Goal: Transaction & Acquisition: Book appointment/travel/reservation

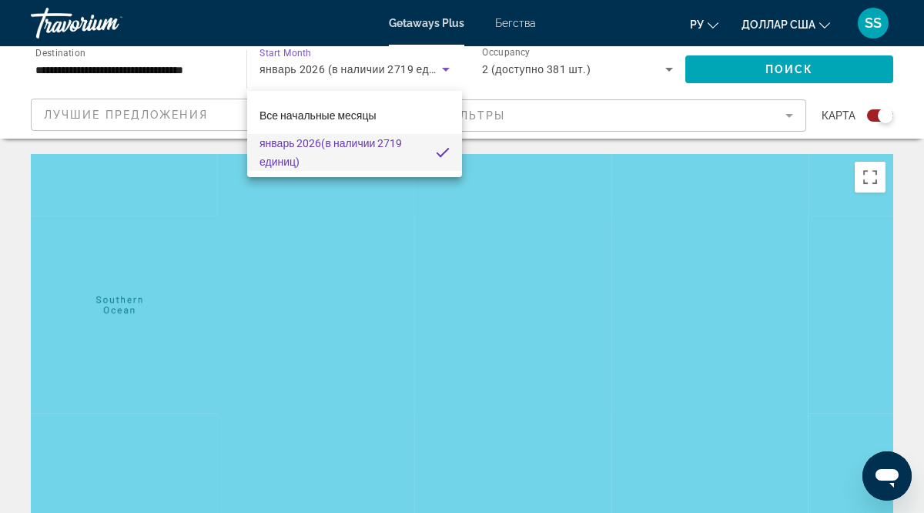
drag, startPoint x: 0, startPoint y: 0, endPoint x: 206, endPoint y: 276, distance: 344.4
click at [211, 299] on div at bounding box center [462, 256] width 924 height 513
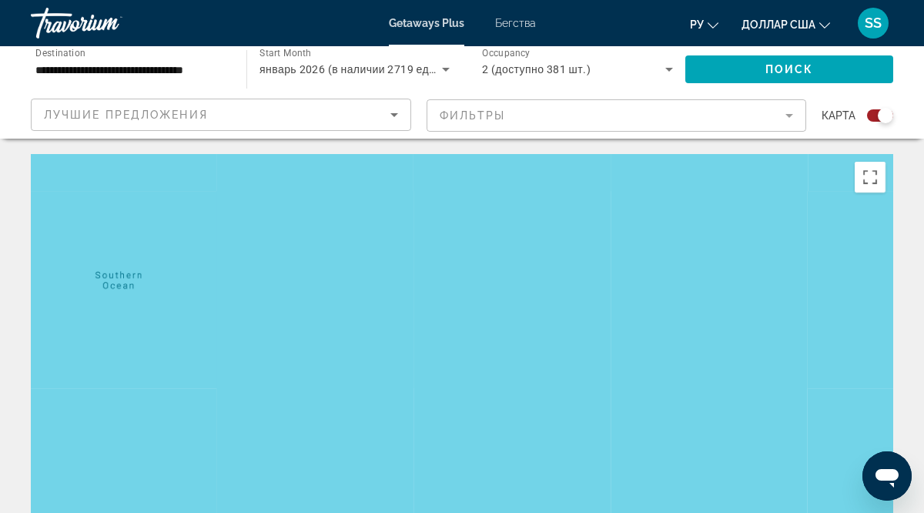
drag, startPoint x: 483, startPoint y: 334, endPoint x: 481, endPoint y: 296, distance: 38.5
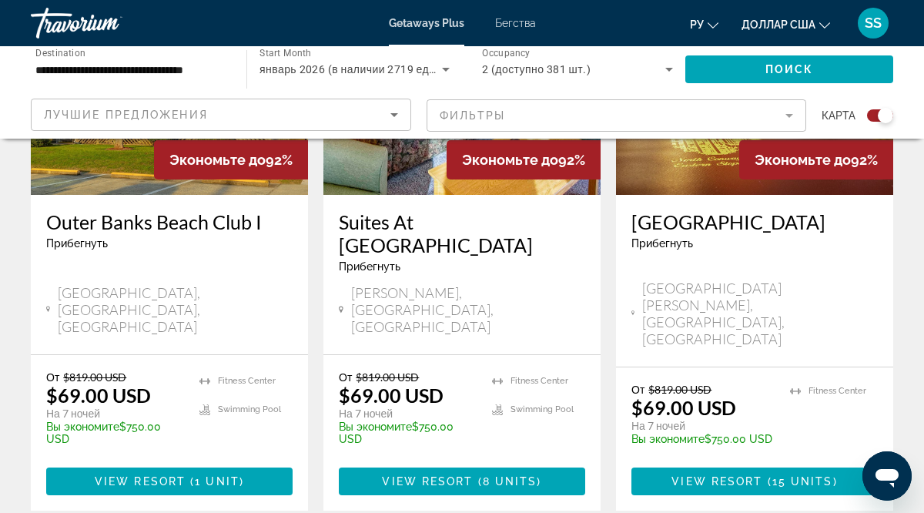
scroll to position [2479, 0]
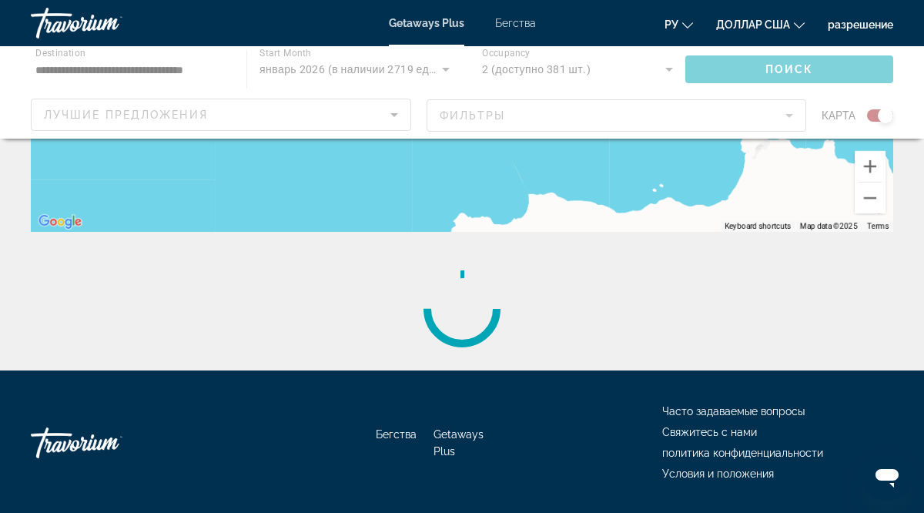
scroll to position [374, 0]
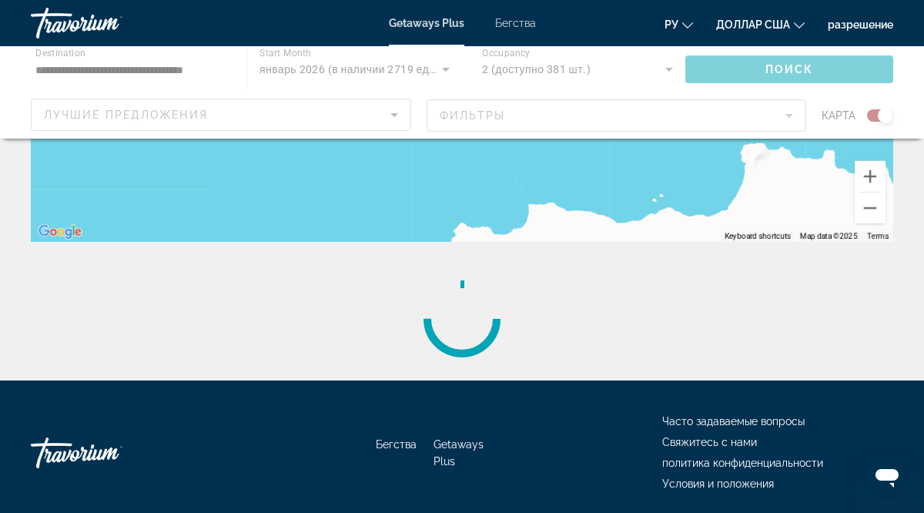
click at [489, 169] on div "To activate drag with keyboard, press Alt + Enter. Once in keyboard drag state,…" at bounding box center [462, 11] width 862 height 462
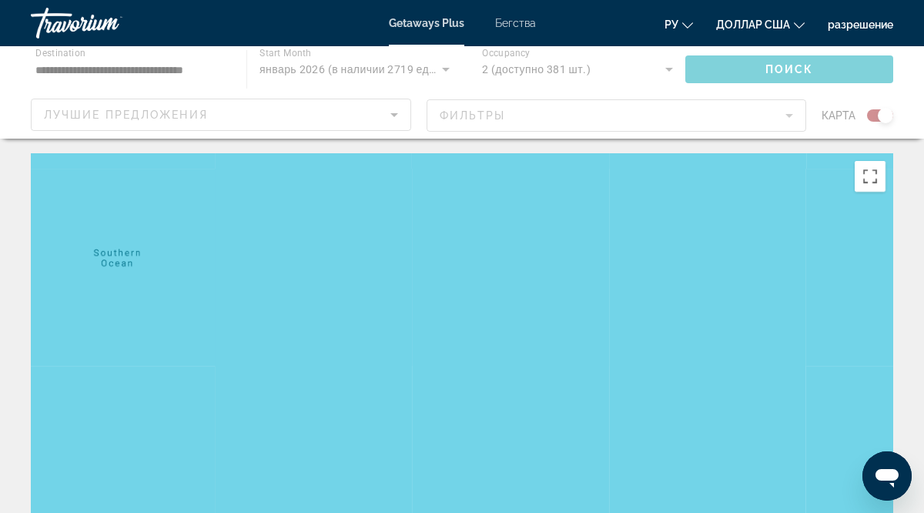
scroll to position [0, 0]
click at [869, 178] on button "Toggle fullscreen view" at bounding box center [869, 177] width 31 height 31
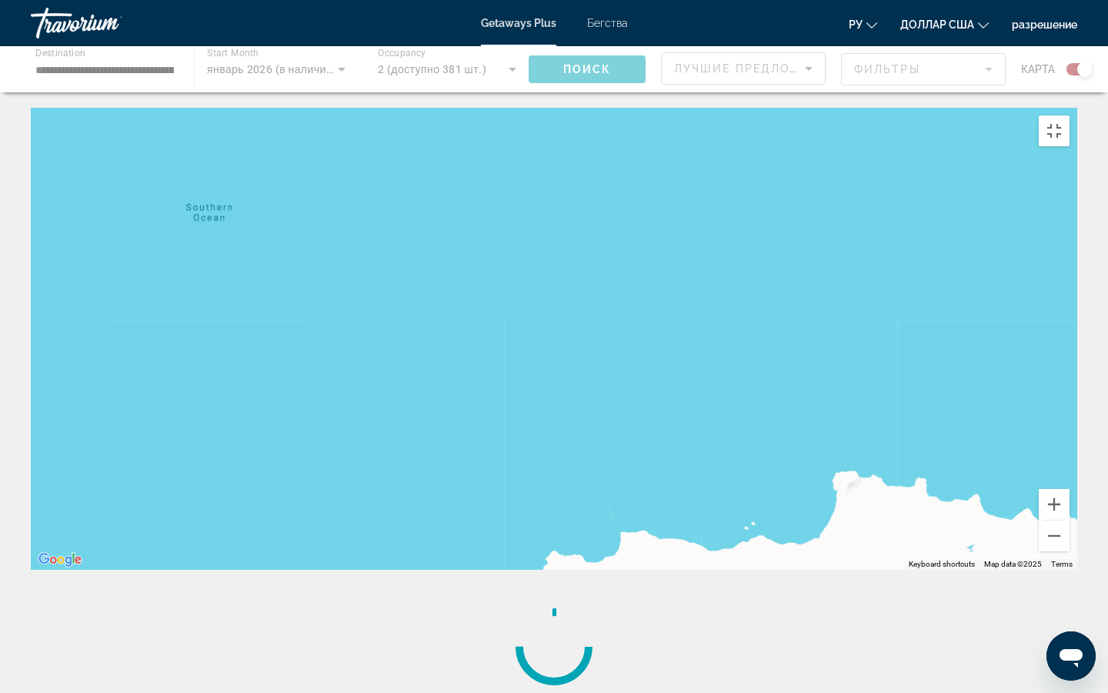
click at [888, 264] on div "Основное содержание" at bounding box center [554, 339] width 1047 height 462
click at [923, 115] on button "Toggle fullscreen view" at bounding box center [1054, 130] width 31 height 31
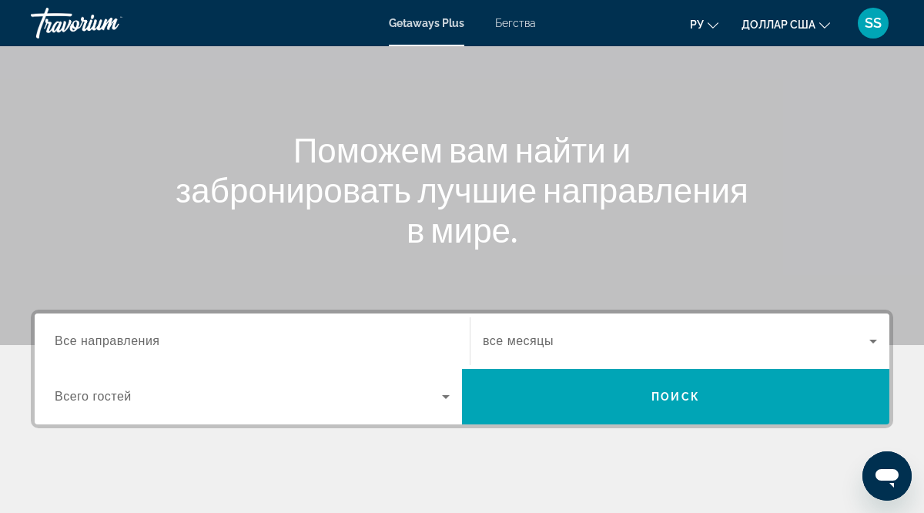
scroll to position [116, 0]
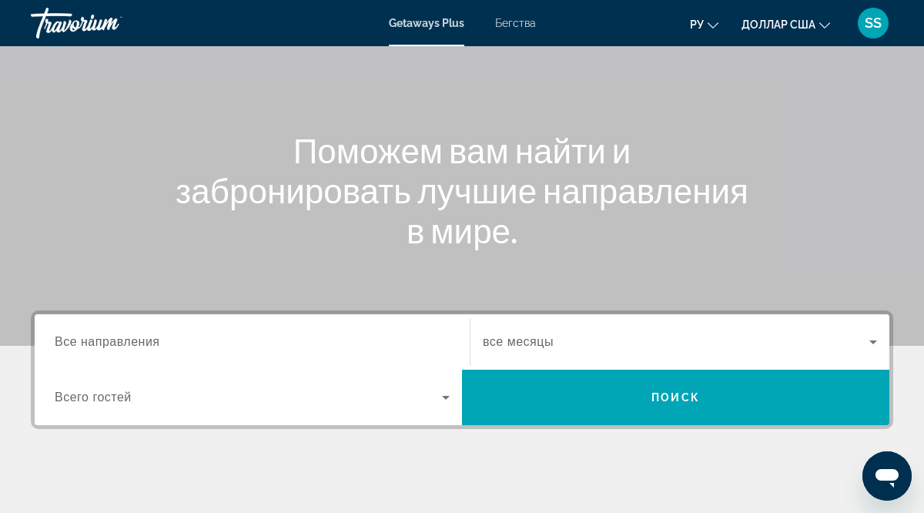
click at [59, 342] on span "Все направления" at bounding box center [107, 341] width 105 height 13
click at [59, 342] on input "Destination Все направления" at bounding box center [252, 342] width 395 height 18
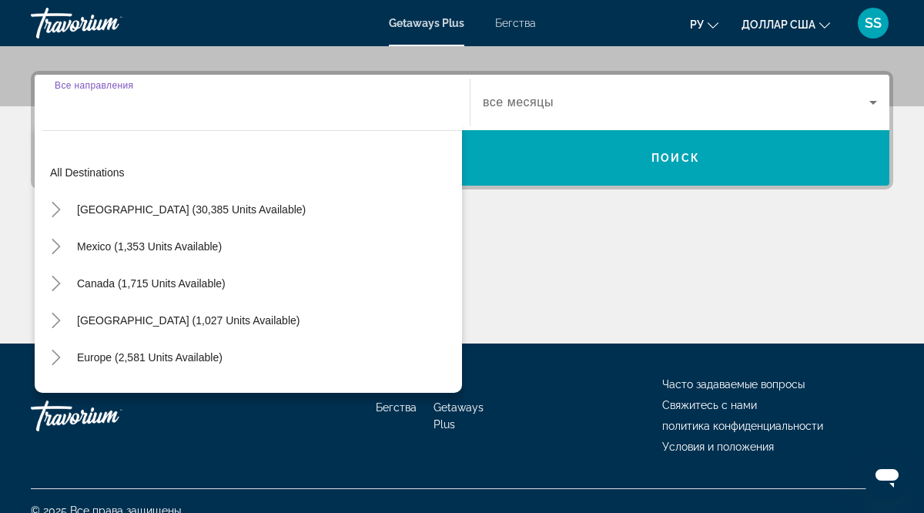
scroll to position [375, 0]
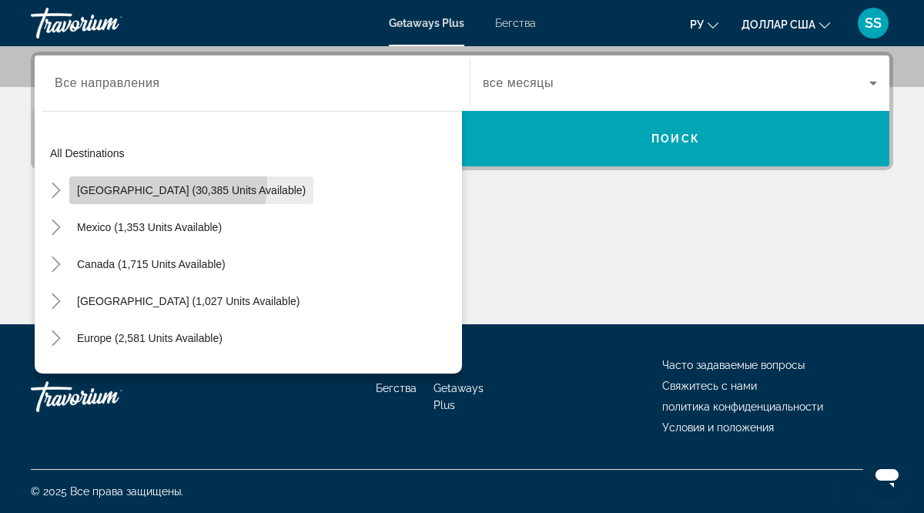
click at [149, 185] on span "United States (30,385 units available)" at bounding box center [191, 190] width 229 height 12
type input "**********"
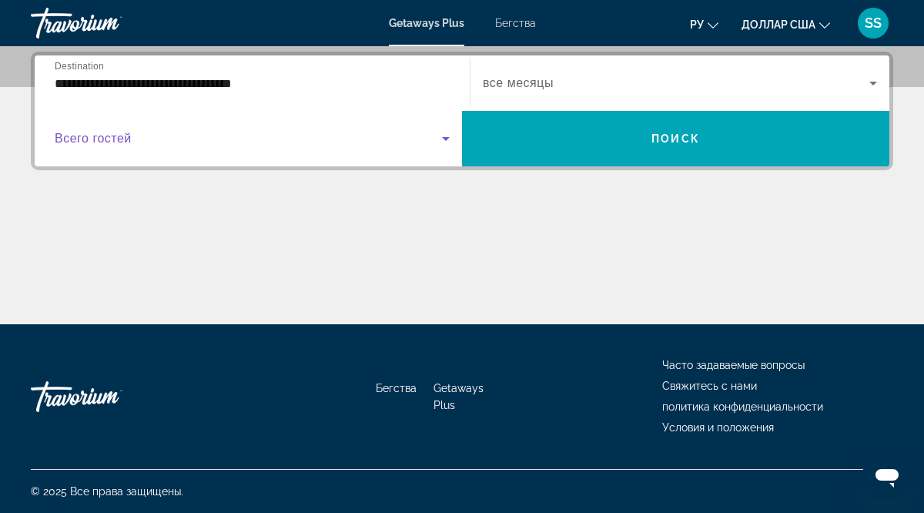
click at [125, 145] on span "Виджет поиска" at bounding box center [248, 138] width 387 height 18
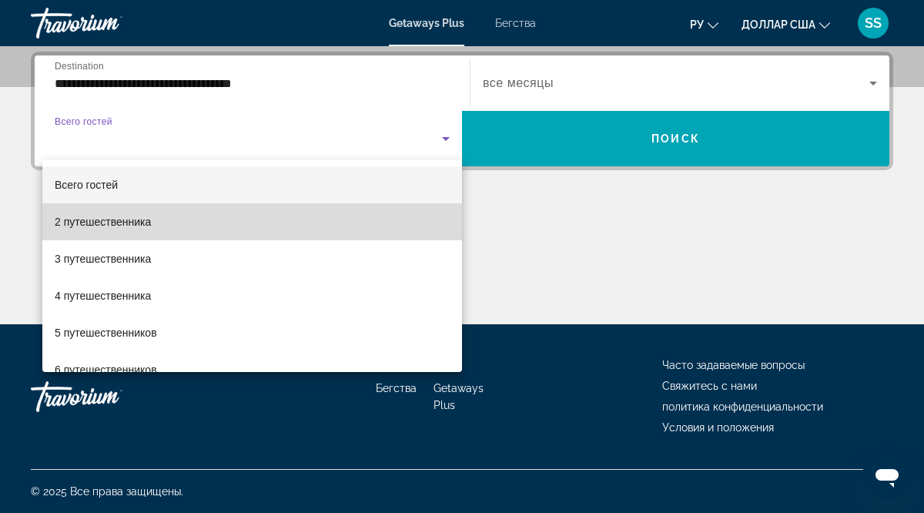
click at [139, 222] on font "2 путешественника" at bounding box center [103, 222] width 96 height 12
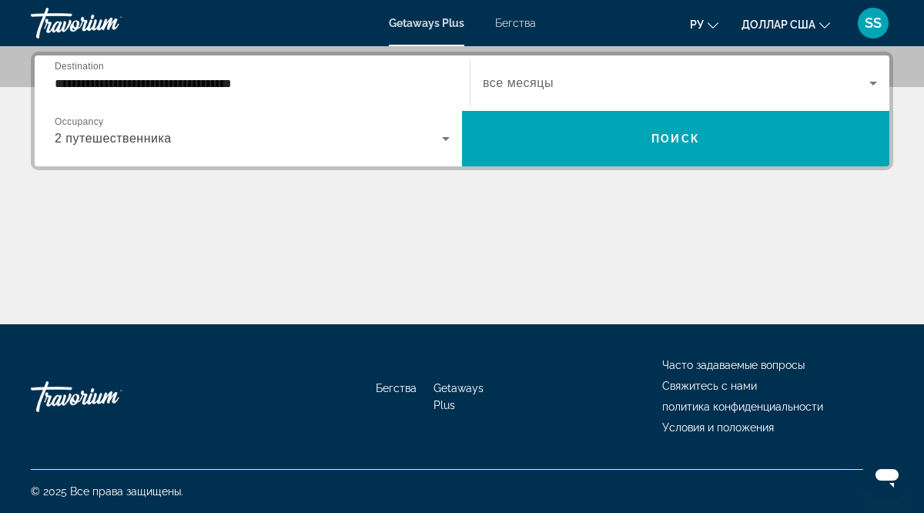
click at [526, 83] on span "все месяцы" at bounding box center [518, 82] width 71 height 13
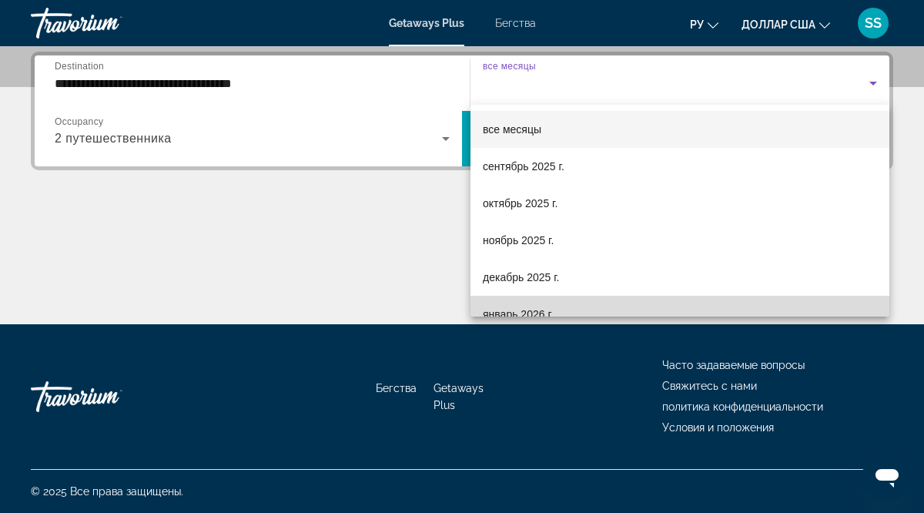
click at [504, 313] on font "январь 2026 г." at bounding box center [518, 314] width 71 height 12
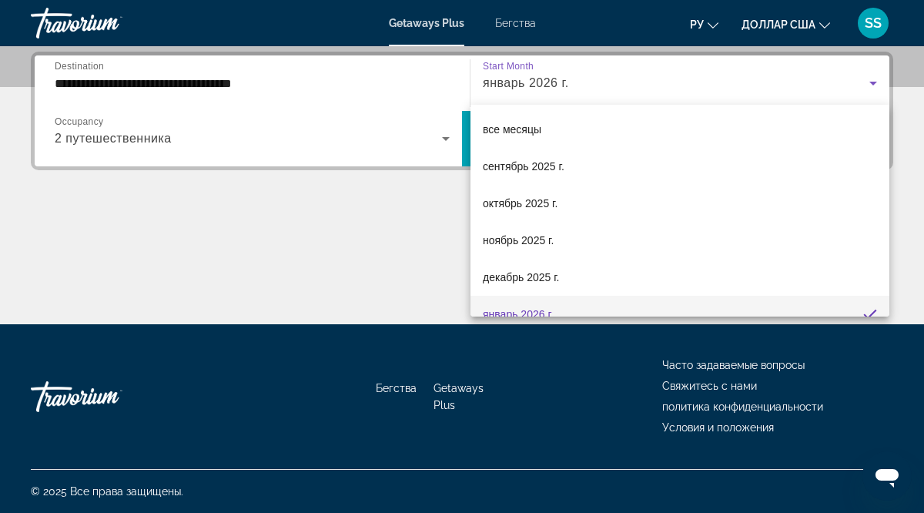
scroll to position [0, 0]
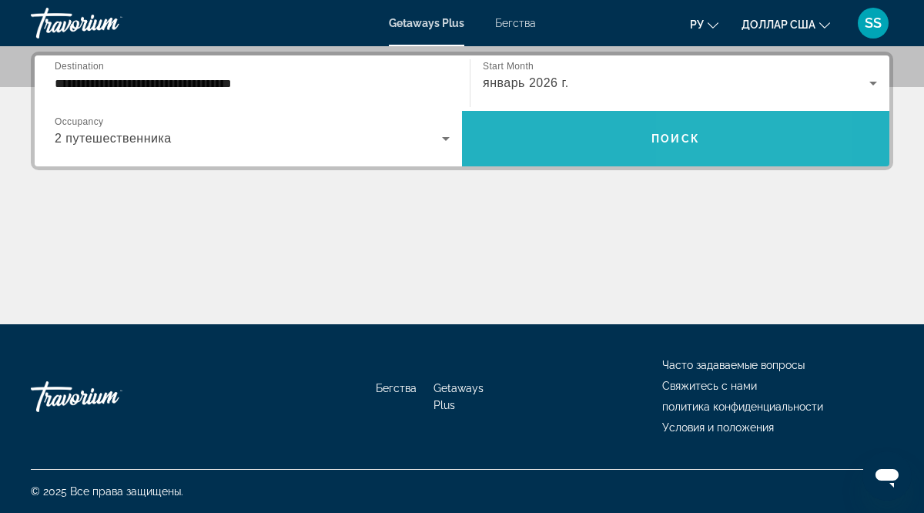
click at [708, 132] on span "Виджет поиска" at bounding box center [675, 138] width 427 height 37
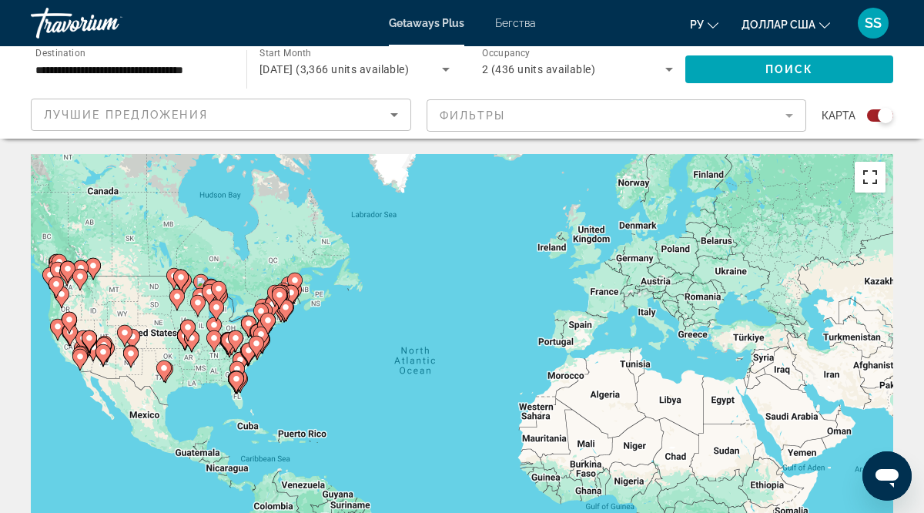
click at [869, 176] on button "Toggle fullscreen view" at bounding box center [869, 177] width 31 height 31
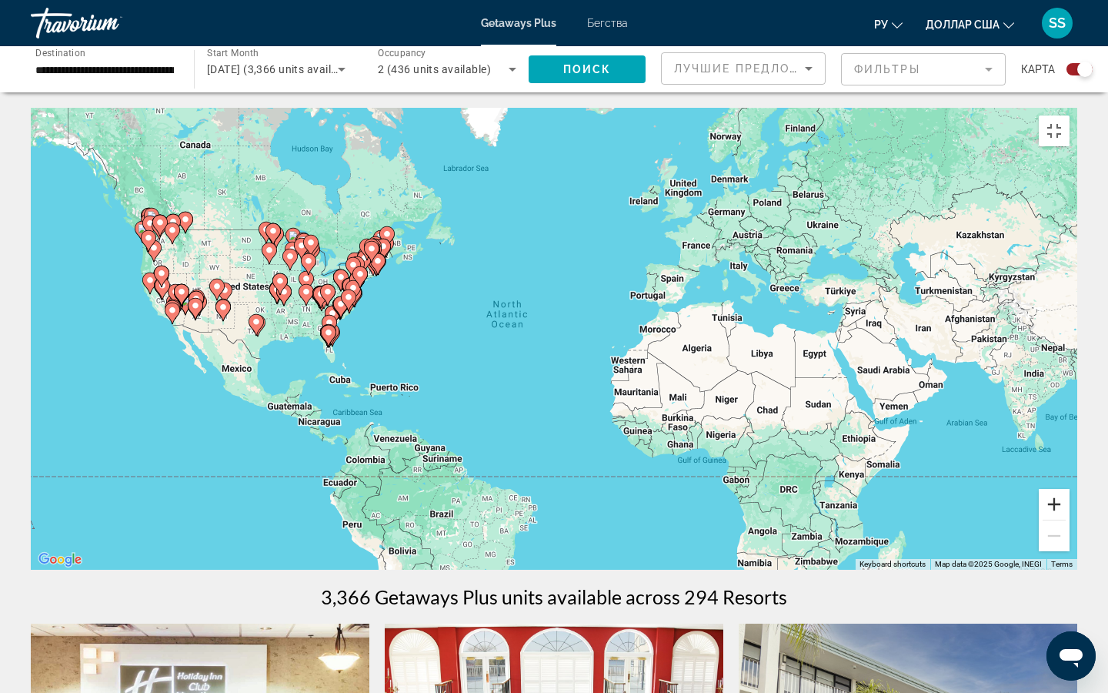
click at [923, 512] on button "Zoom in" at bounding box center [1054, 504] width 31 height 31
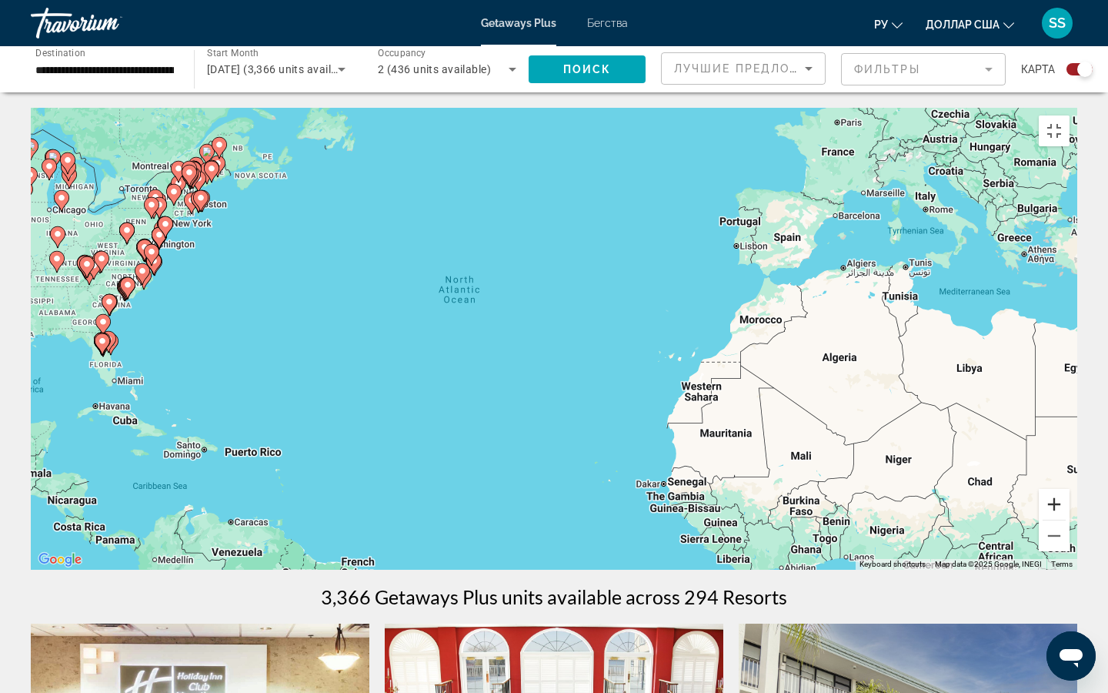
click at [923, 512] on button "Zoom in" at bounding box center [1054, 504] width 31 height 31
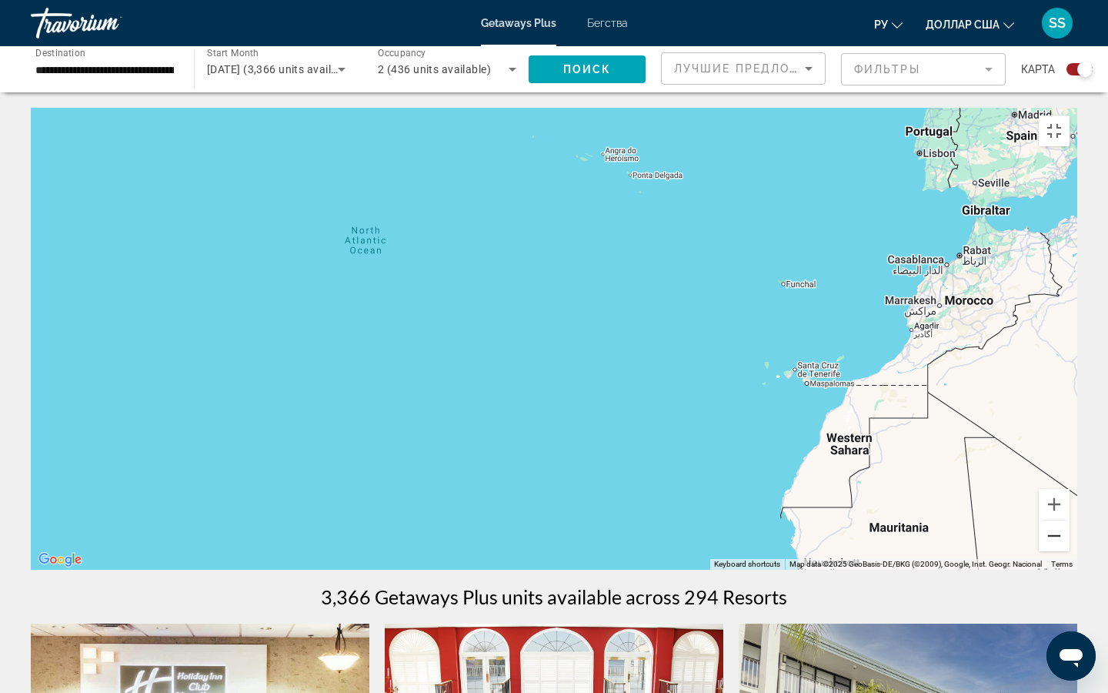
click at [923, 512] on button "Zoom out" at bounding box center [1054, 535] width 31 height 31
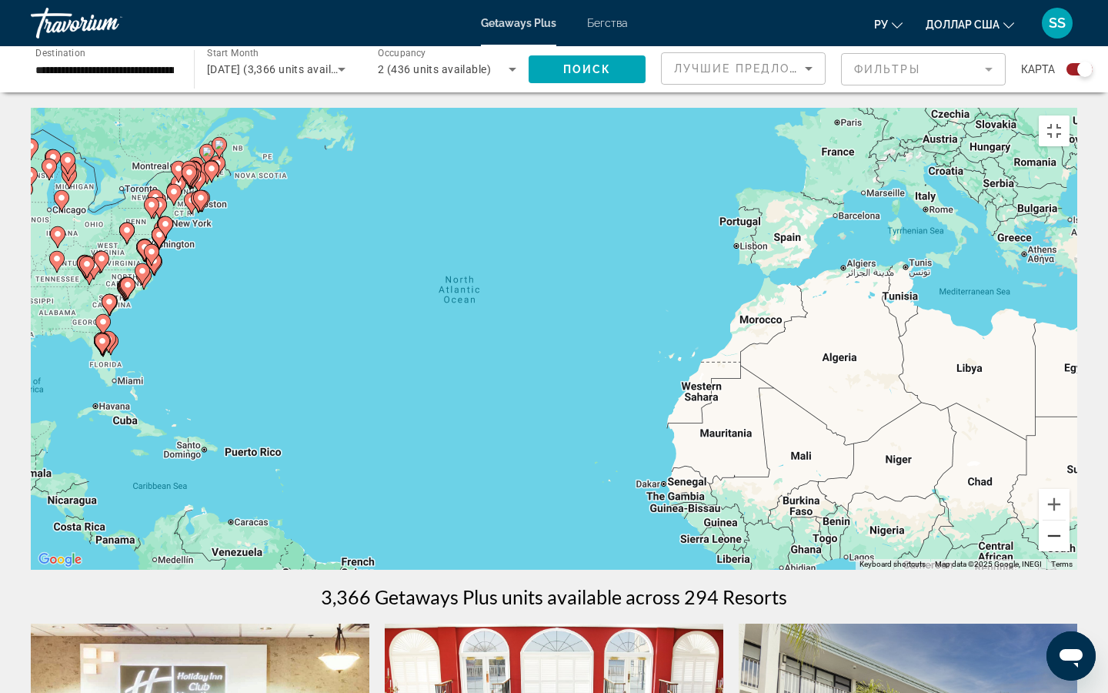
click at [923, 512] on button "Zoom out" at bounding box center [1054, 535] width 31 height 31
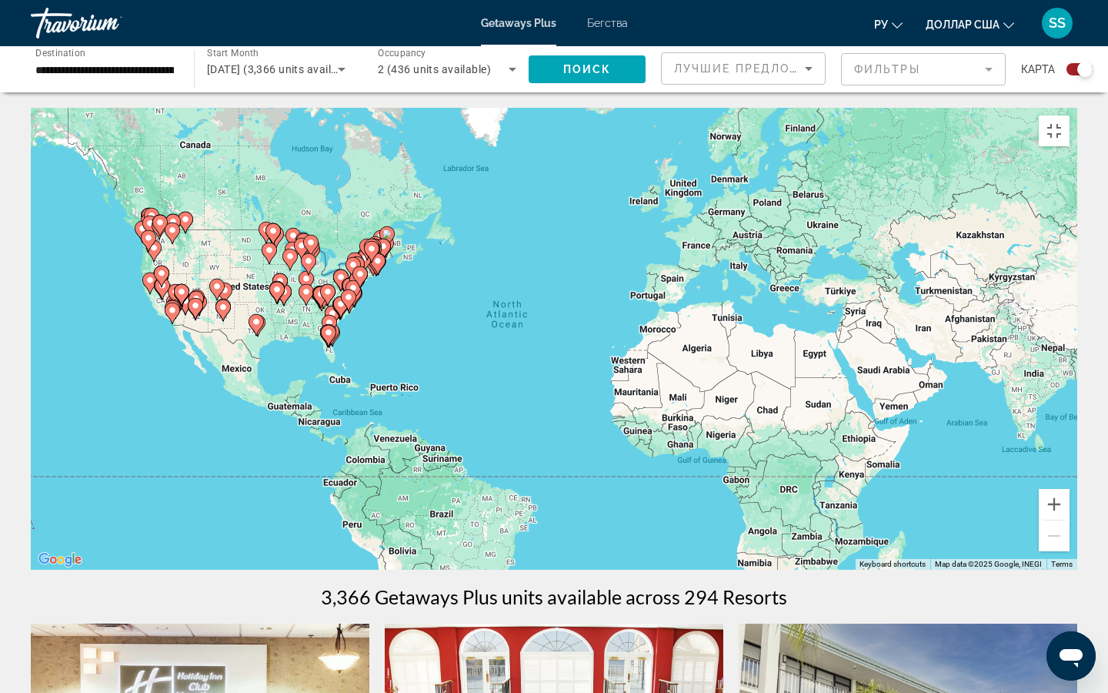
click at [269, 255] on image "Основное содержание" at bounding box center [269, 250] width 9 height 9
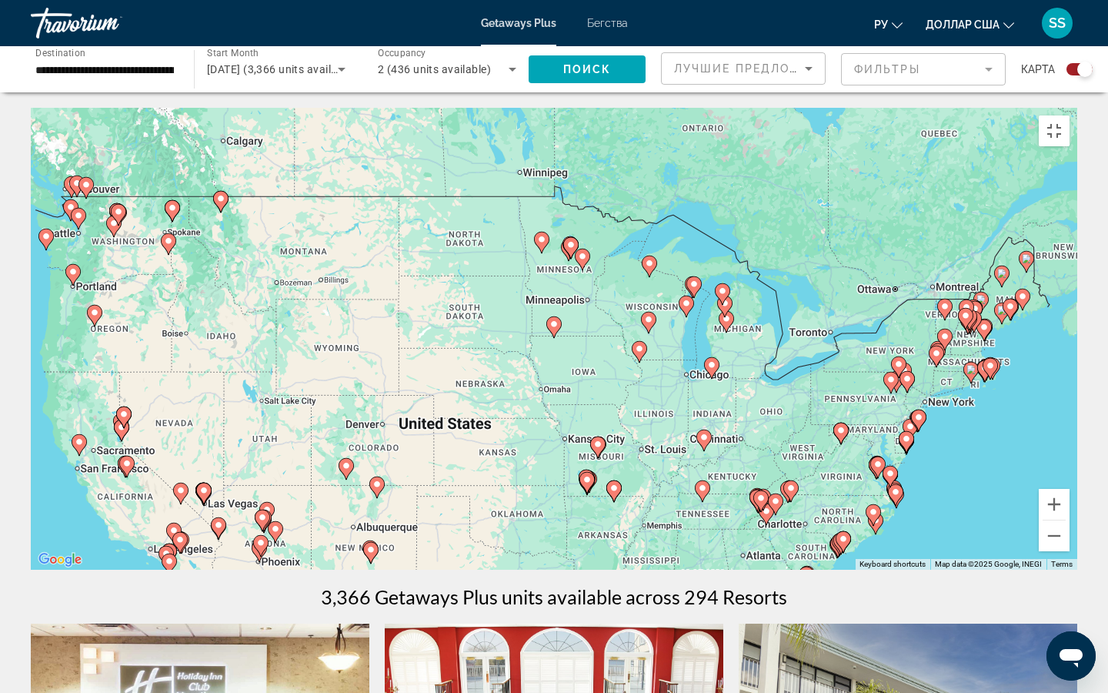
click at [845, 512] on icon "Основное содержание" at bounding box center [844, 542] width 14 height 20
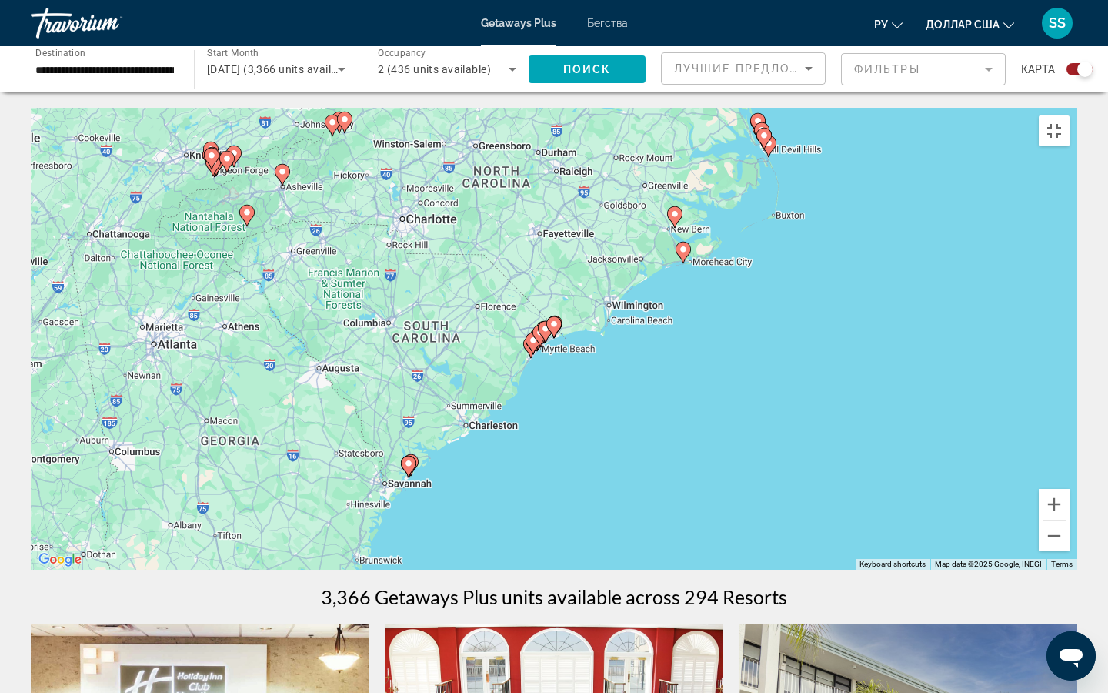
click at [535, 347] on gmp-advanced-marker "Основное содержание" at bounding box center [540, 335] width 15 height 23
type input "**********"
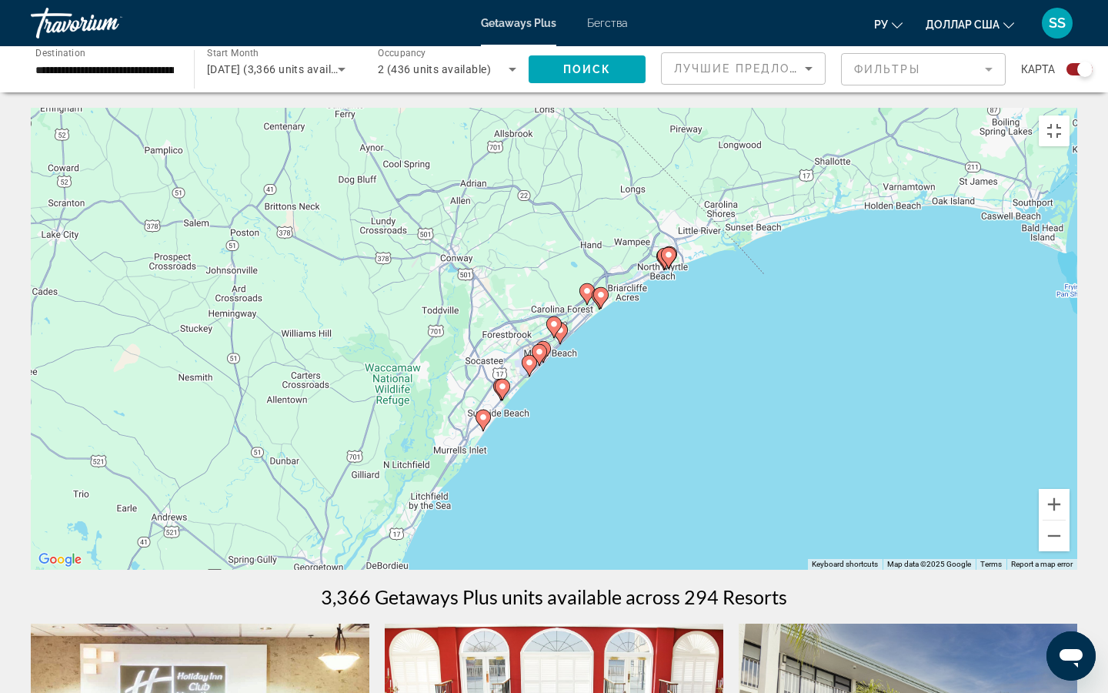
click at [481, 422] on image "Основное содержание" at bounding box center [483, 417] width 9 height 9
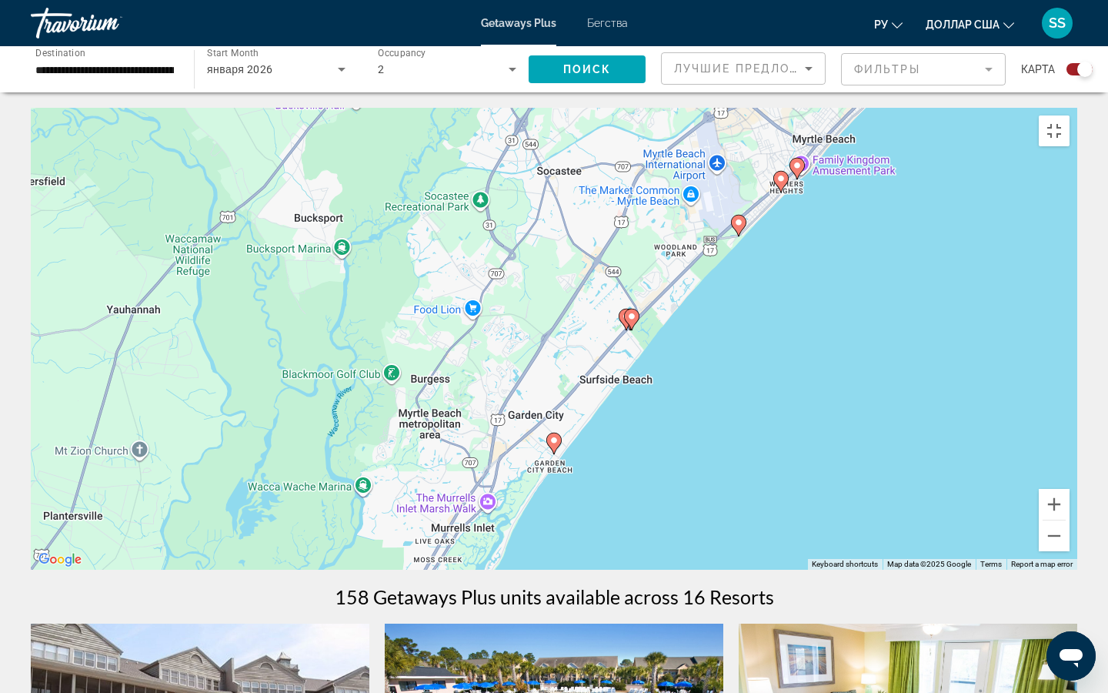
click at [555, 445] on image "Основное содержание" at bounding box center [554, 440] width 9 height 9
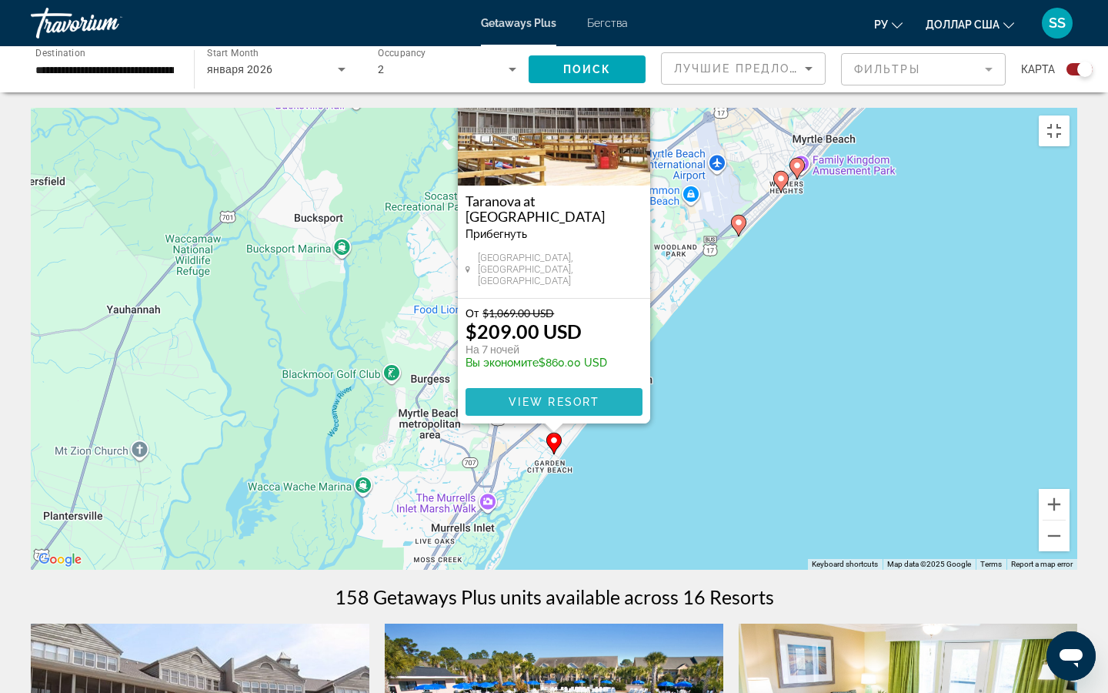
click at [549, 417] on span "Основное содержание" at bounding box center [554, 401] width 177 height 37
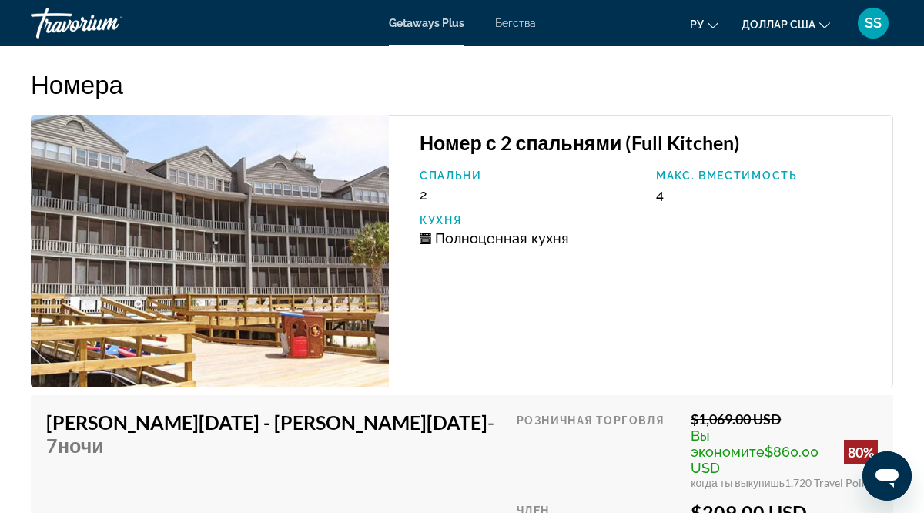
scroll to position [2720, 0]
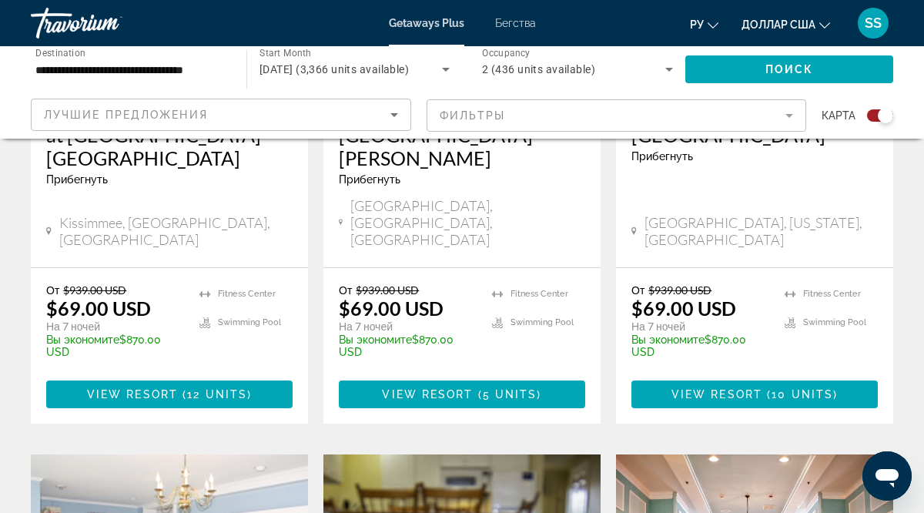
scroll to position [857, 0]
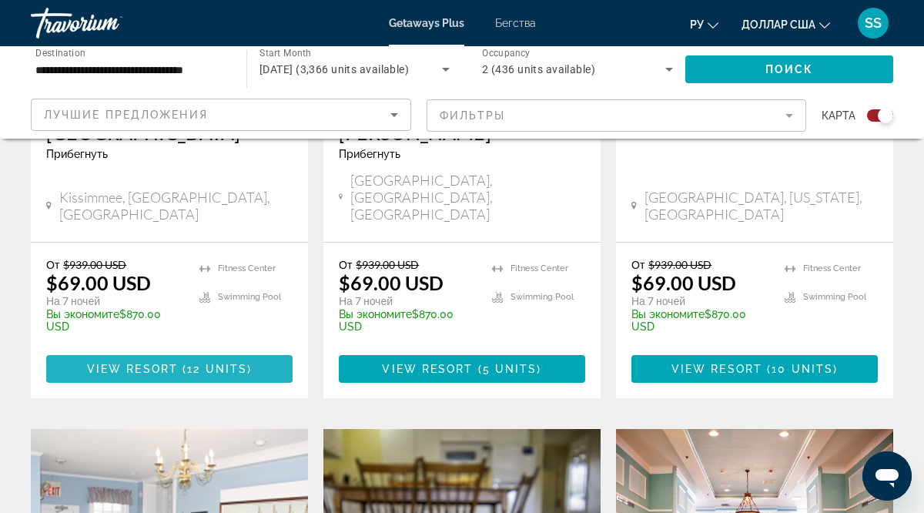
click at [203, 363] on span "12 units" at bounding box center [217, 369] width 60 height 12
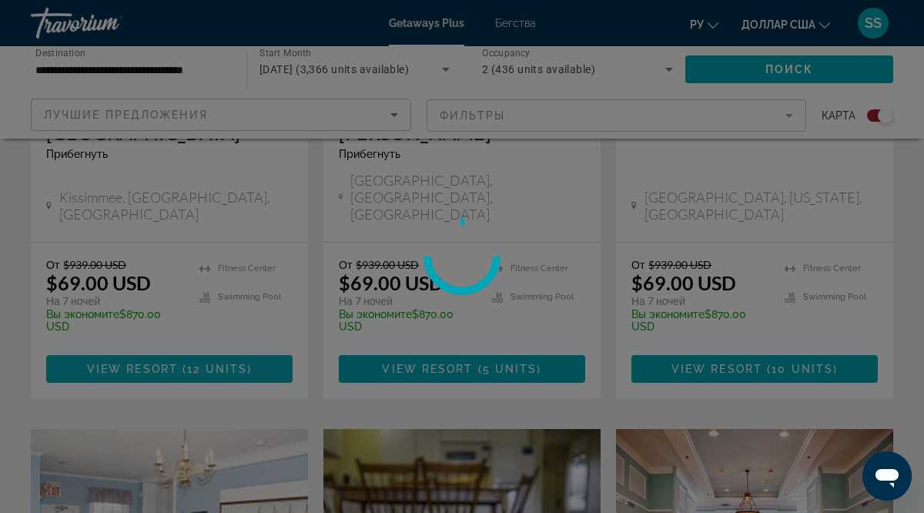
click at [203, 340] on div at bounding box center [462, 256] width 924 height 513
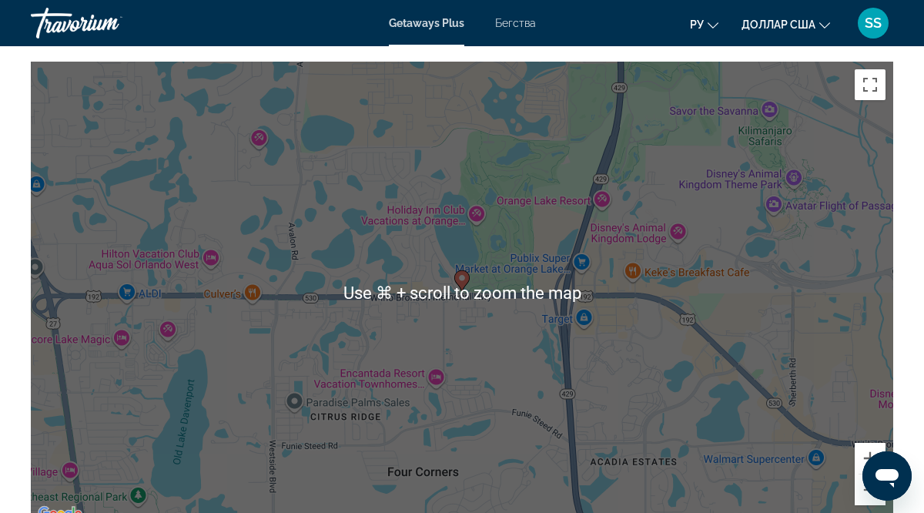
scroll to position [2826, 0]
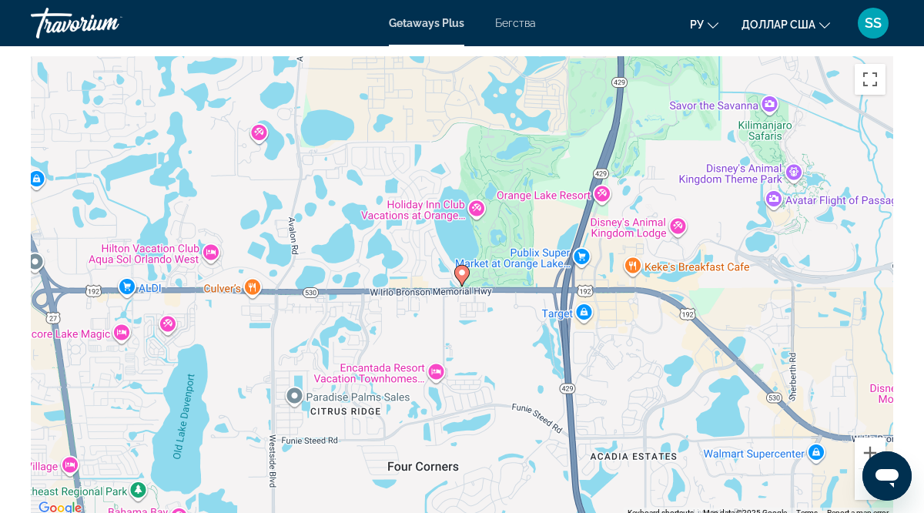
click at [460, 269] on image "Основное содержание" at bounding box center [461, 272] width 9 height 9
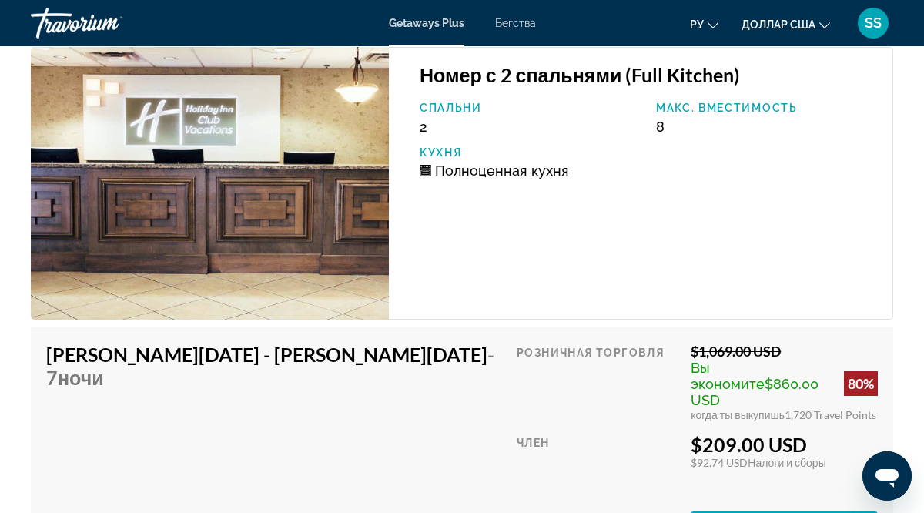
scroll to position [3540, 0]
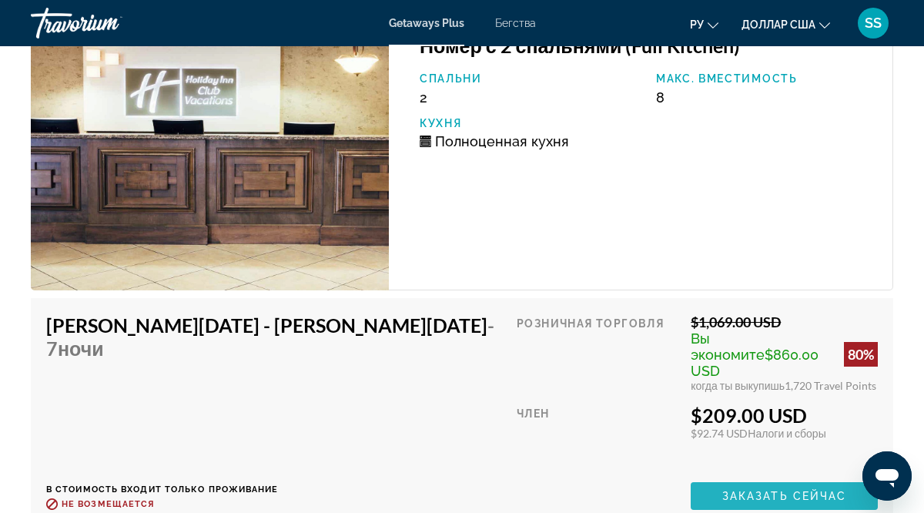
click at [734, 490] on span "Заказать сейчас" at bounding box center [784, 496] width 125 height 12
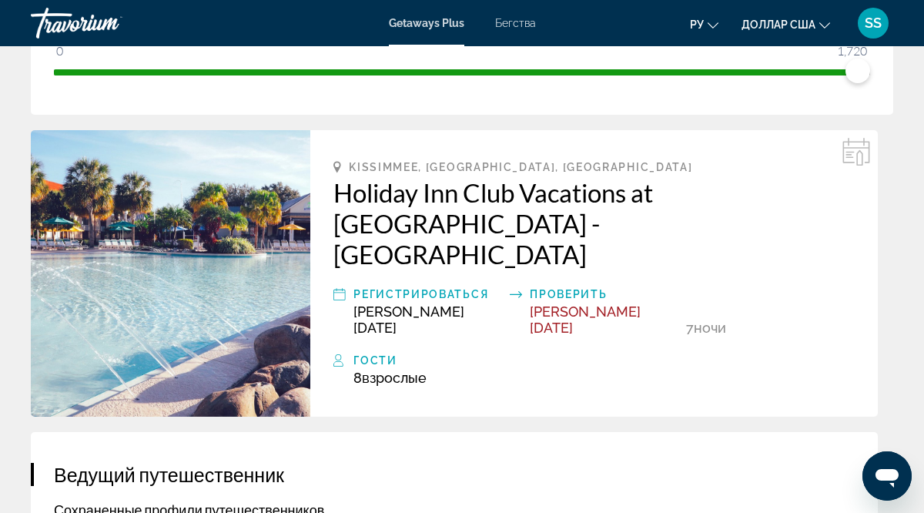
scroll to position [364, 0]
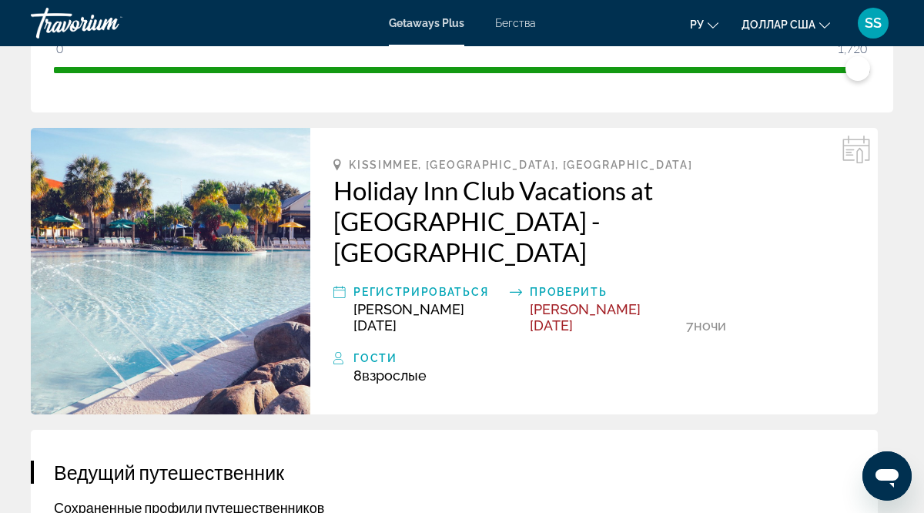
click at [282, 263] on img "Основное содержание" at bounding box center [170, 271] width 279 height 286
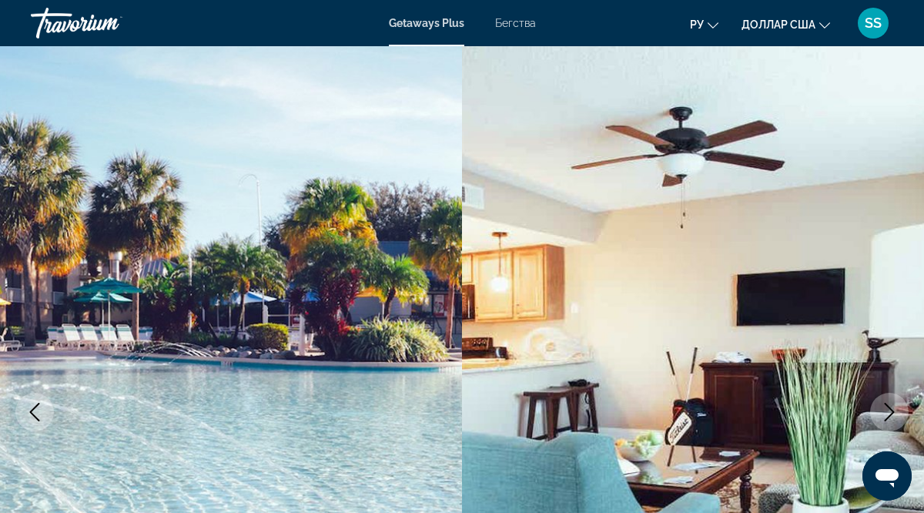
click at [897, 272] on img "Основное содержание" at bounding box center [693, 411] width 462 height 731
click at [896, 366] on img "Основное содержание" at bounding box center [693, 411] width 462 height 731
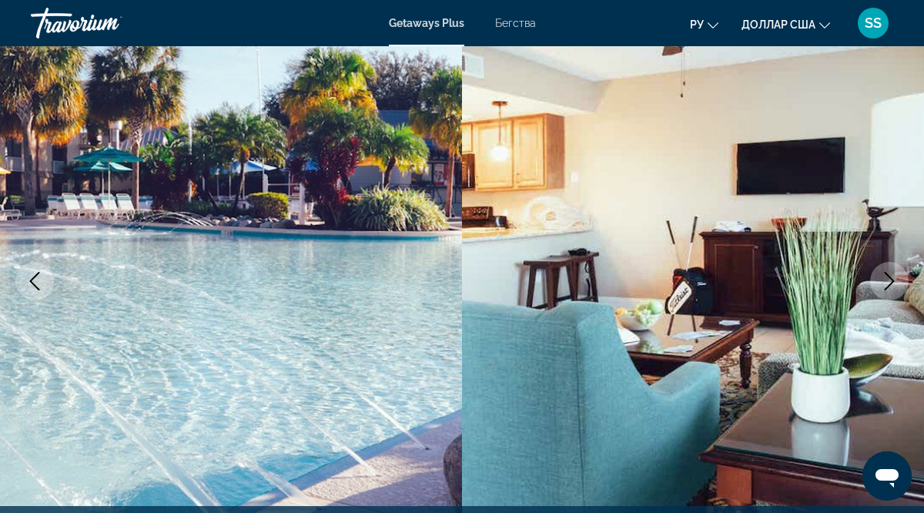
scroll to position [138, 0]
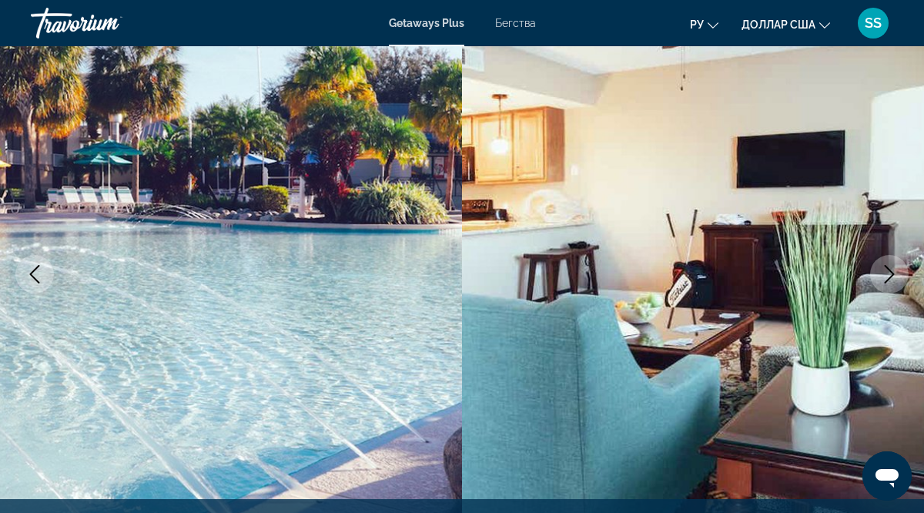
click at [895, 269] on icon "Next image" at bounding box center [889, 274] width 18 height 18
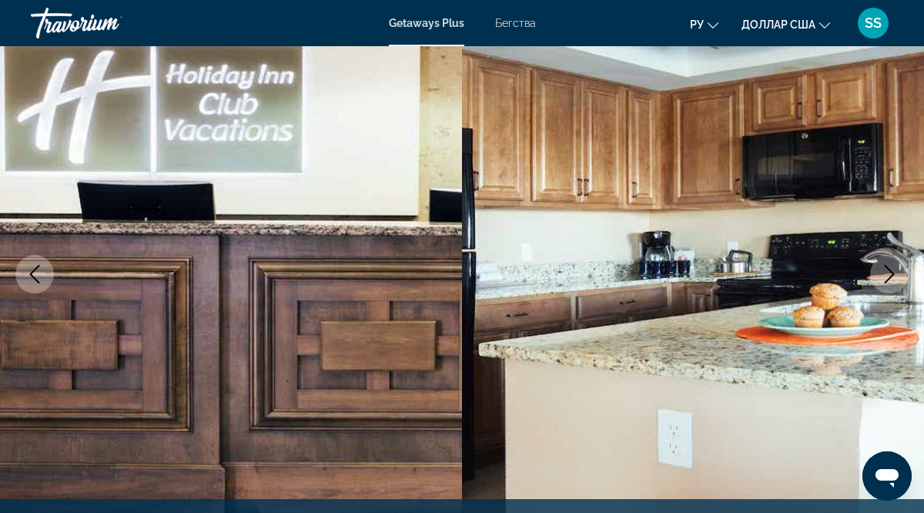
click at [895, 269] on icon "Next image" at bounding box center [889, 274] width 18 height 18
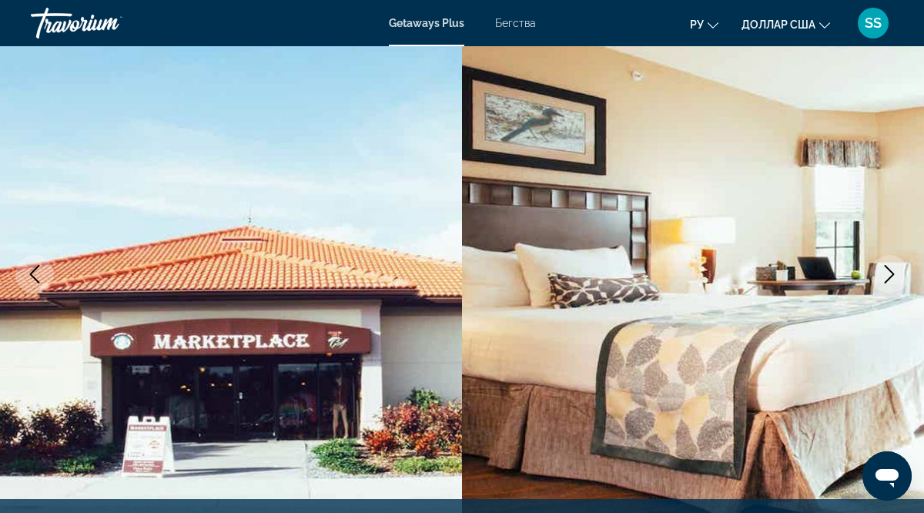
click at [895, 269] on icon "Next image" at bounding box center [889, 274] width 18 height 18
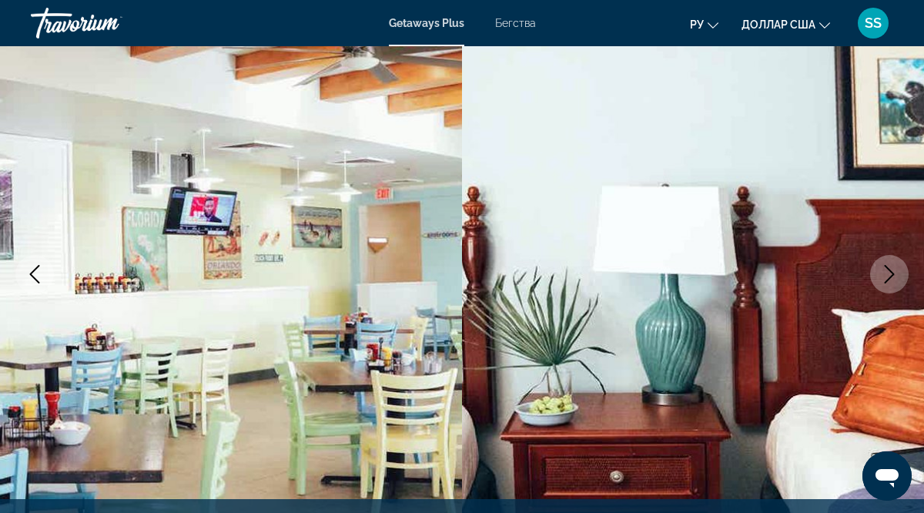
click at [895, 269] on icon "Next image" at bounding box center [889, 274] width 18 height 18
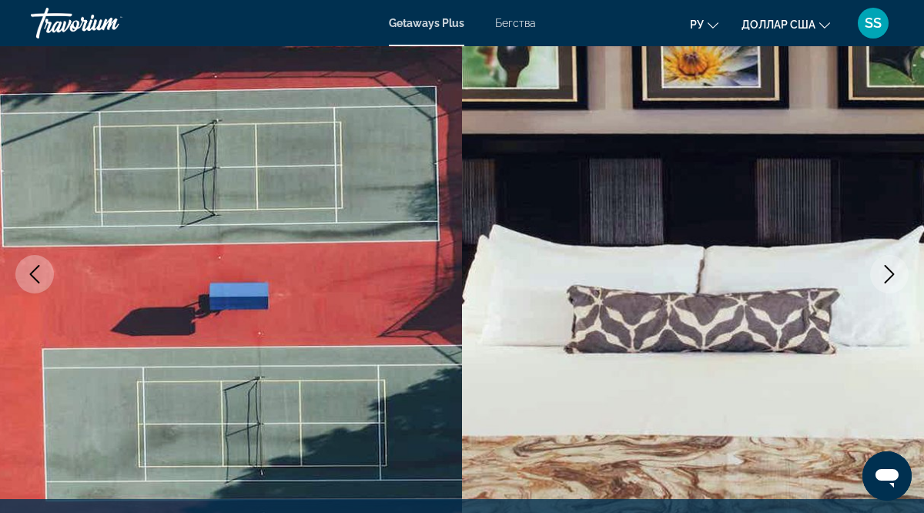
click at [895, 269] on icon "Next image" at bounding box center [889, 274] width 18 height 18
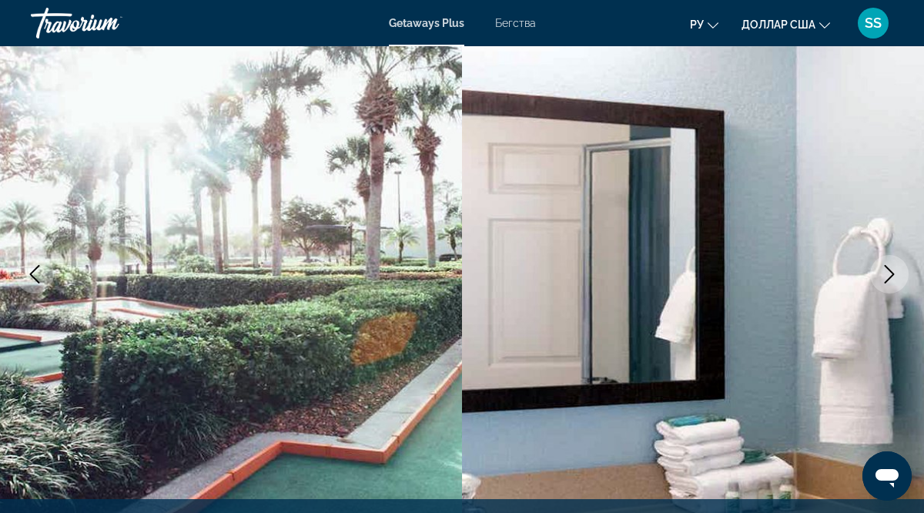
click at [895, 269] on icon "Next image" at bounding box center [889, 274] width 18 height 18
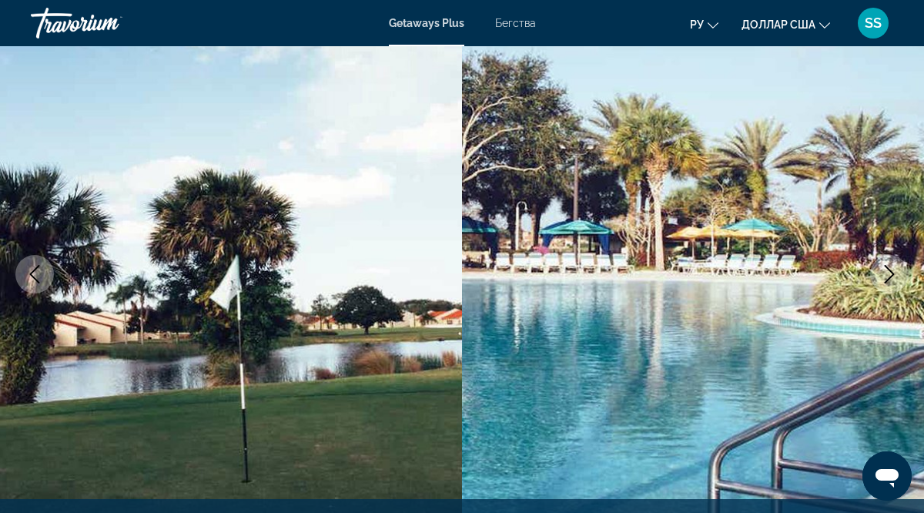
click at [895, 269] on icon "Next image" at bounding box center [889, 274] width 18 height 18
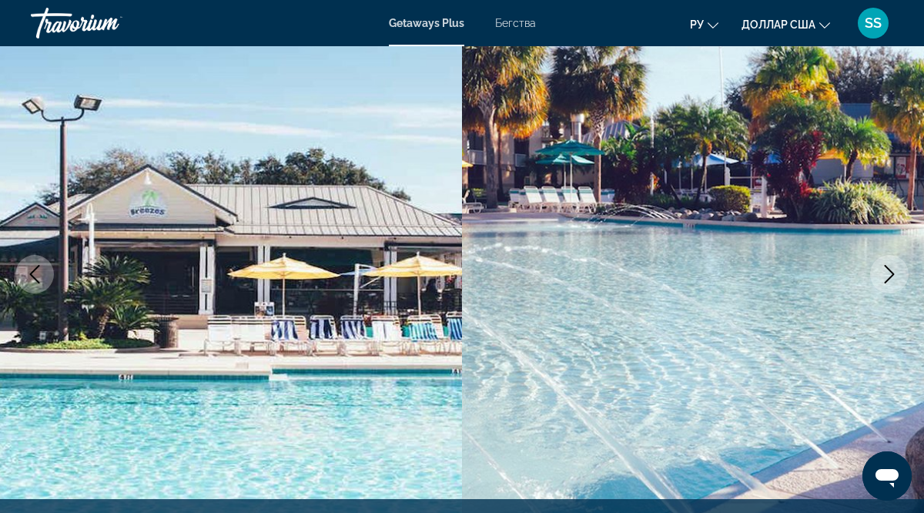
click at [895, 269] on icon "Next image" at bounding box center [889, 274] width 18 height 18
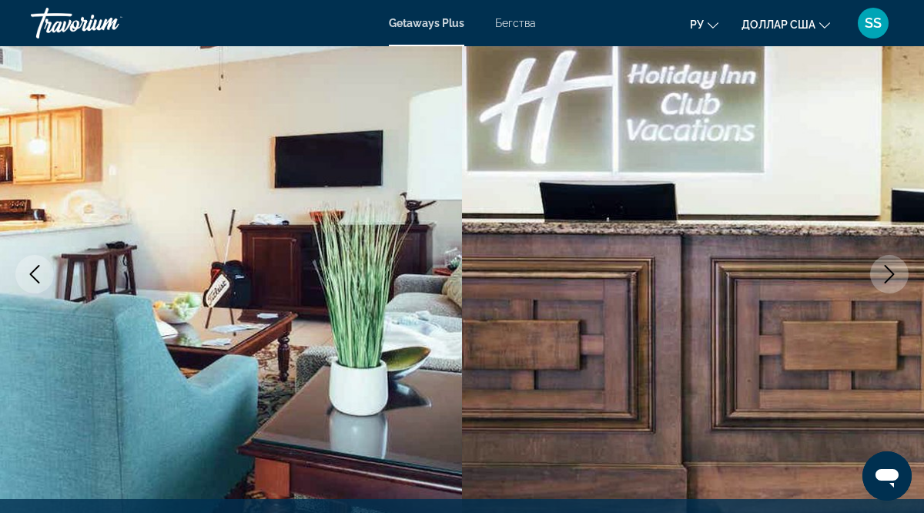
click at [895, 269] on icon "Next image" at bounding box center [889, 274] width 18 height 18
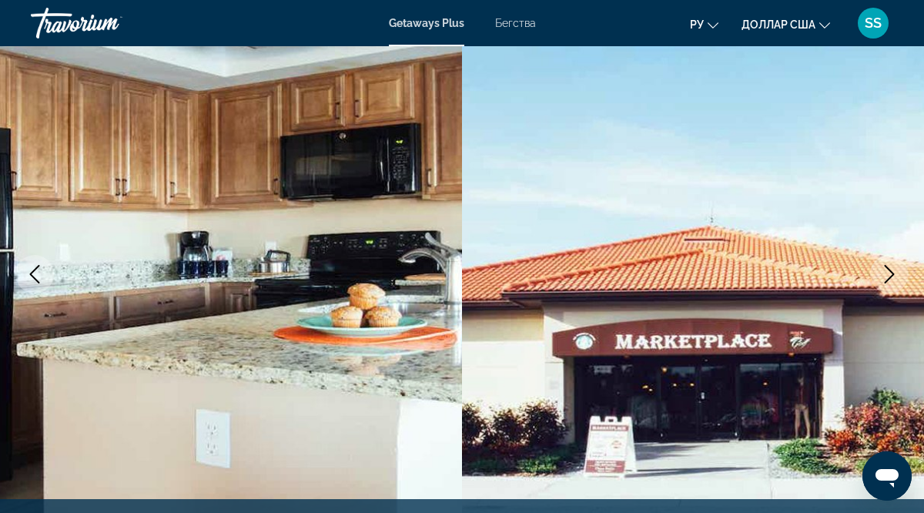
click at [895, 269] on icon "Next image" at bounding box center [889, 274] width 18 height 18
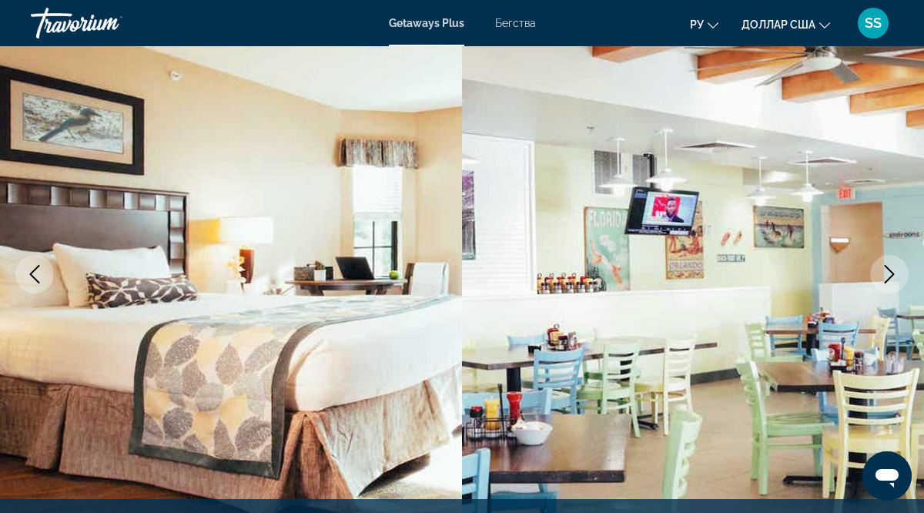
click at [895, 269] on icon "Next image" at bounding box center [889, 274] width 18 height 18
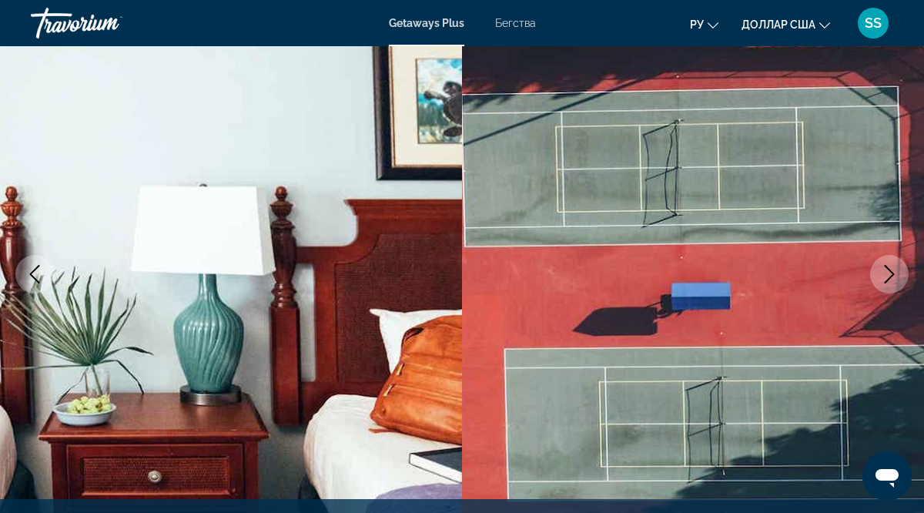
click at [895, 269] on icon "Next image" at bounding box center [889, 274] width 18 height 18
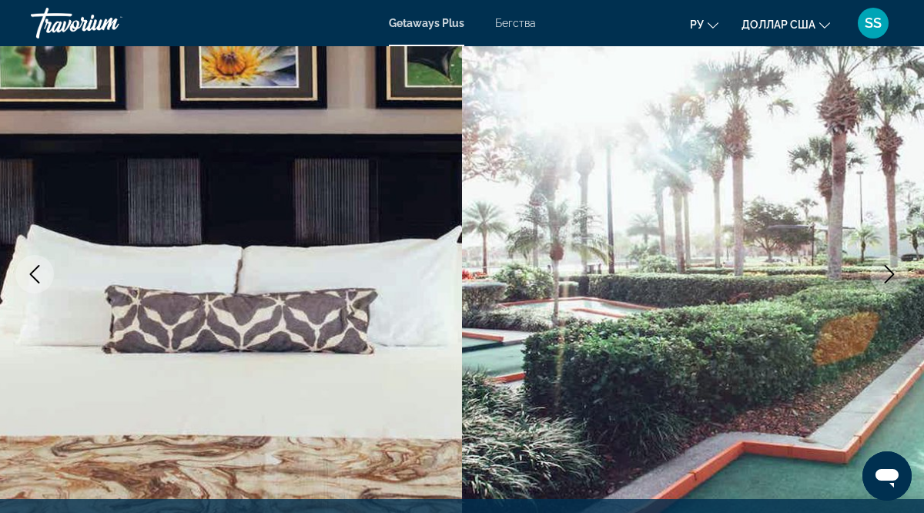
click at [895, 269] on icon "Next image" at bounding box center [889, 274] width 18 height 18
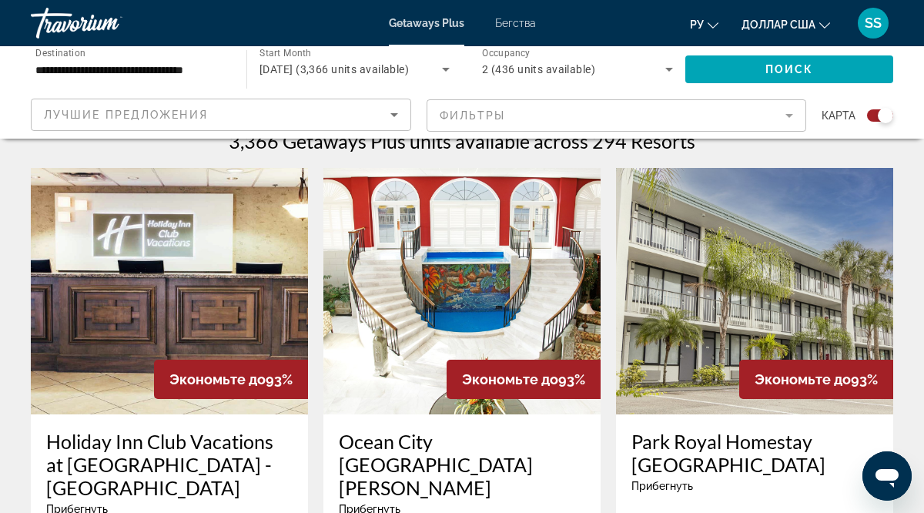
scroll to position [505, 0]
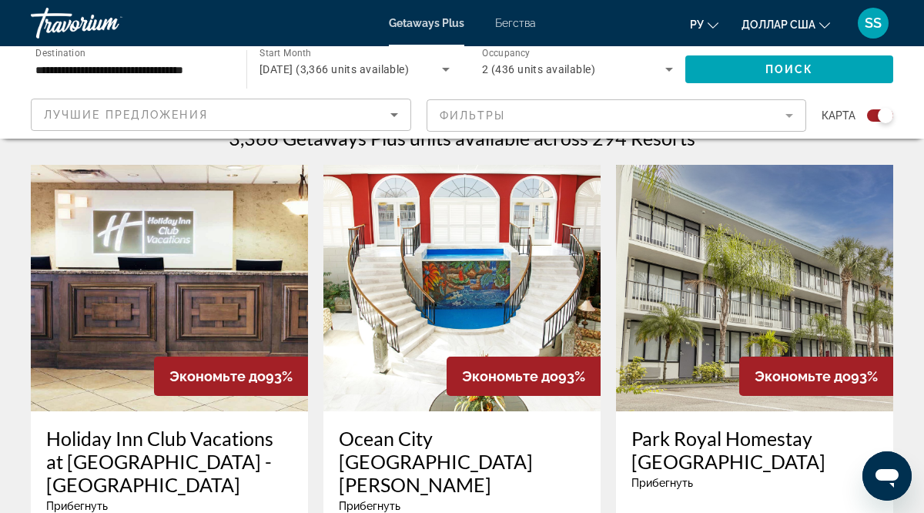
click at [742, 281] on img "Основное содержание" at bounding box center [754, 288] width 277 height 246
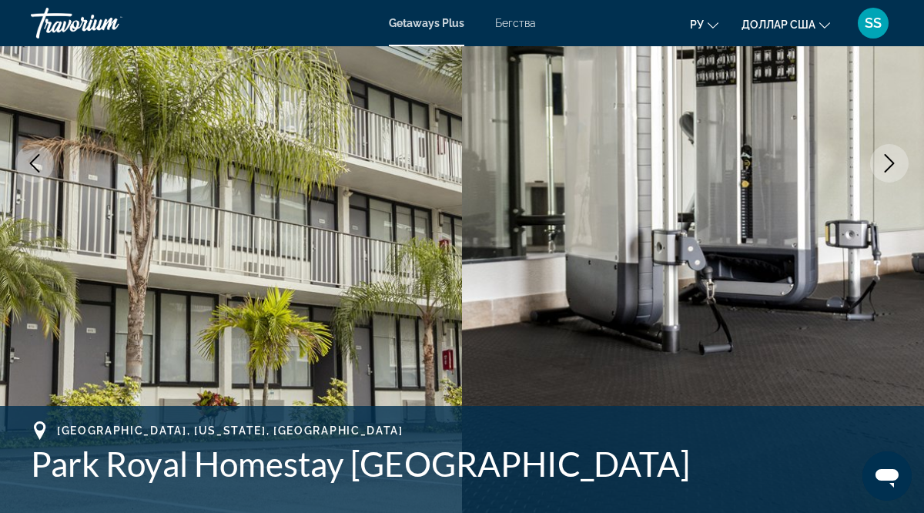
scroll to position [246, 0]
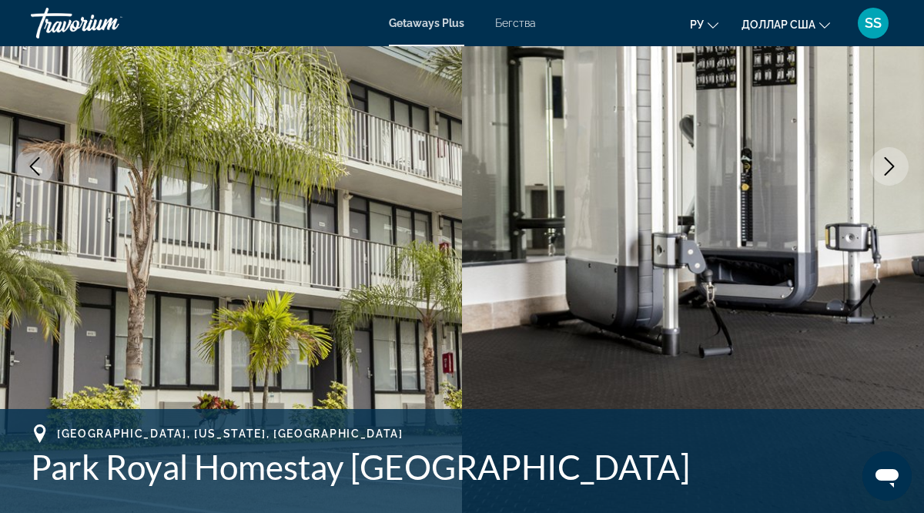
click at [888, 164] on icon "Next image" at bounding box center [889, 166] width 18 height 18
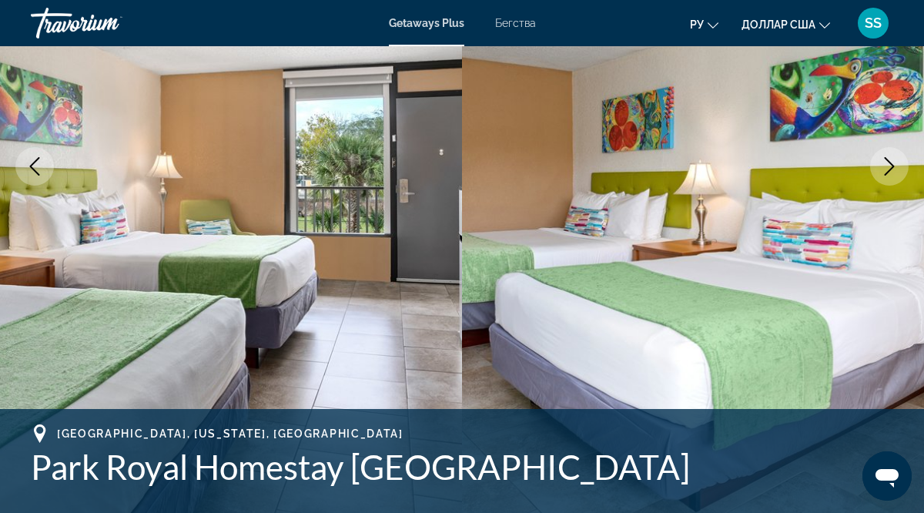
click at [888, 164] on icon "Next image" at bounding box center [889, 166] width 18 height 18
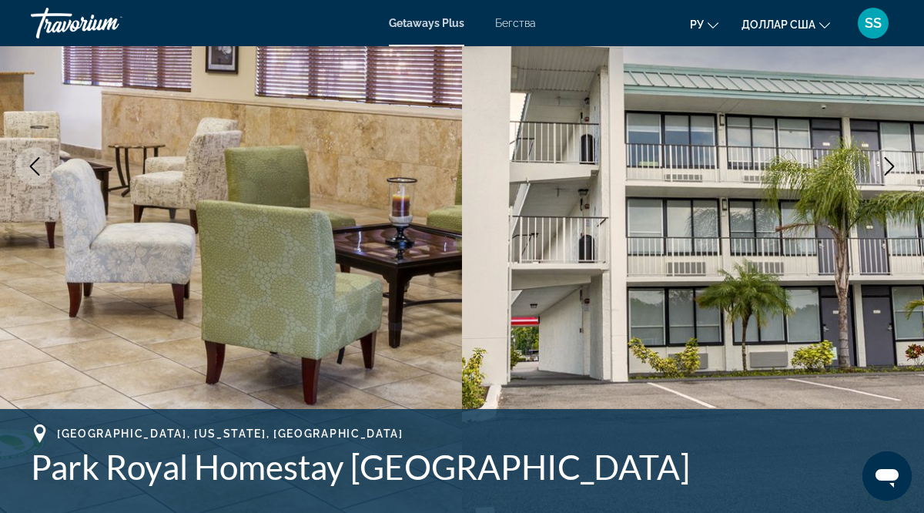
click at [888, 164] on icon "Next image" at bounding box center [889, 166] width 18 height 18
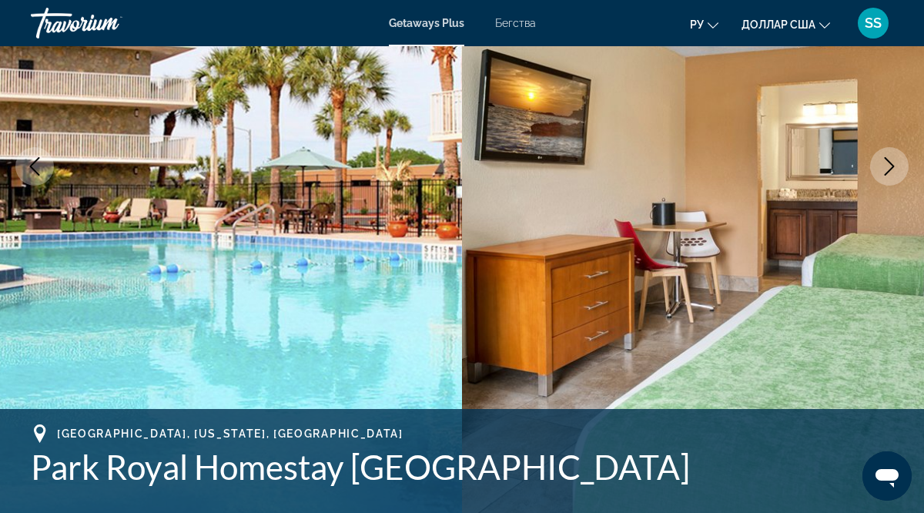
click at [888, 164] on icon "Next image" at bounding box center [889, 166] width 18 height 18
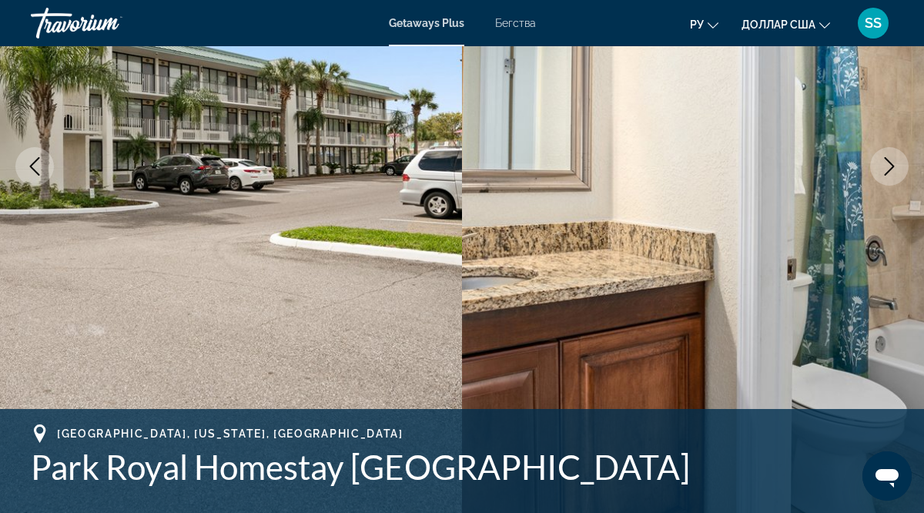
click at [888, 164] on icon "Next image" at bounding box center [889, 166] width 18 height 18
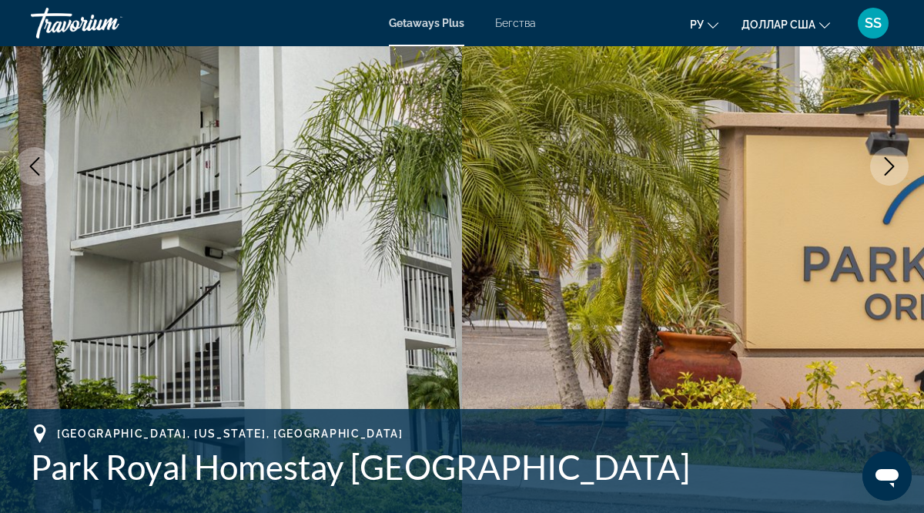
click at [888, 164] on icon "Next image" at bounding box center [889, 166] width 18 height 18
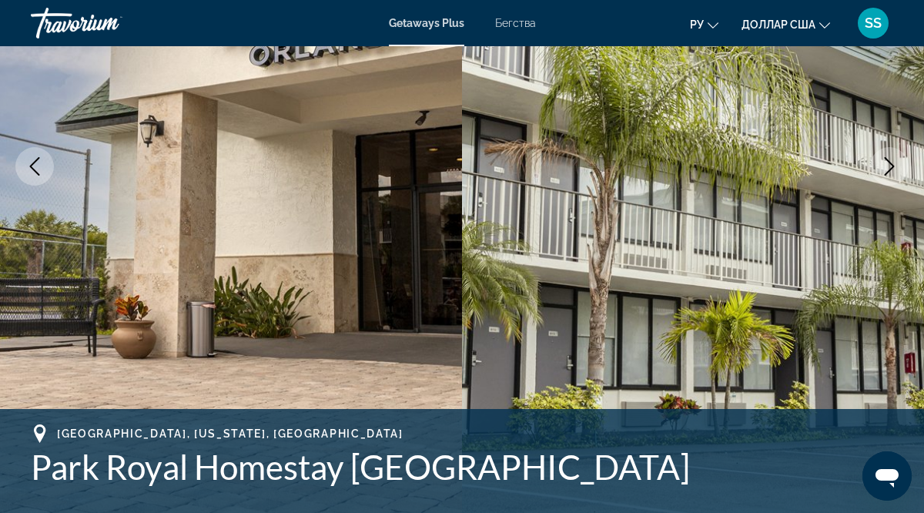
click at [888, 164] on icon "Next image" at bounding box center [889, 166] width 18 height 18
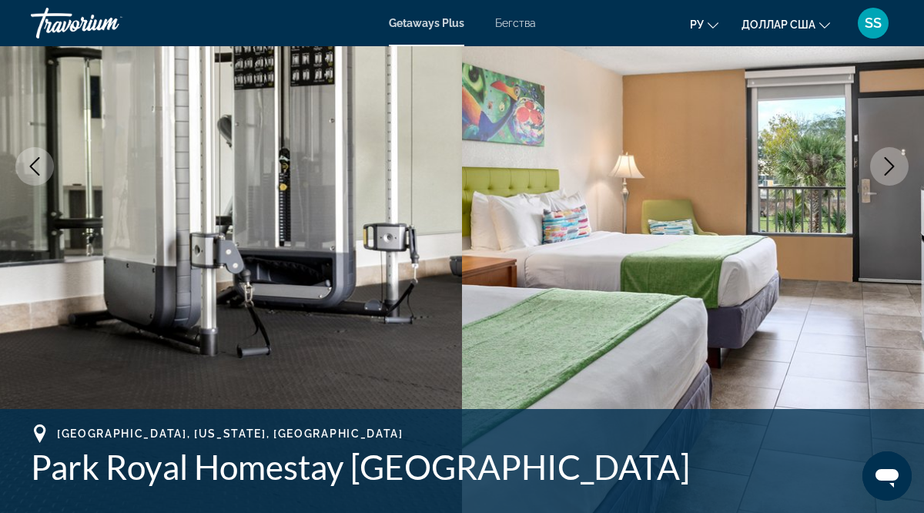
click at [888, 164] on icon "Next image" at bounding box center [889, 166] width 18 height 18
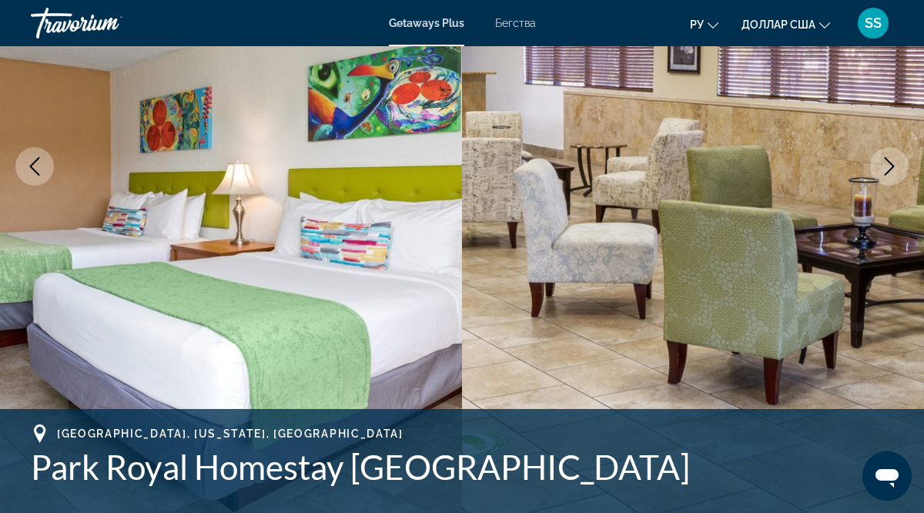
click at [888, 164] on icon "Next image" at bounding box center [889, 166] width 18 height 18
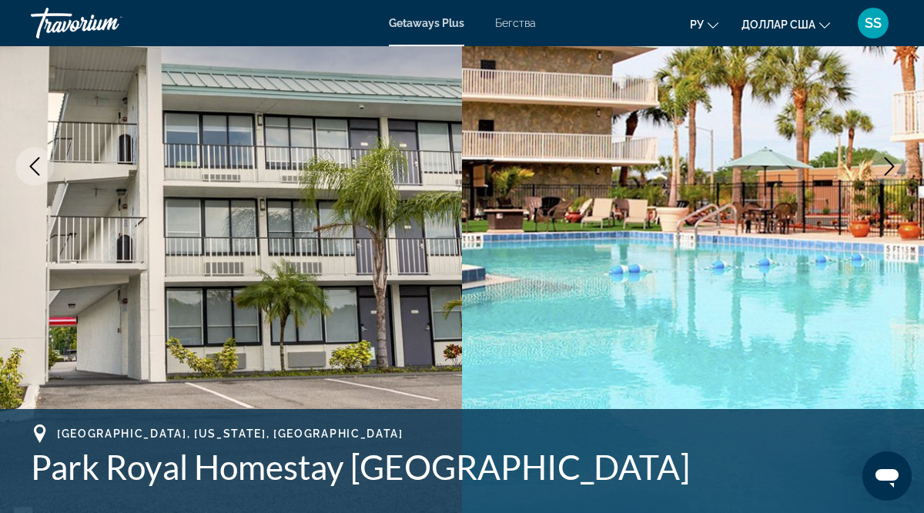
click at [888, 164] on icon "Next image" at bounding box center [889, 166] width 18 height 18
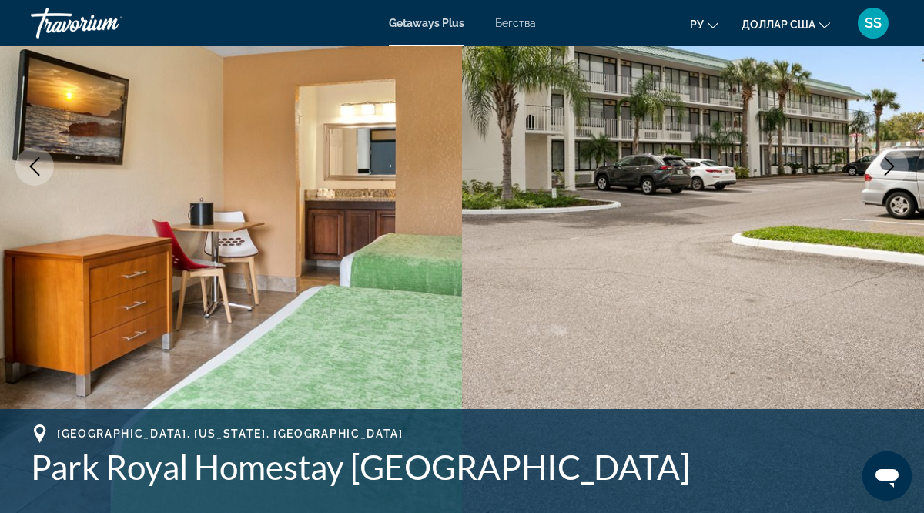
click at [888, 164] on icon "Next image" at bounding box center [889, 166] width 18 height 18
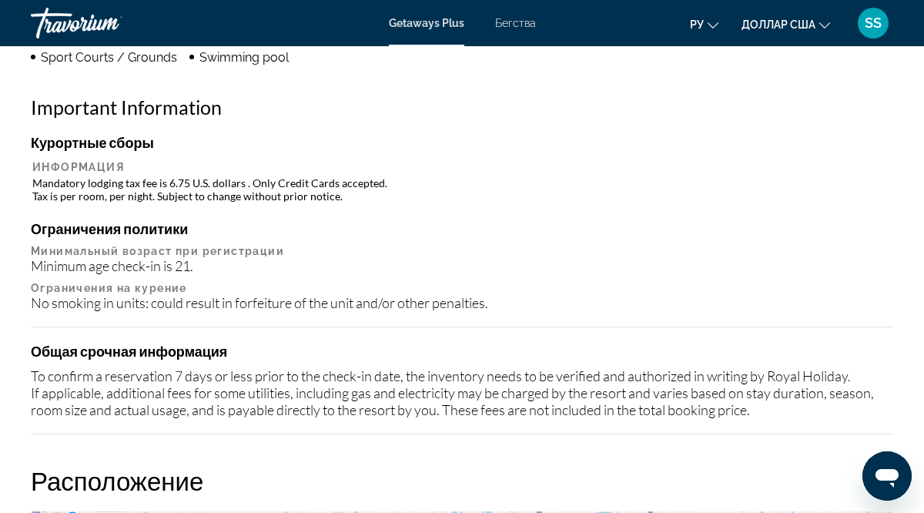
scroll to position [1701, 0]
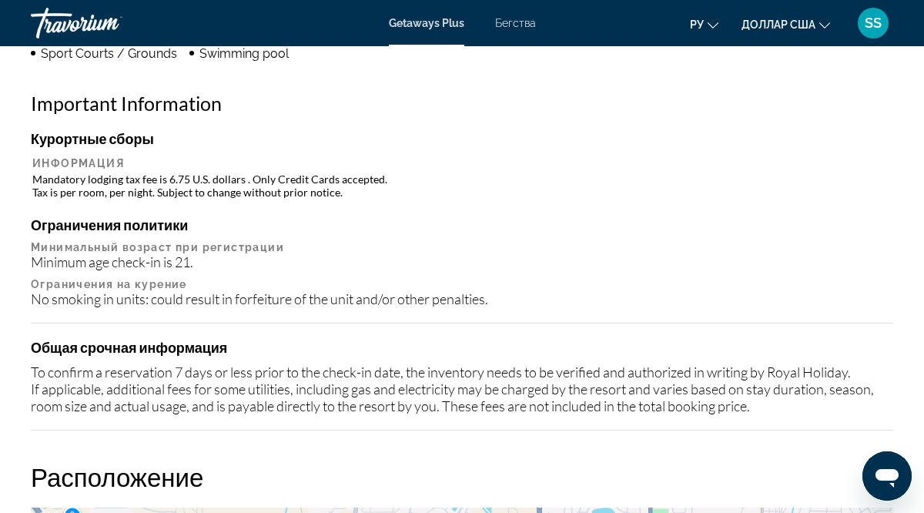
drag, startPoint x: 888, startPoint y: 164, endPoint x: 683, endPoint y: 129, distance: 208.4
click at [684, 132] on div "Курортные сборы Информация Mandatory lodging tax fee is 6.75 U.S. dollars . Onl…" at bounding box center [462, 165] width 862 height 71
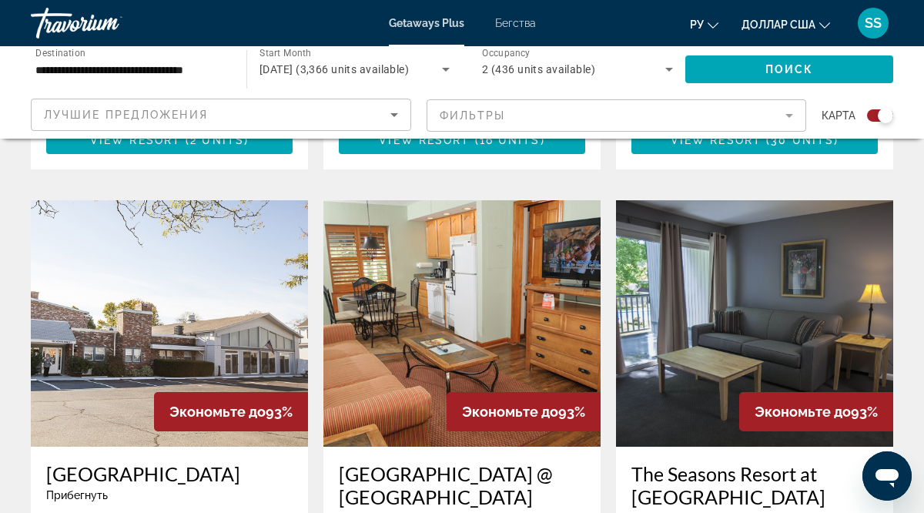
scroll to position [1661, 0]
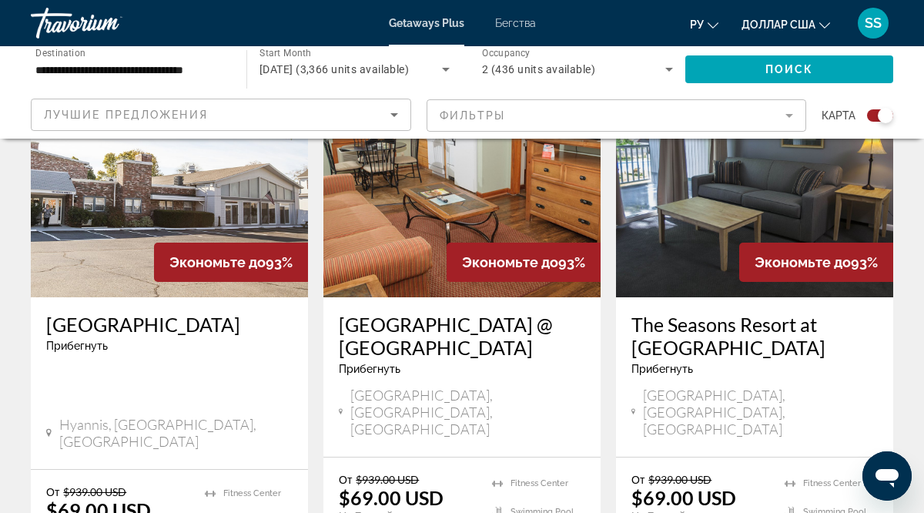
scroll to position [1817, 0]
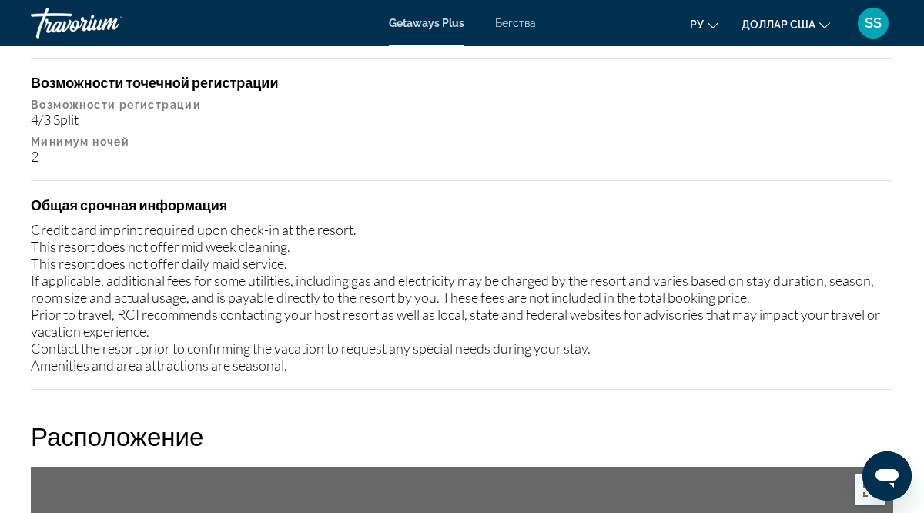
scroll to position [2162, 0]
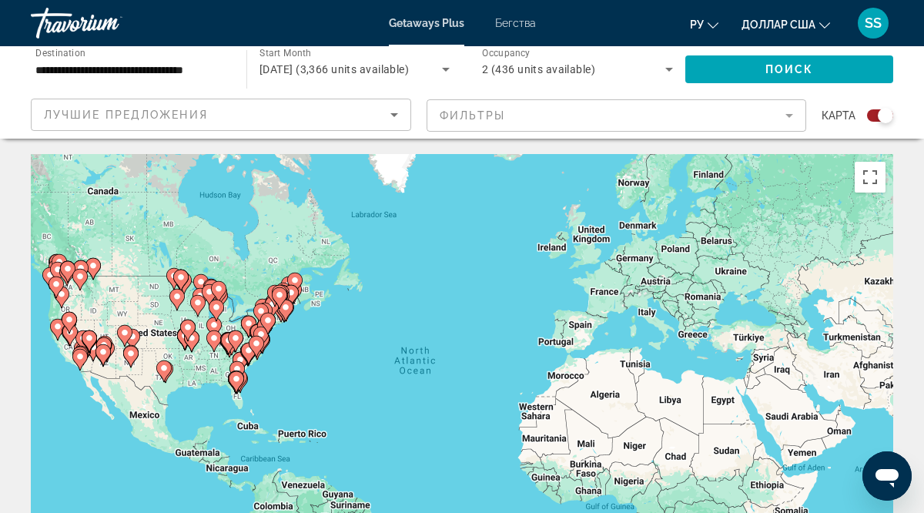
click at [442, 303] on div "To activate drag with keyboard, press Alt + Enter. Once in keyboard drag state,…" at bounding box center [462, 385] width 862 height 462
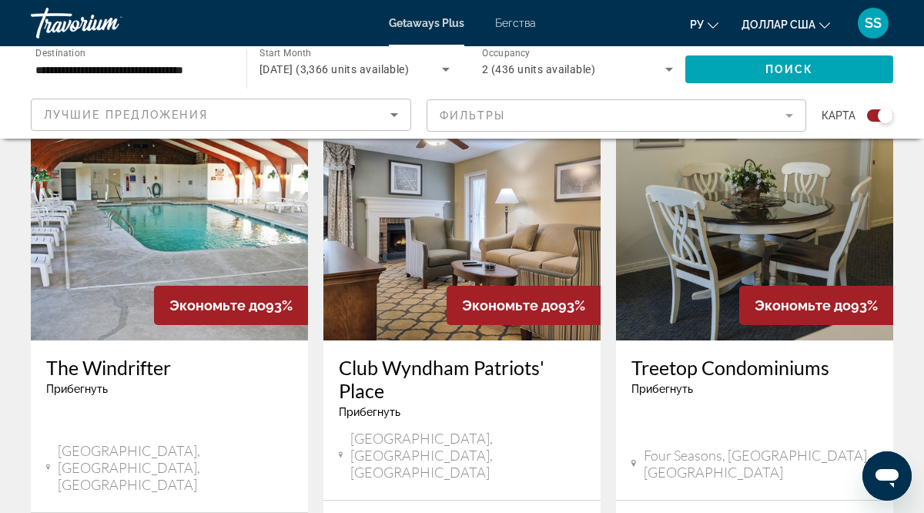
scroll to position [2369, 0]
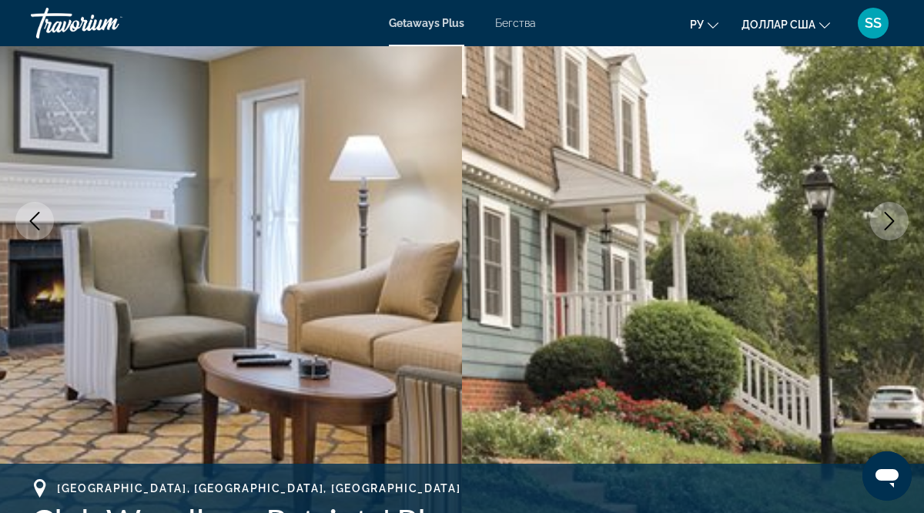
scroll to position [186, 0]
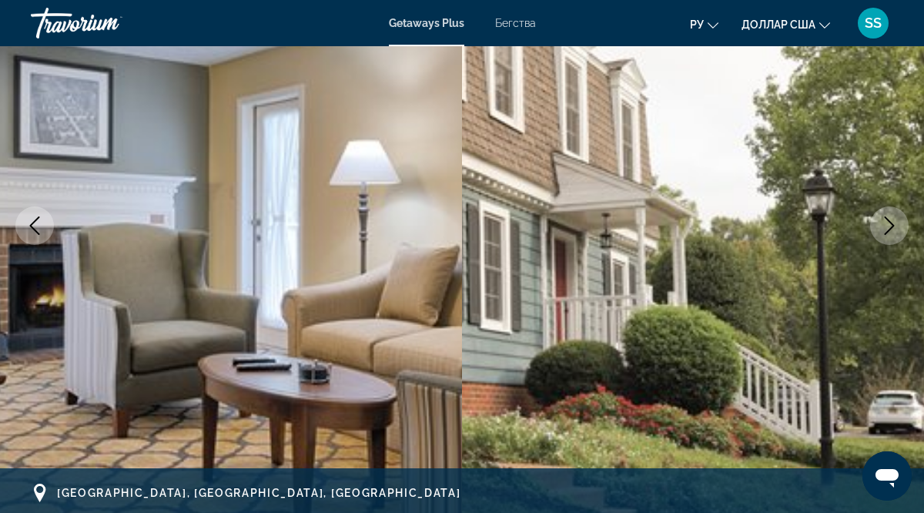
click at [890, 224] on icon "Next image" at bounding box center [889, 225] width 18 height 18
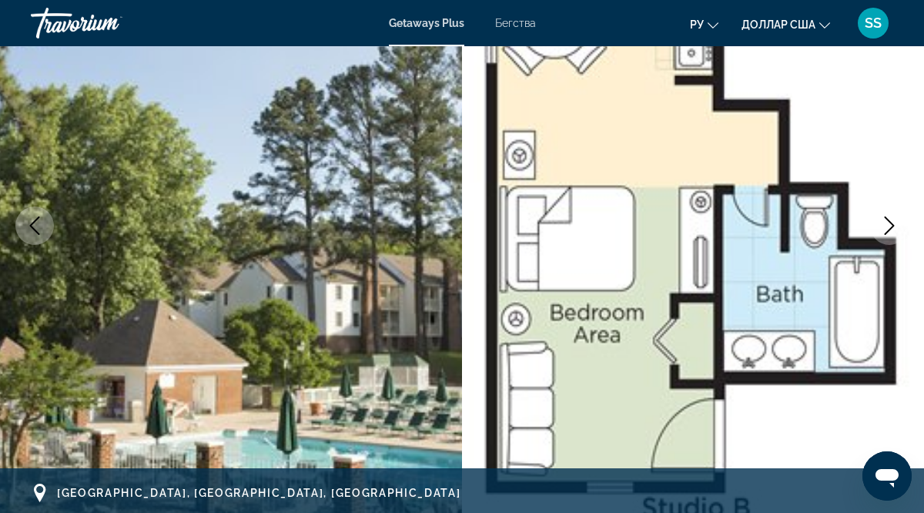
click at [890, 224] on icon "Next image" at bounding box center [889, 225] width 18 height 18
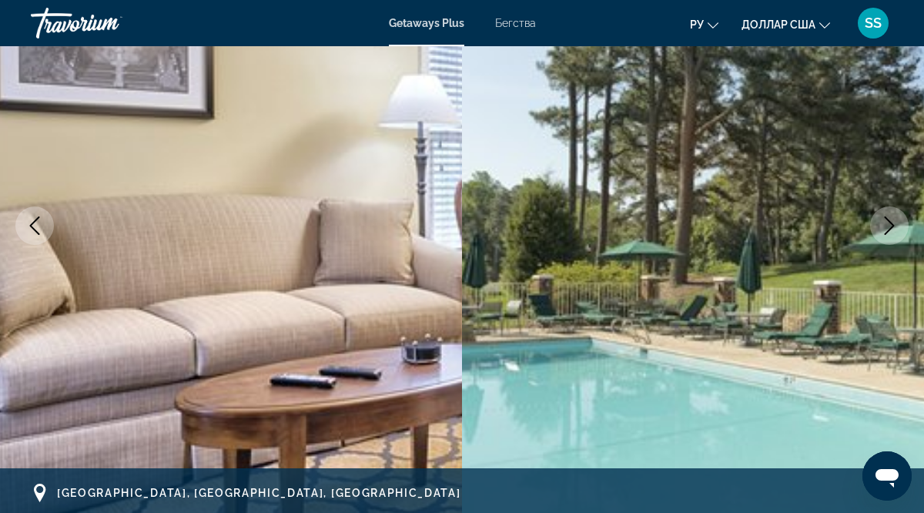
click at [890, 224] on icon "Next image" at bounding box center [889, 225] width 18 height 18
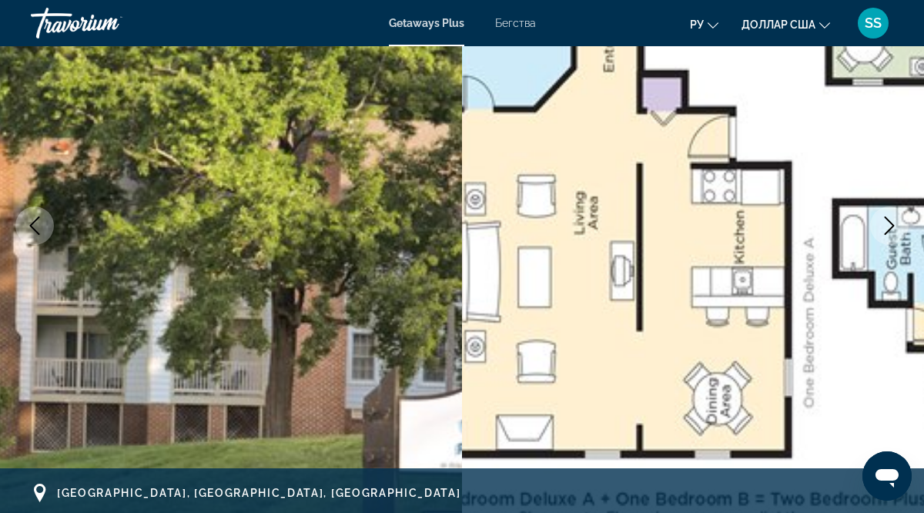
click at [890, 224] on icon "Next image" at bounding box center [889, 225] width 18 height 18
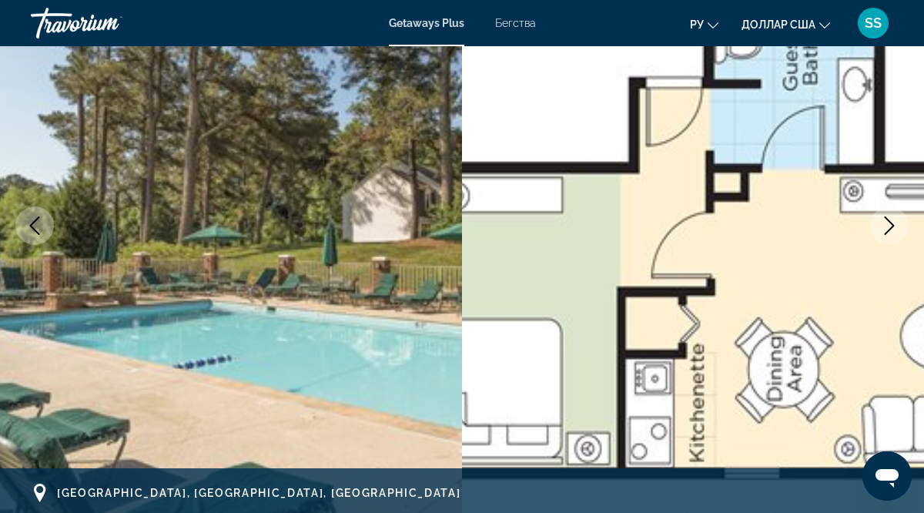
click at [890, 224] on icon "Next image" at bounding box center [889, 225] width 18 height 18
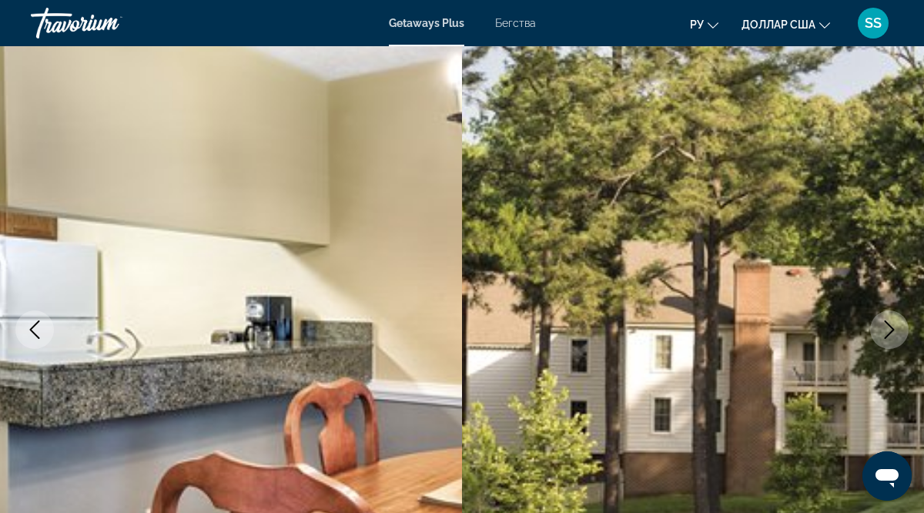
scroll to position [82, 0]
click at [893, 333] on icon "Next image" at bounding box center [889, 330] width 18 height 18
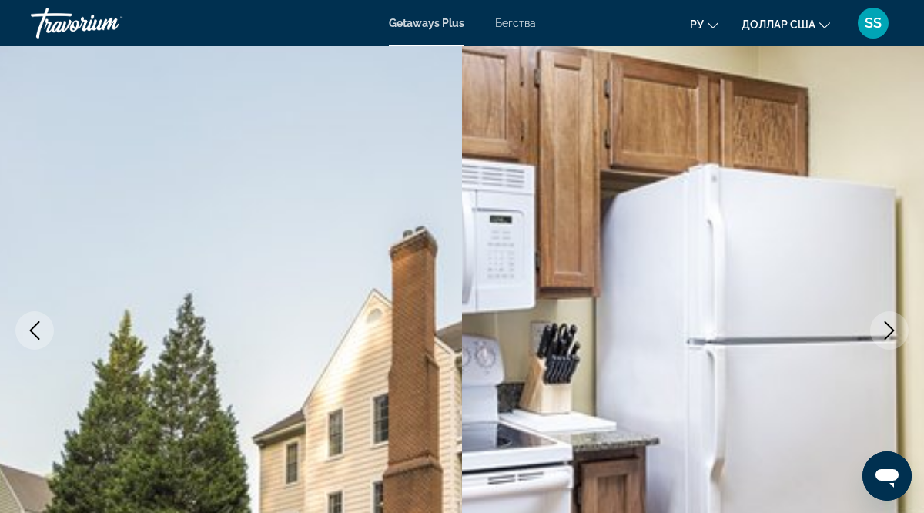
click at [893, 333] on icon "Next image" at bounding box center [889, 330] width 18 height 18
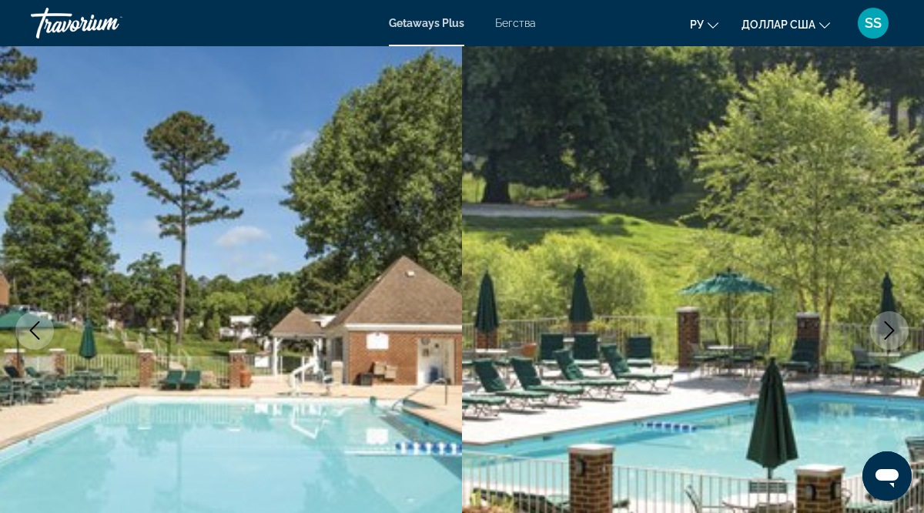
click at [893, 333] on icon "Next image" at bounding box center [889, 330] width 18 height 18
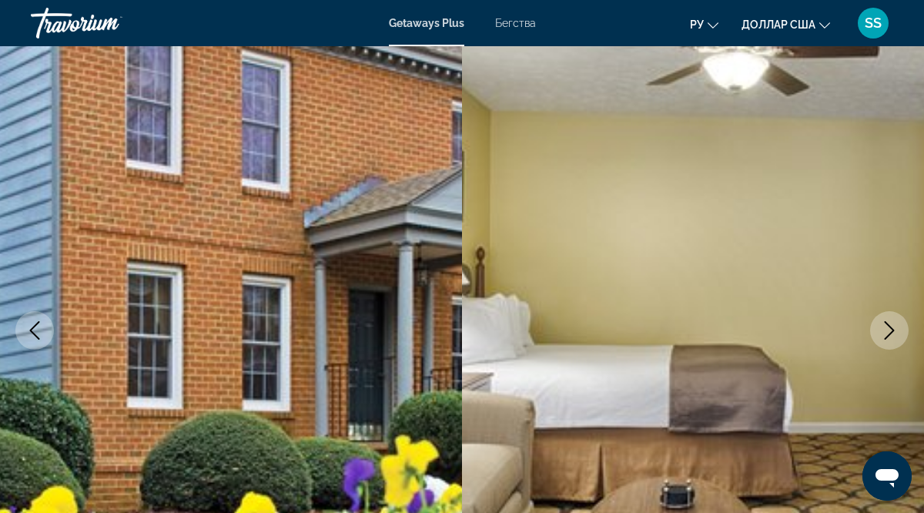
click at [893, 333] on icon "Next image" at bounding box center [889, 330] width 18 height 18
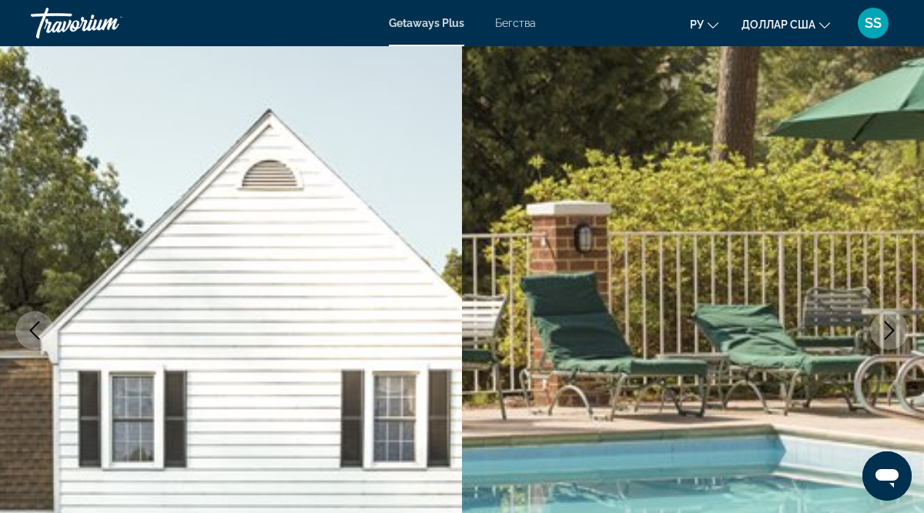
click at [893, 333] on icon "Next image" at bounding box center [889, 330] width 18 height 18
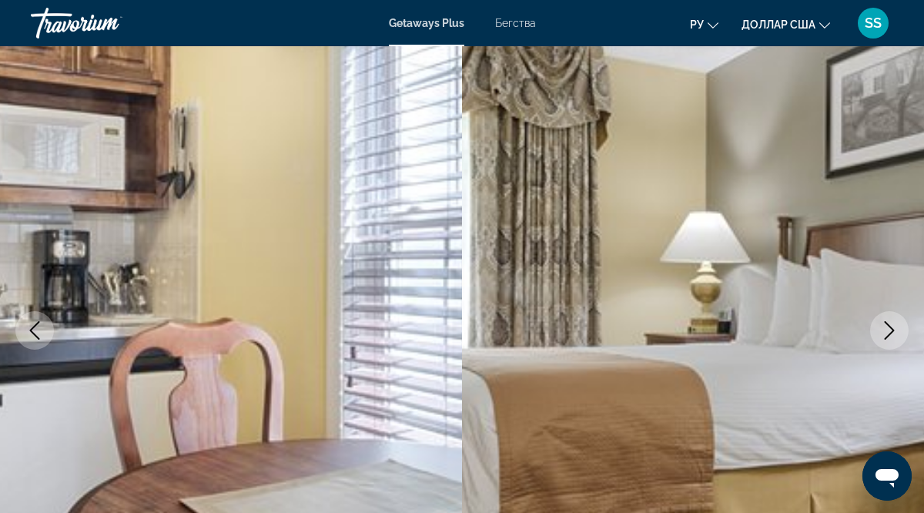
click at [888, 333] on icon "Next image" at bounding box center [889, 330] width 18 height 18
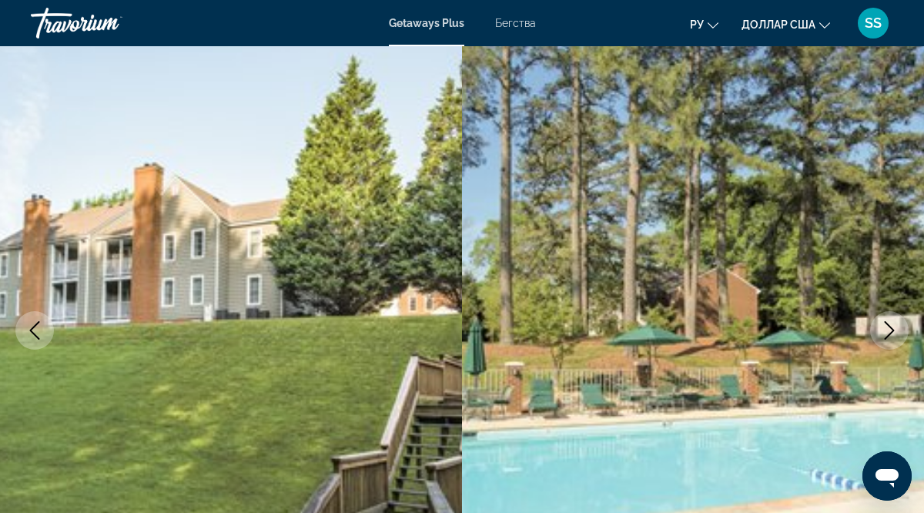
click at [887, 329] on icon "Next image" at bounding box center [889, 330] width 18 height 18
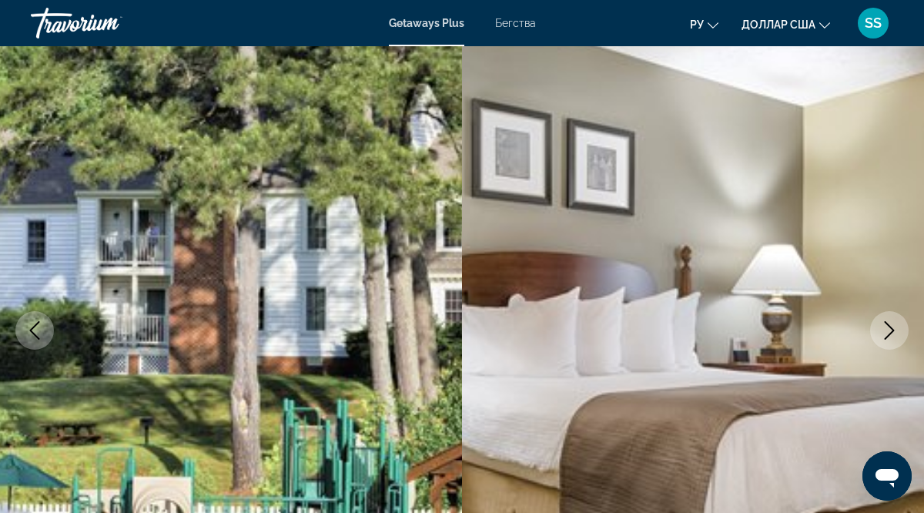
click at [887, 329] on icon "Next image" at bounding box center [889, 330] width 18 height 18
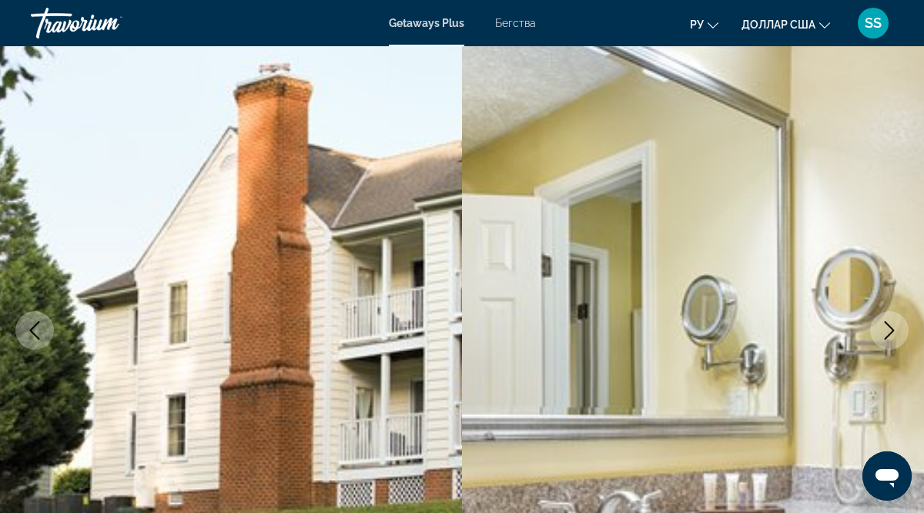
click at [887, 329] on icon "Next image" at bounding box center [889, 330] width 18 height 18
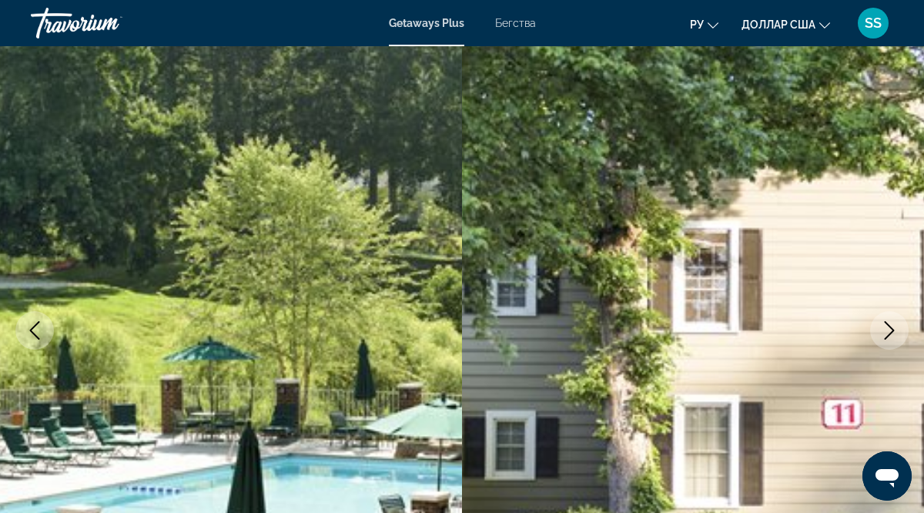
click at [887, 329] on icon "Next image" at bounding box center [889, 330] width 18 height 18
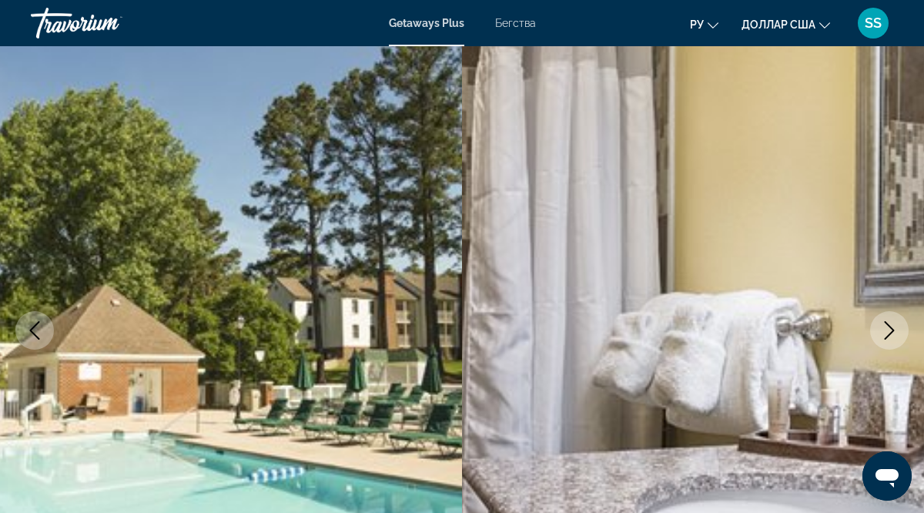
click at [887, 329] on icon "Next image" at bounding box center [889, 330] width 18 height 18
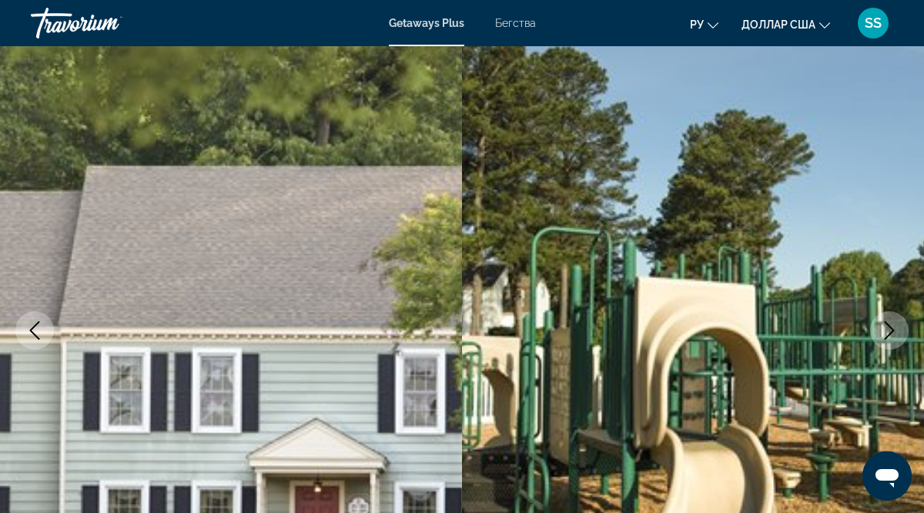
click at [887, 329] on icon "Next image" at bounding box center [889, 330] width 18 height 18
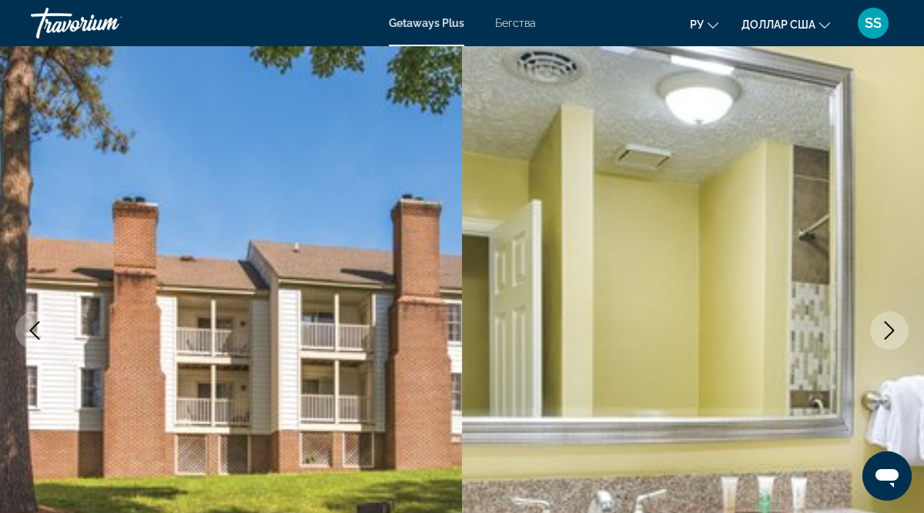
click at [887, 329] on icon "Next image" at bounding box center [889, 330] width 18 height 18
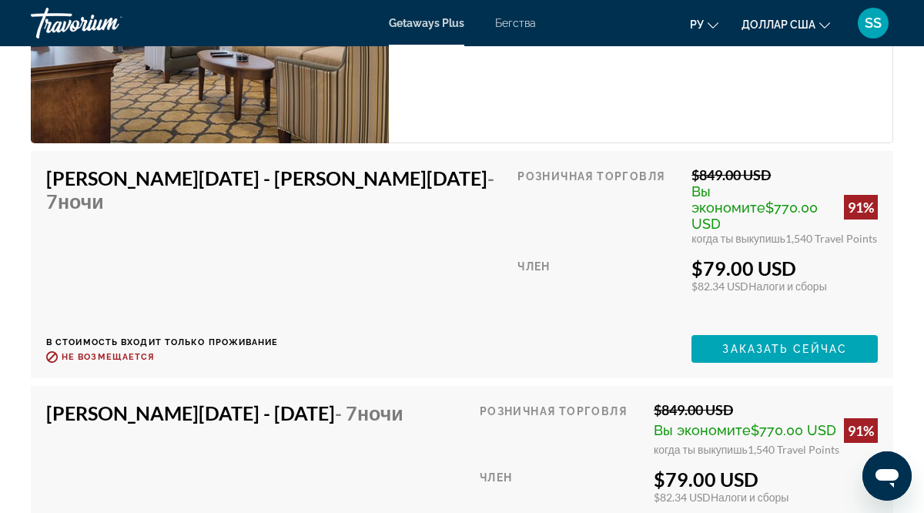
scroll to position [3562, 0]
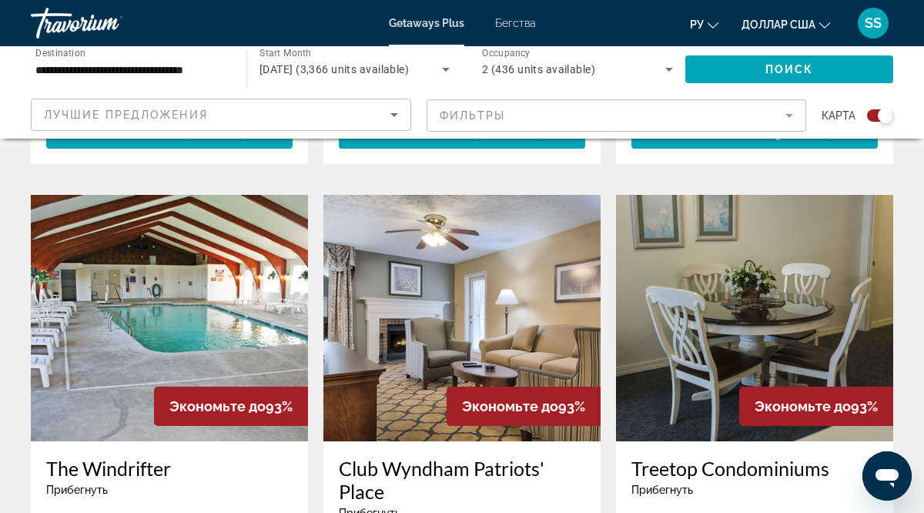
scroll to position [2262, 0]
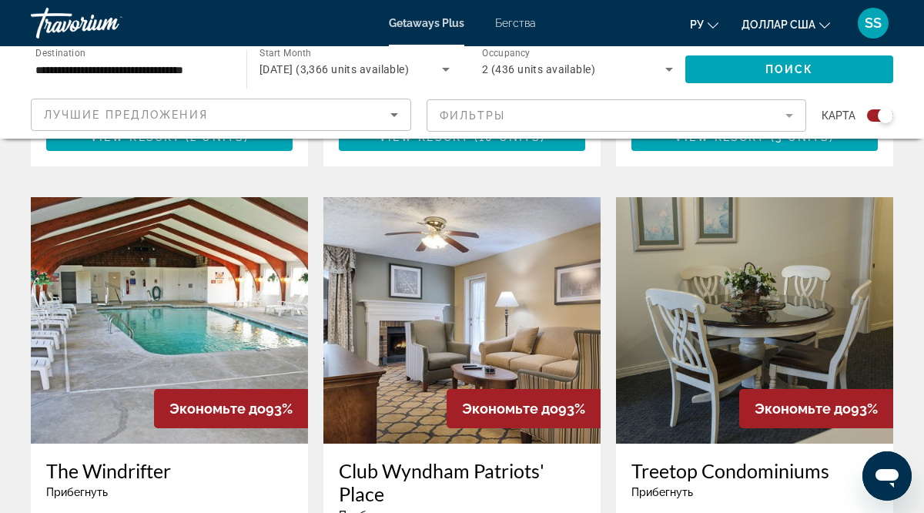
click at [787, 389] on div "Экономьте до 93%" at bounding box center [816, 408] width 154 height 39
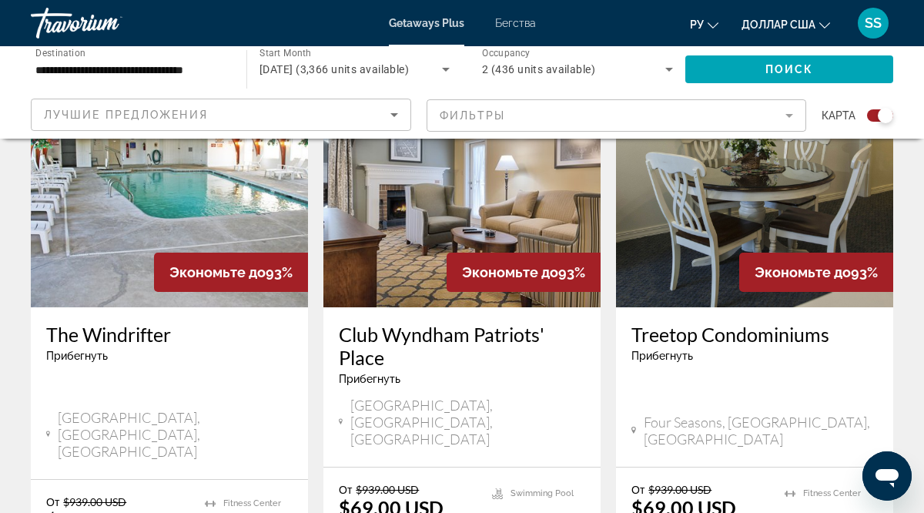
scroll to position [2399, 0]
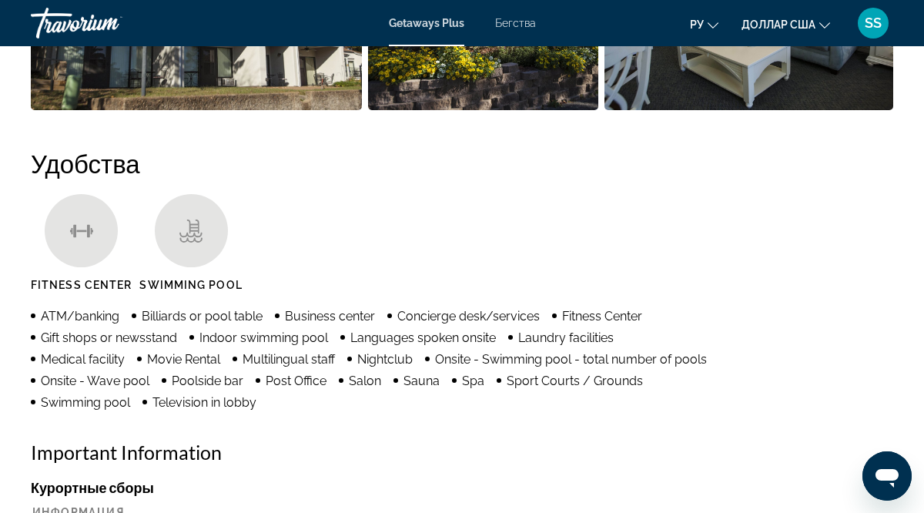
scroll to position [1386, 0]
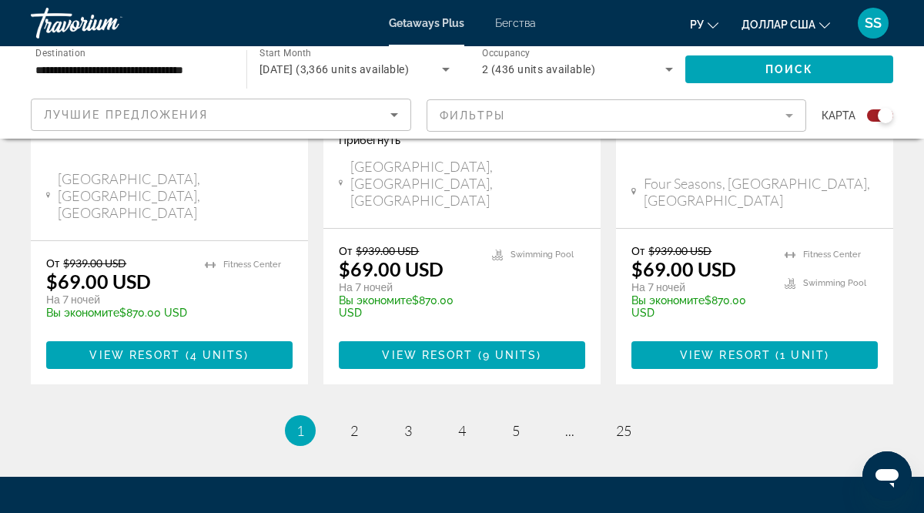
scroll to position [2636, 0]
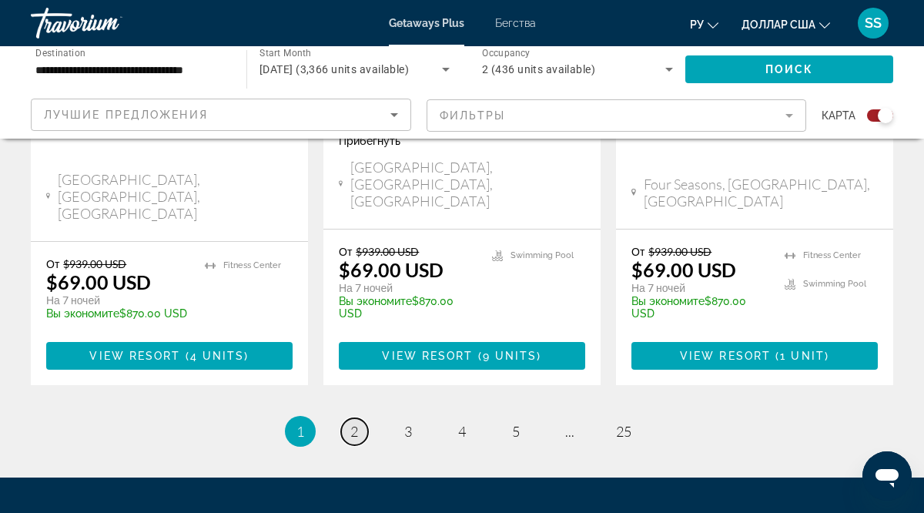
click at [352, 423] on span "2" at bounding box center [354, 431] width 8 height 17
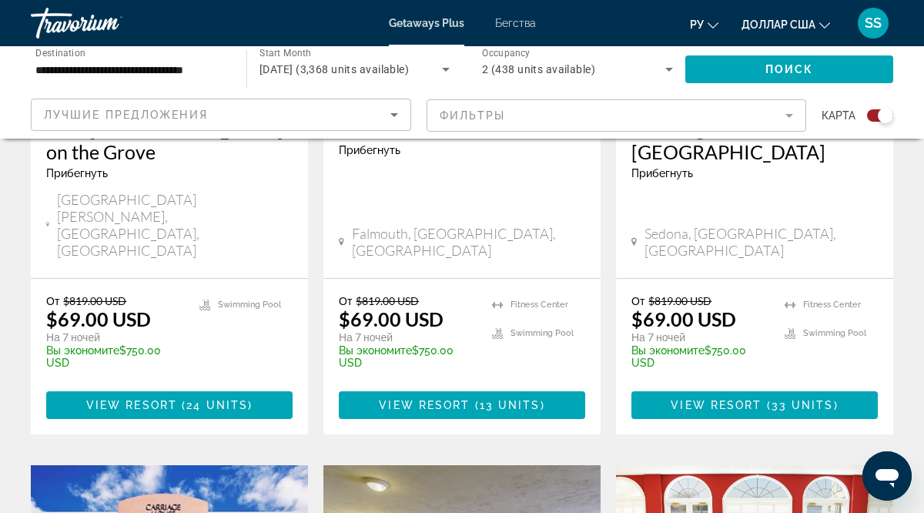
scroll to position [811, 0]
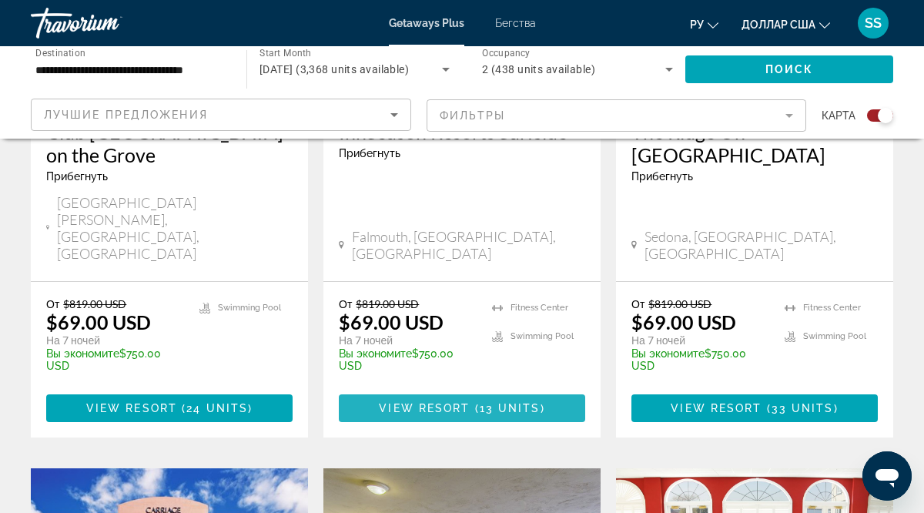
click at [416, 402] on span "View Resort" at bounding box center [424, 408] width 91 height 12
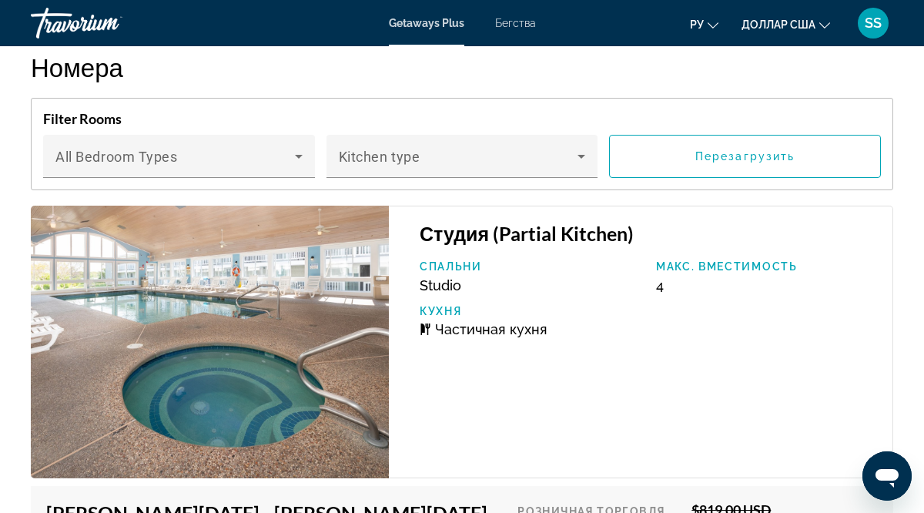
scroll to position [3011, 0]
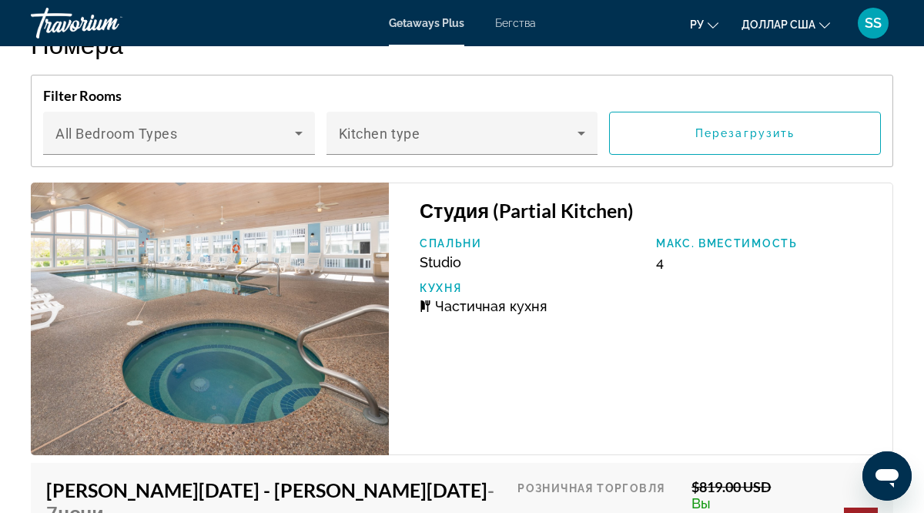
click at [172, 291] on img "Основное содержание" at bounding box center [210, 318] width 358 height 272
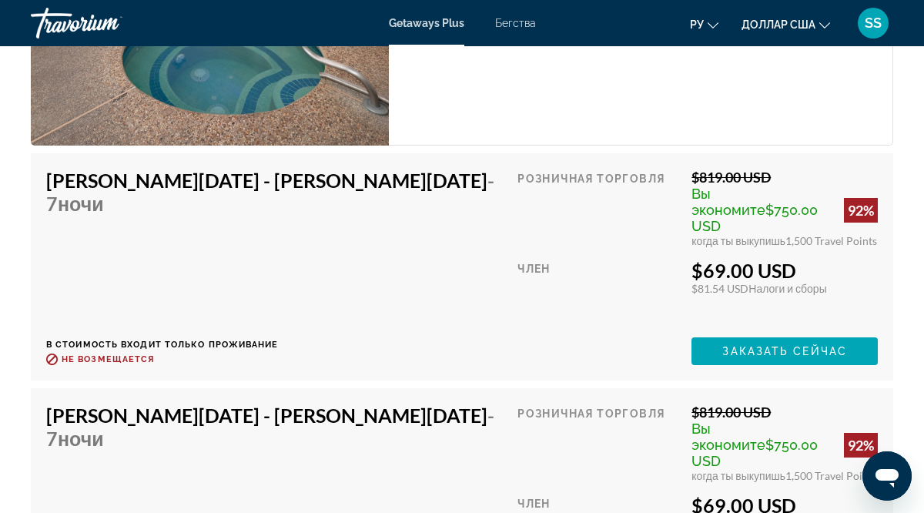
scroll to position [3322, 0]
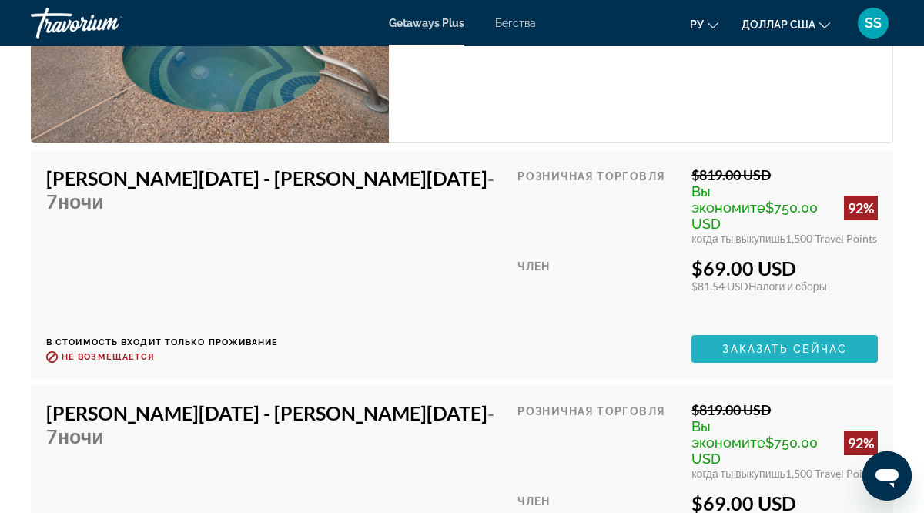
click at [722, 343] on span "Заказать сейчас" at bounding box center [784, 349] width 125 height 12
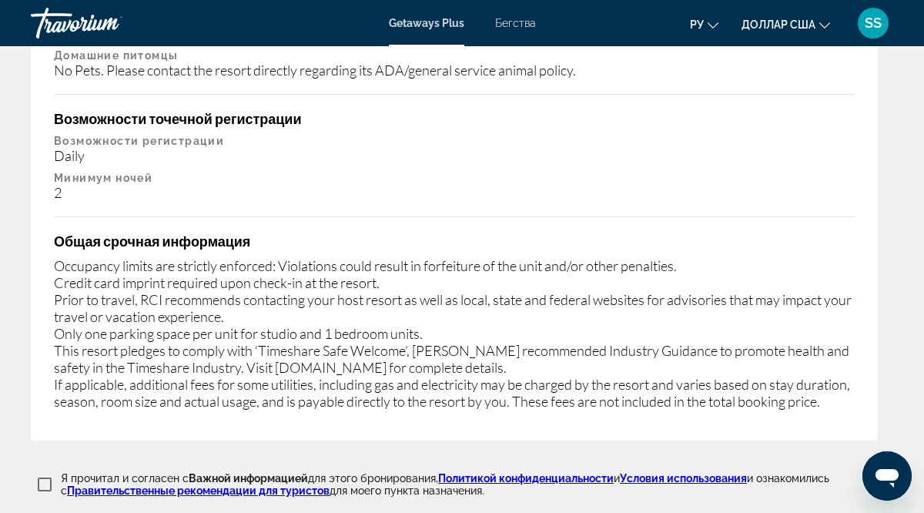
scroll to position [3081, 0]
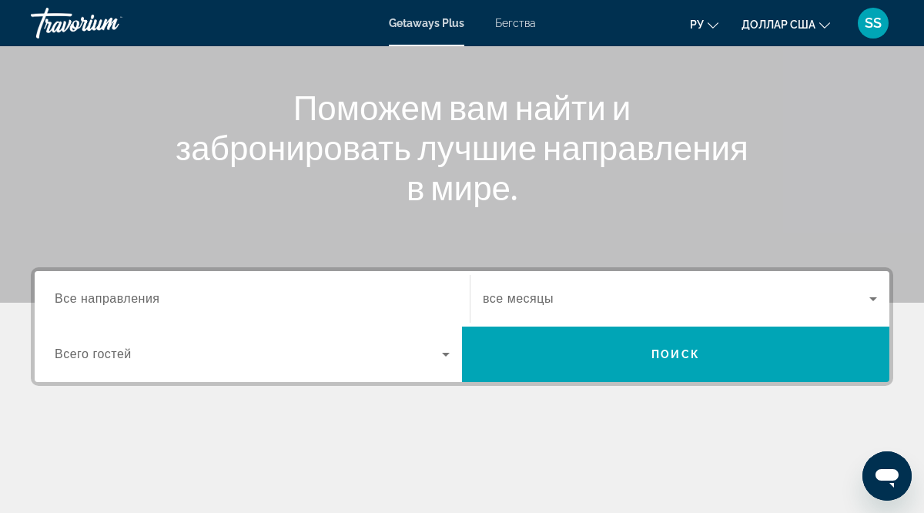
scroll to position [160, 0]
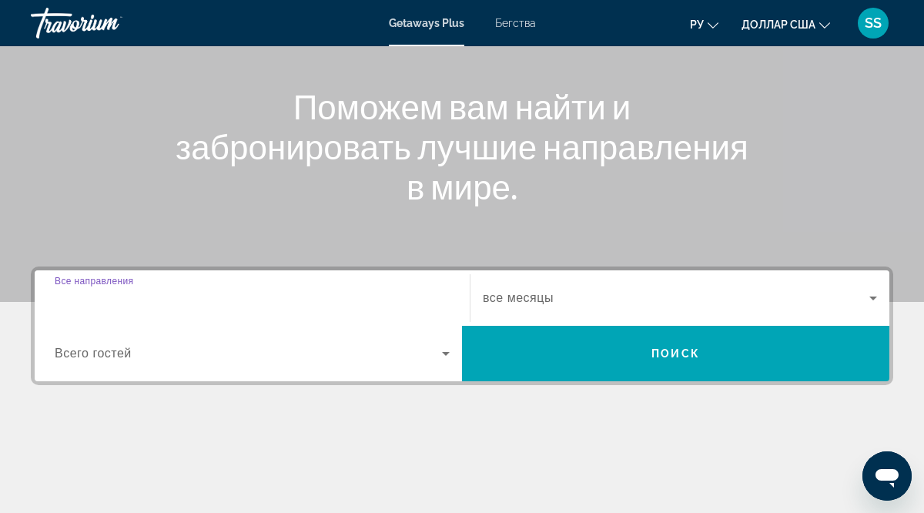
click at [130, 306] on input "Destination Все направления" at bounding box center [252, 298] width 395 height 18
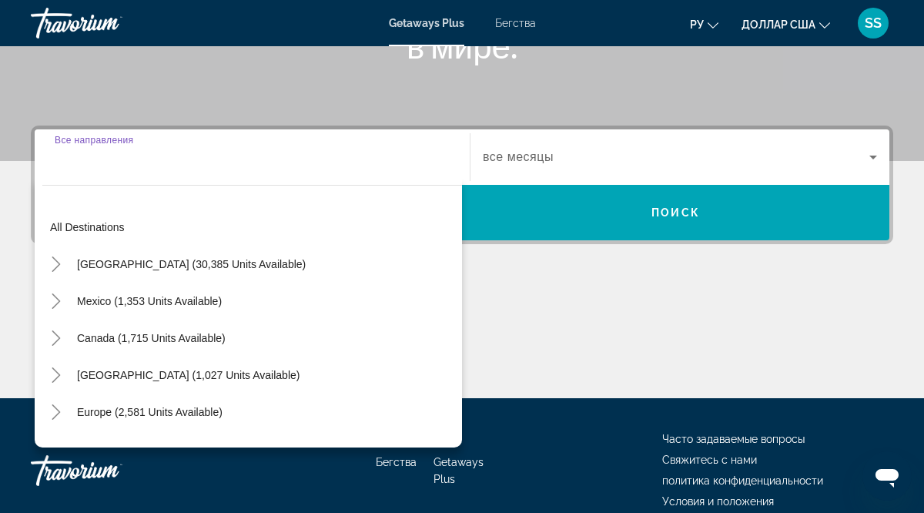
scroll to position [375, 0]
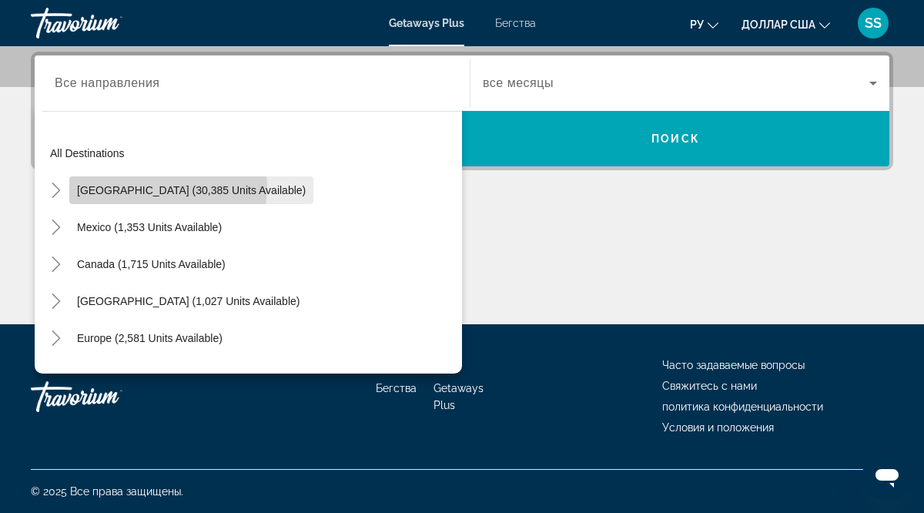
click at [159, 187] on span "United States (30,385 units available)" at bounding box center [191, 190] width 229 height 12
type input "**********"
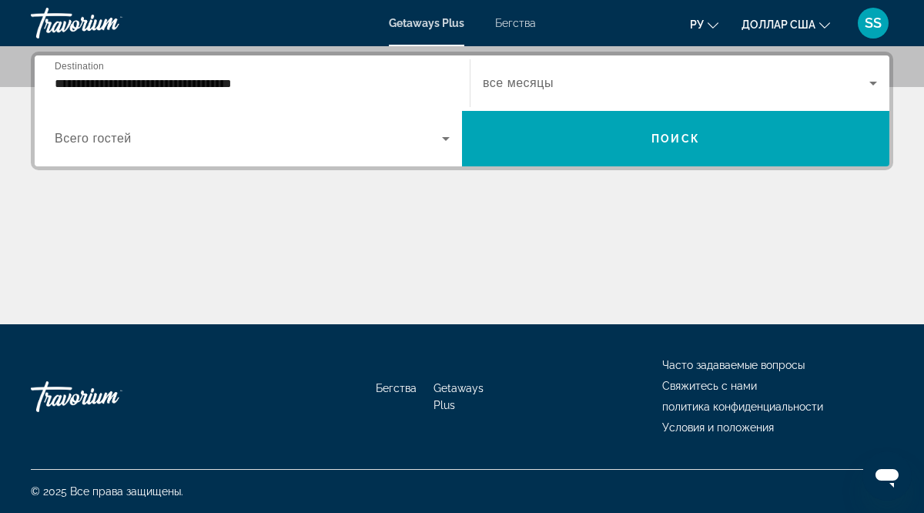
click at [131, 150] on div "Виджет поиска" at bounding box center [252, 138] width 395 height 43
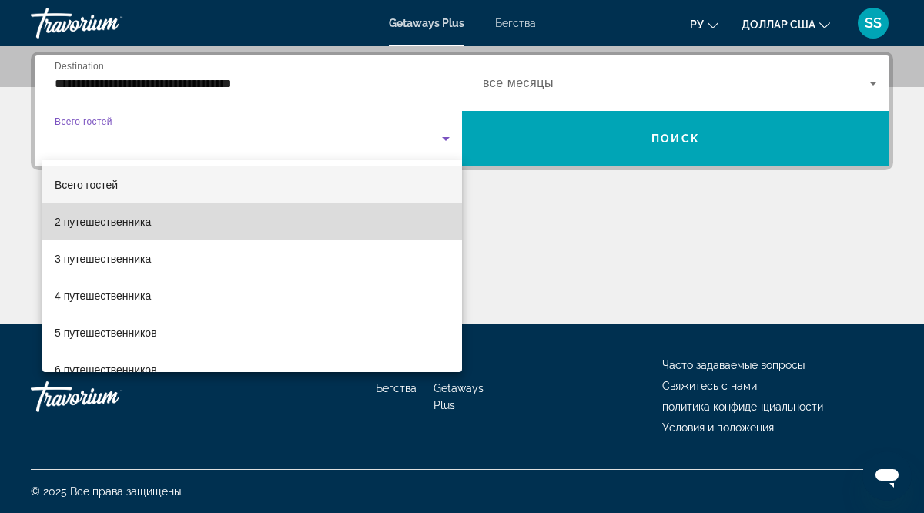
click at [132, 223] on font "2 путешественника" at bounding box center [103, 222] width 96 height 12
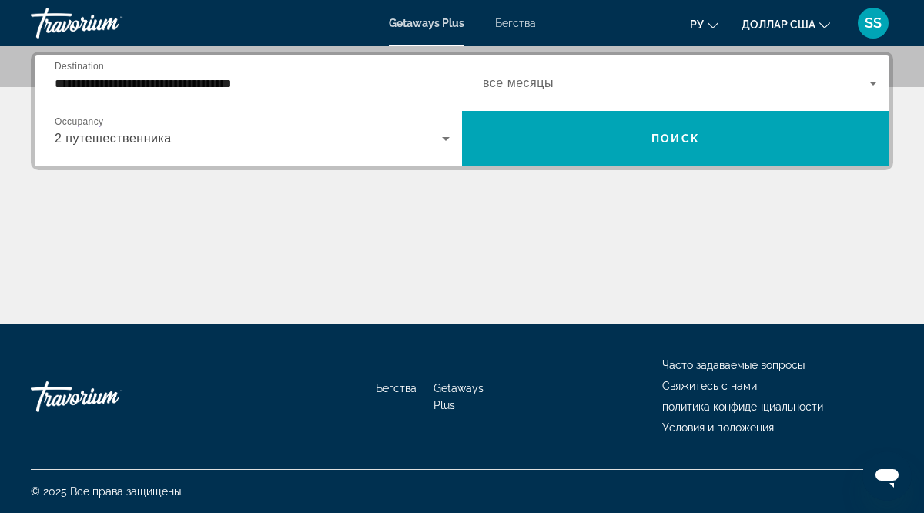
click at [516, 84] on span "все месяцы" at bounding box center [518, 82] width 71 height 13
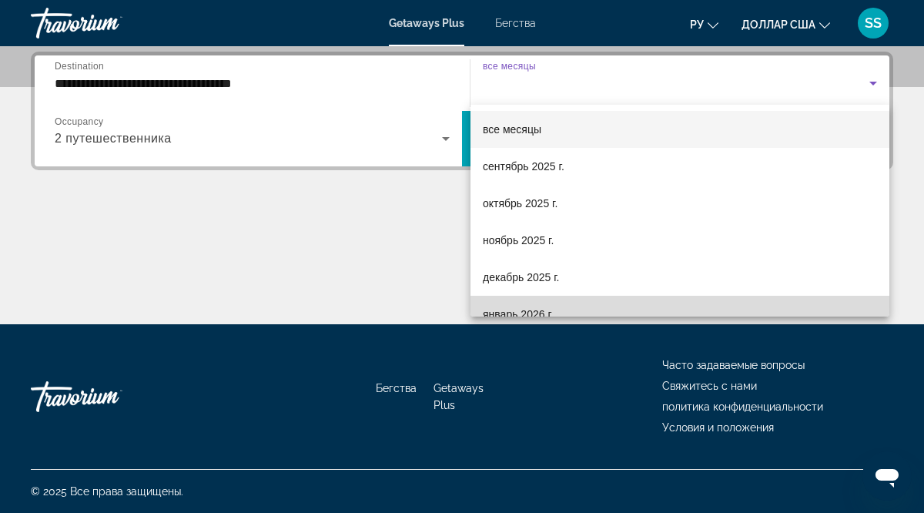
click at [512, 312] on font "январь 2026 г." at bounding box center [518, 314] width 71 height 12
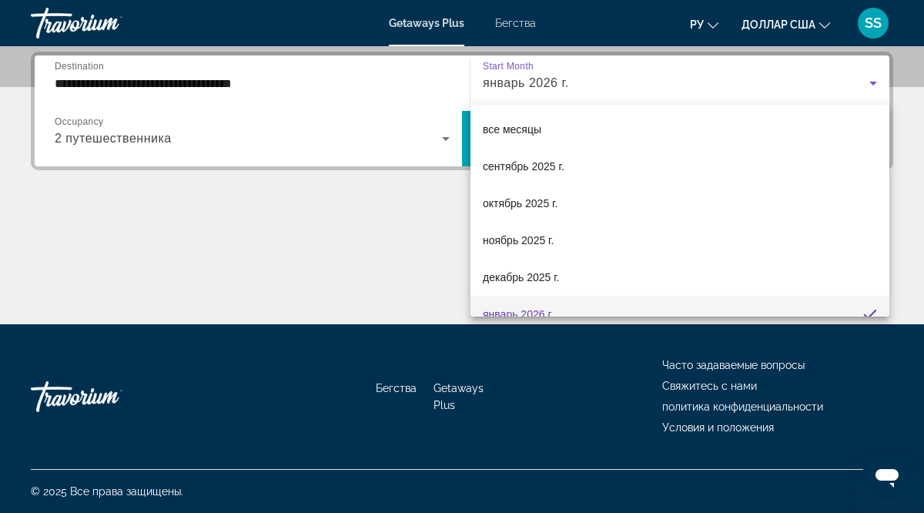
scroll to position [0, 0]
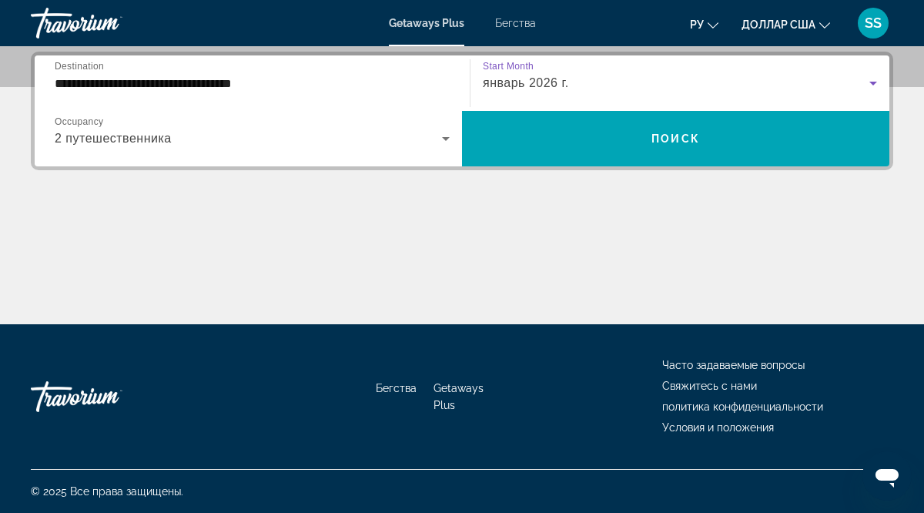
click at [871, 83] on icon "Виджет поиска" at bounding box center [873, 83] width 18 height 18
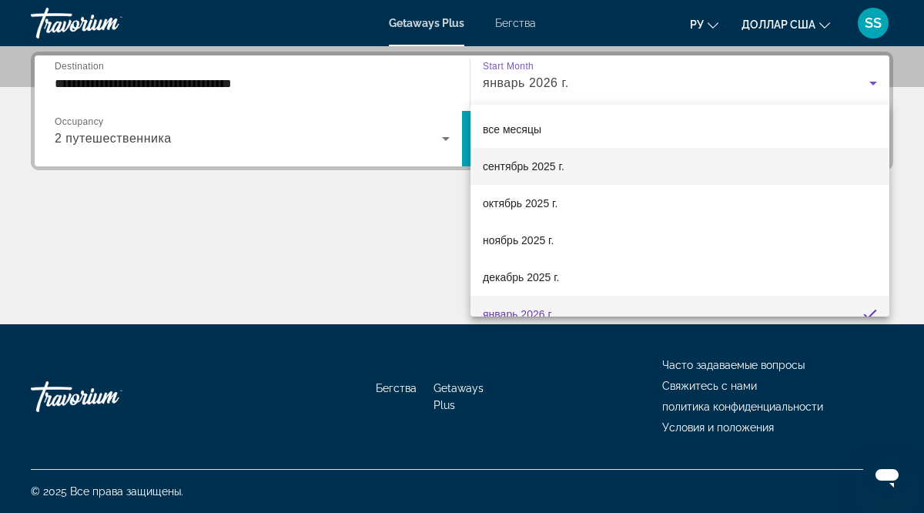
scroll to position [16, 0]
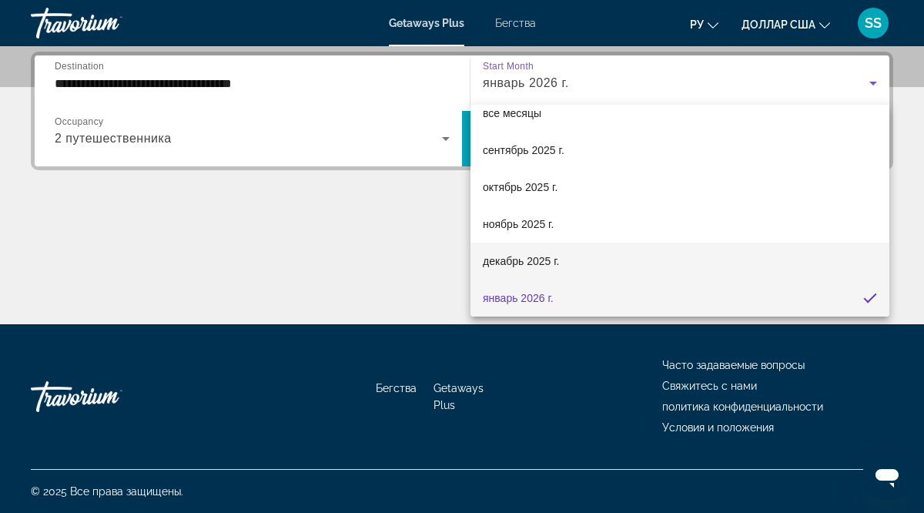
click at [537, 265] on font "декабрь 2025 г." at bounding box center [521, 261] width 76 height 12
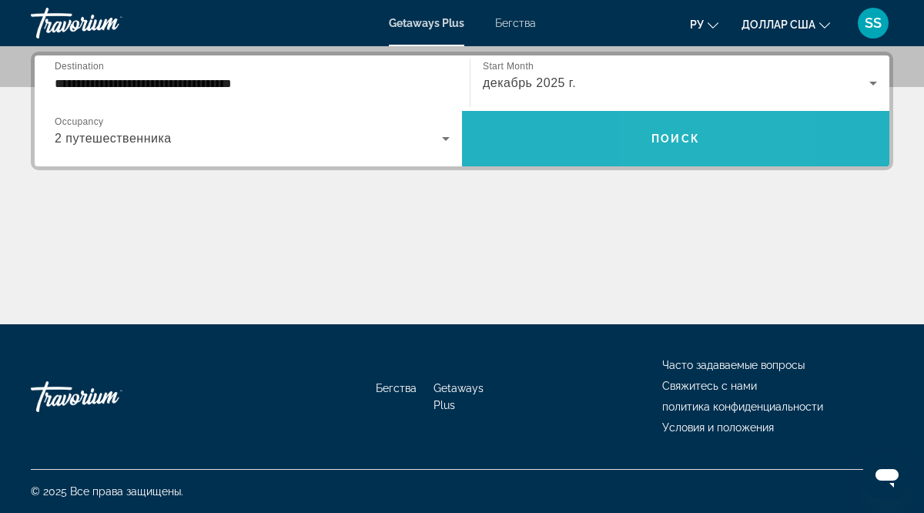
click at [657, 140] on span "Поиск" at bounding box center [675, 138] width 48 height 12
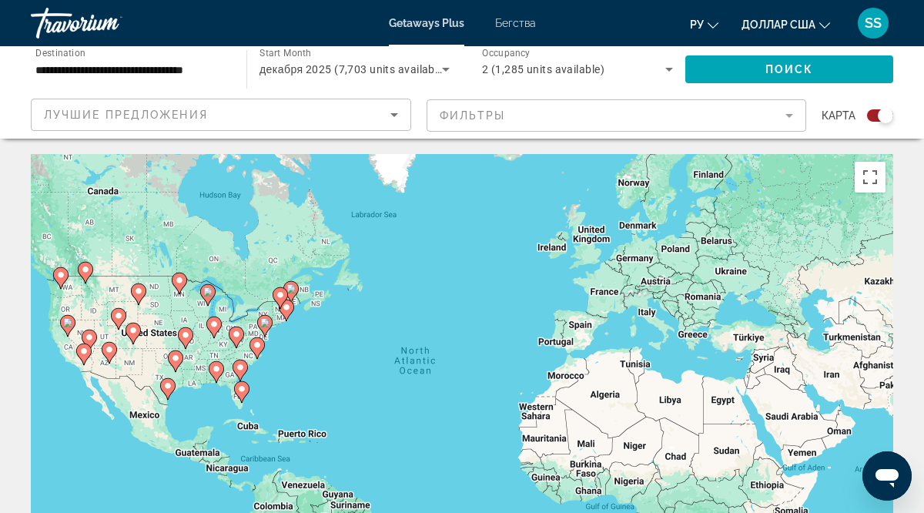
click at [241, 390] on image "Основное содержание" at bounding box center [241, 388] width 9 height 9
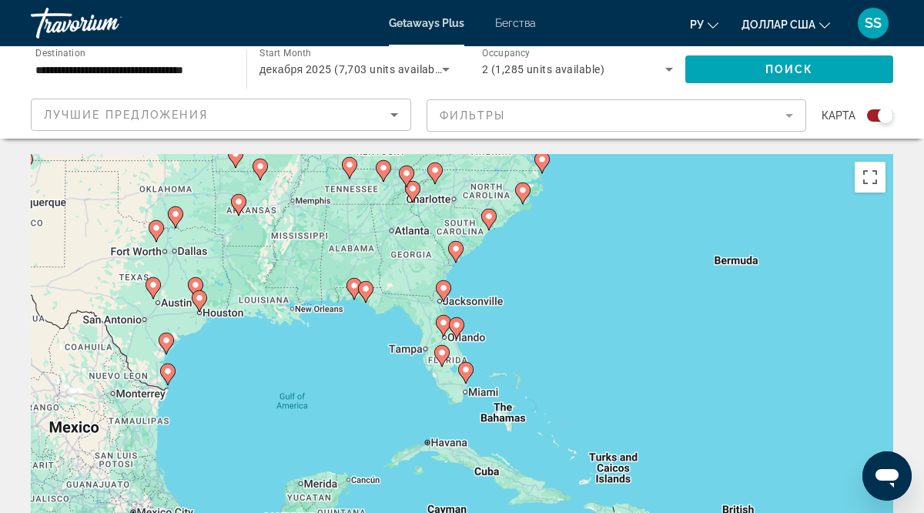
click at [468, 370] on image "Основное содержание" at bounding box center [465, 369] width 9 height 9
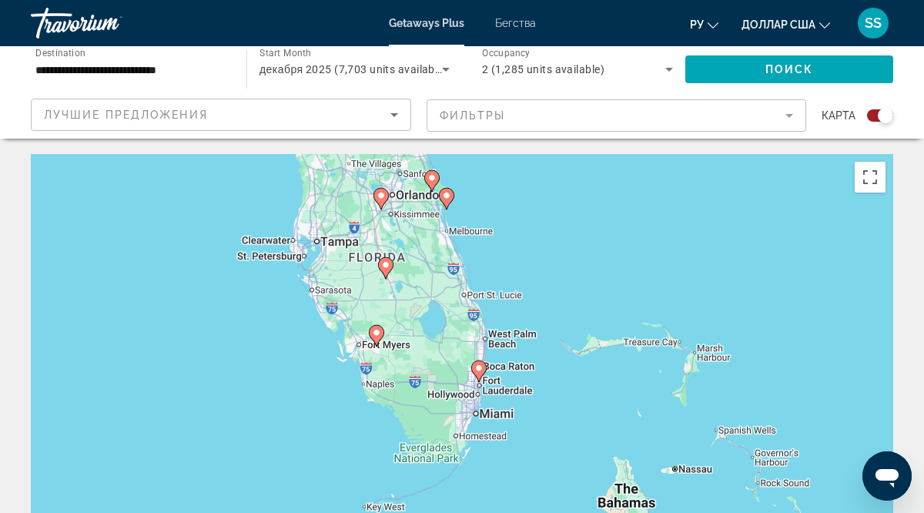
click at [475, 366] on image "Основное содержание" at bounding box center [478, 367] width 9 height 9
type input "**********"
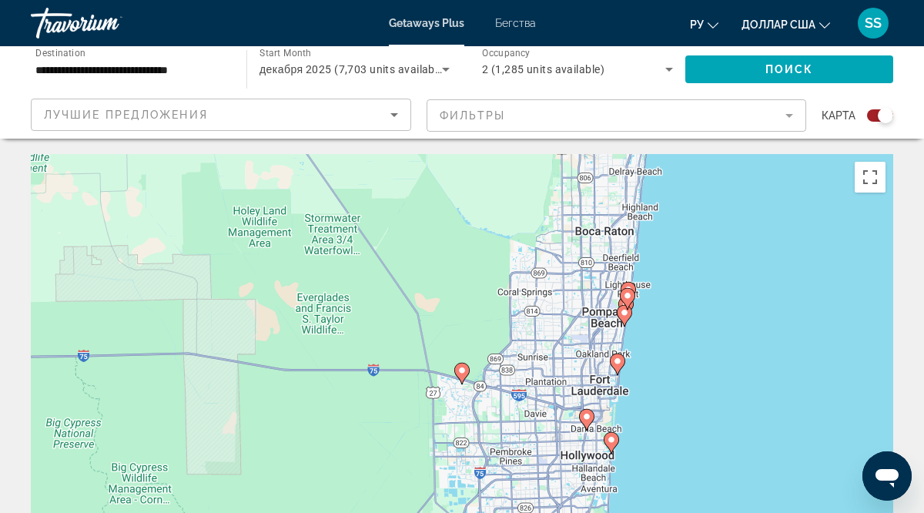
click at [610, 441] on image "Основное содержание" at bounding box center [611, 439] width 9 height 9
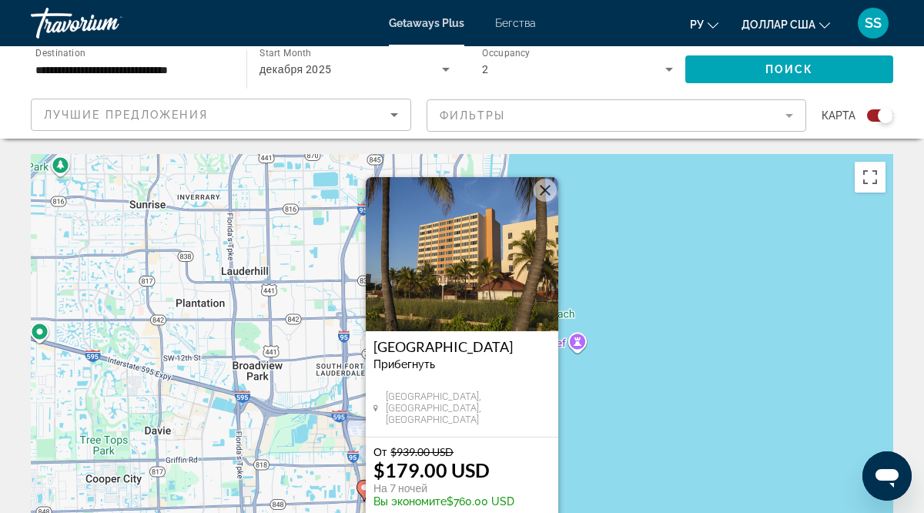
click at [512, 439] on div "От $939.00 USD $179.00 USD На 7 ночей Вы экономите $760.00 USD View Resort" at bounding box center [462, 499] width 192 height 125
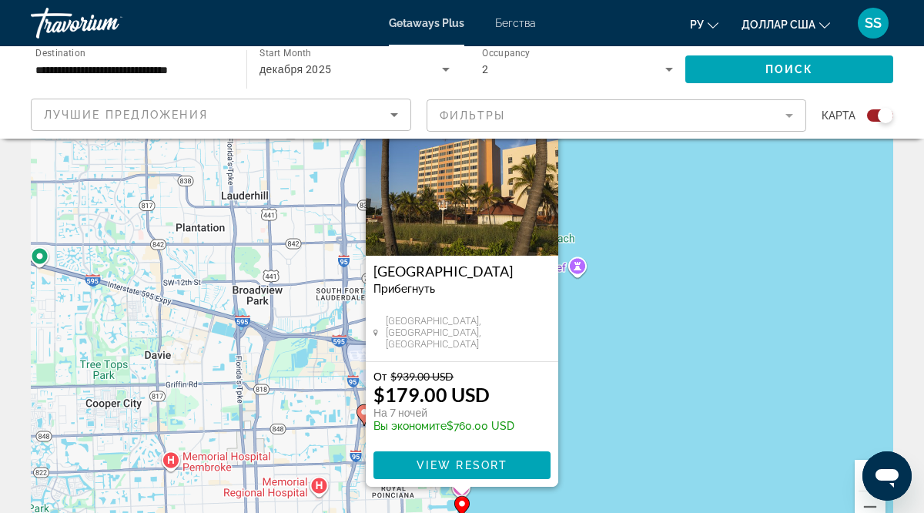
scroll to position [86, 0]
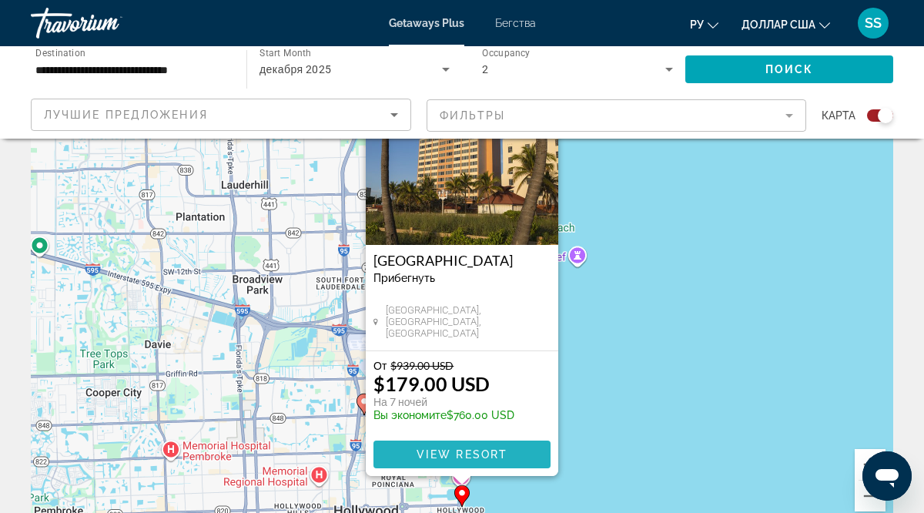
click at [502, 450] on span "View Resort" at bounding box center [461, 454] width 91 height 12
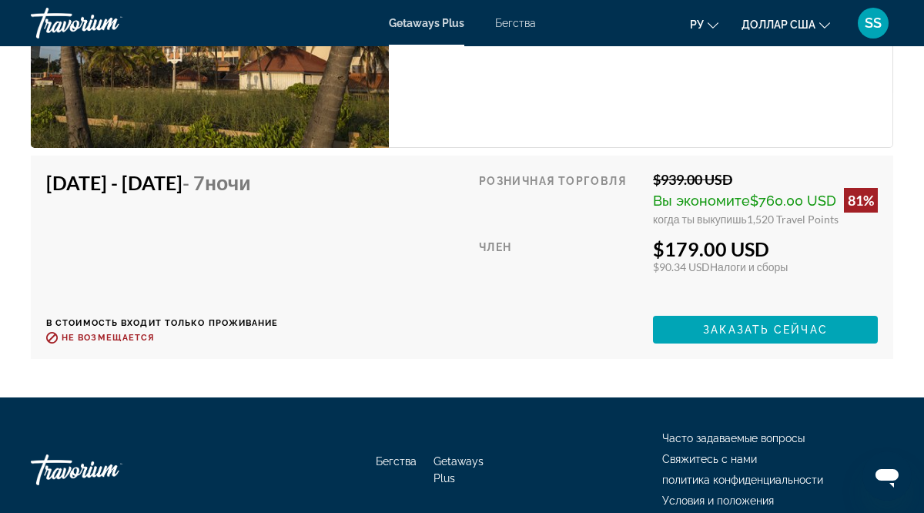
scroll to position [3811, 0]
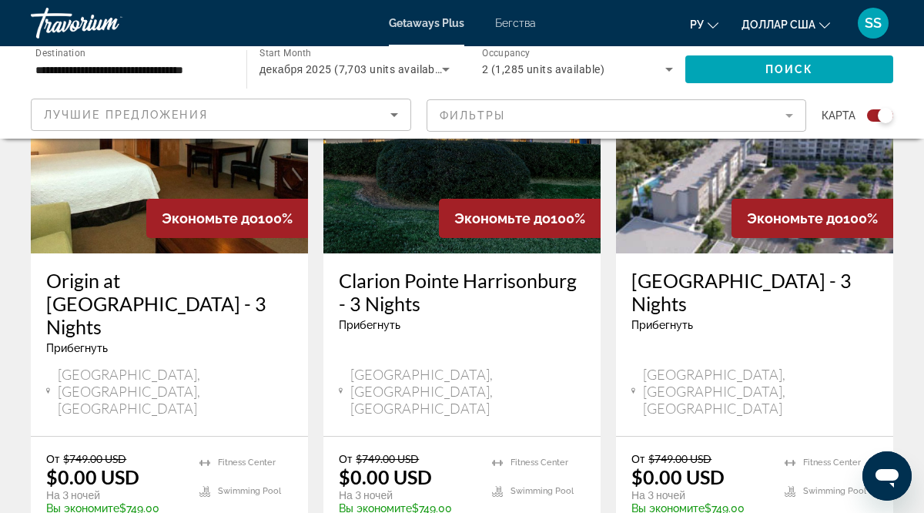
scroll to position [664, 0]
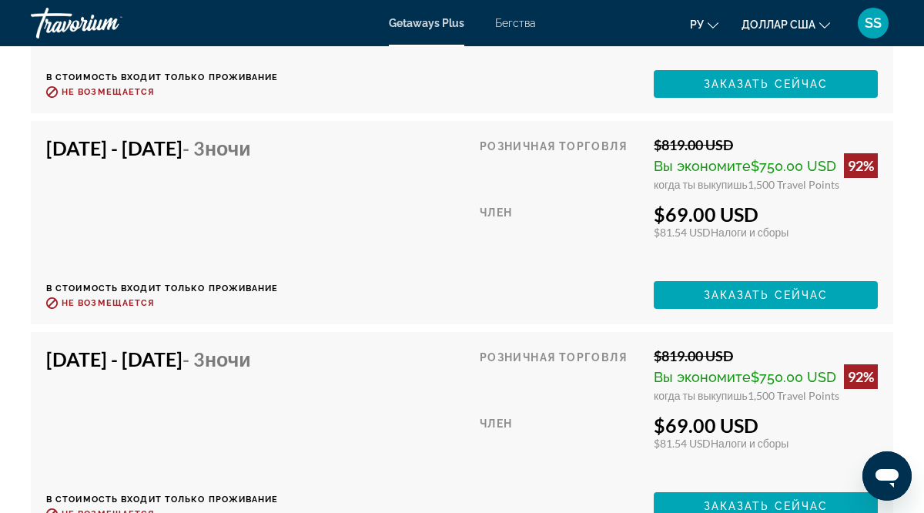
scroll to position [9071, 0]
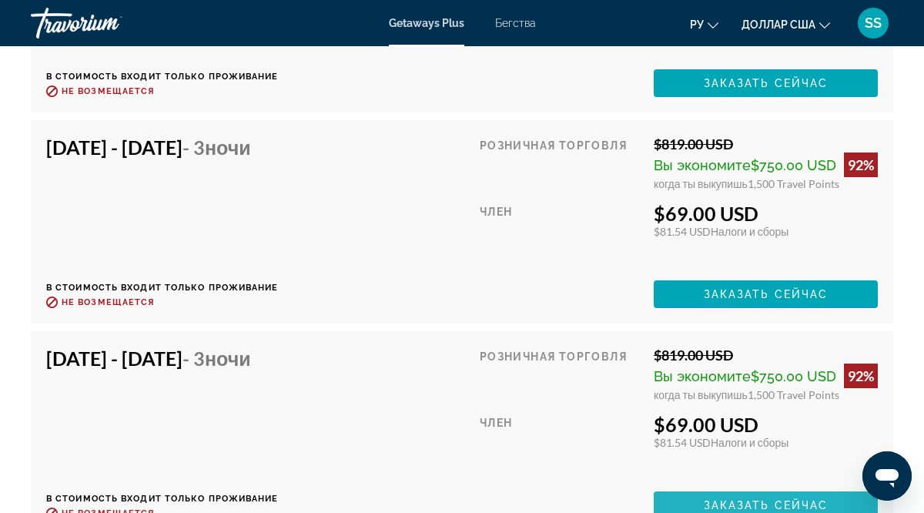
click at [764, 506] on span "Заказать сейчас" at bounding box center [766, 505] width 125 height 12
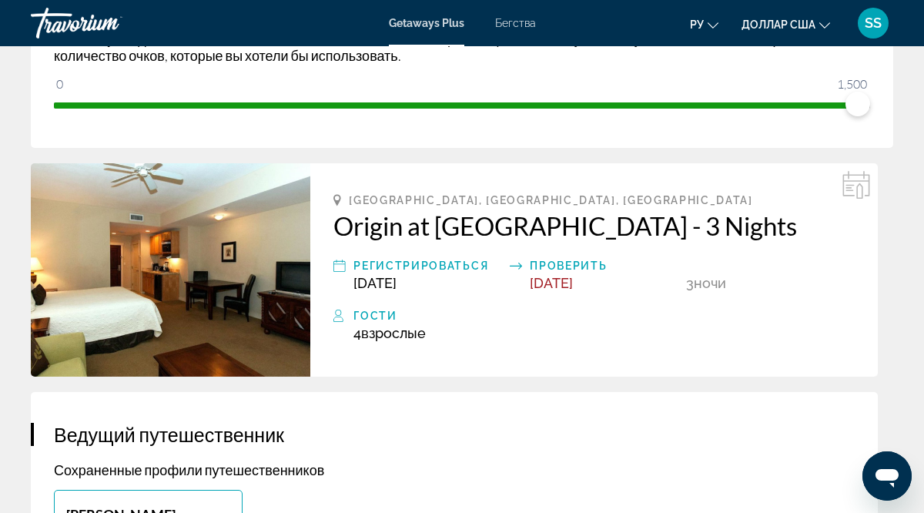
scroll to position [326, 0]
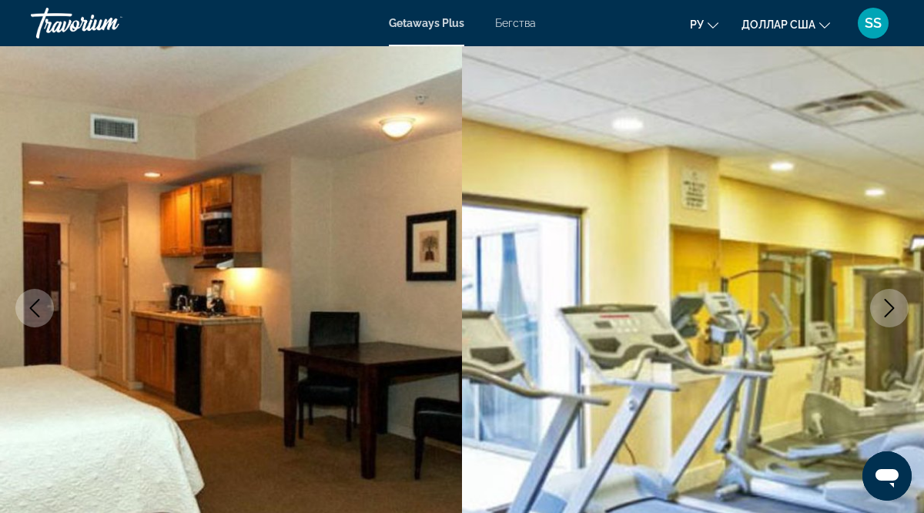
scroll to position [103, 0]
click at [888, 307] on icon "Next image" at bounding box center [889, 308] width 18 height 18
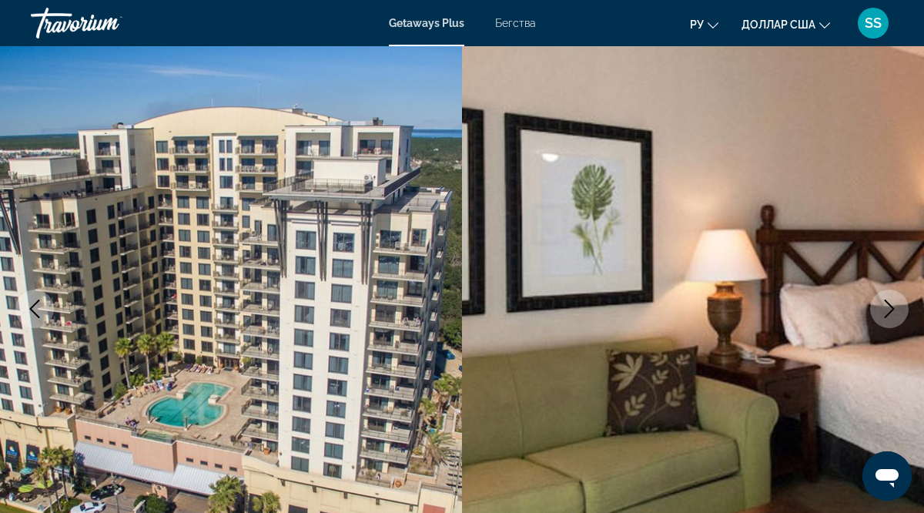
click at [888, 307] on icon "Next image" at bounding box center [889, 308] width 18 height 18
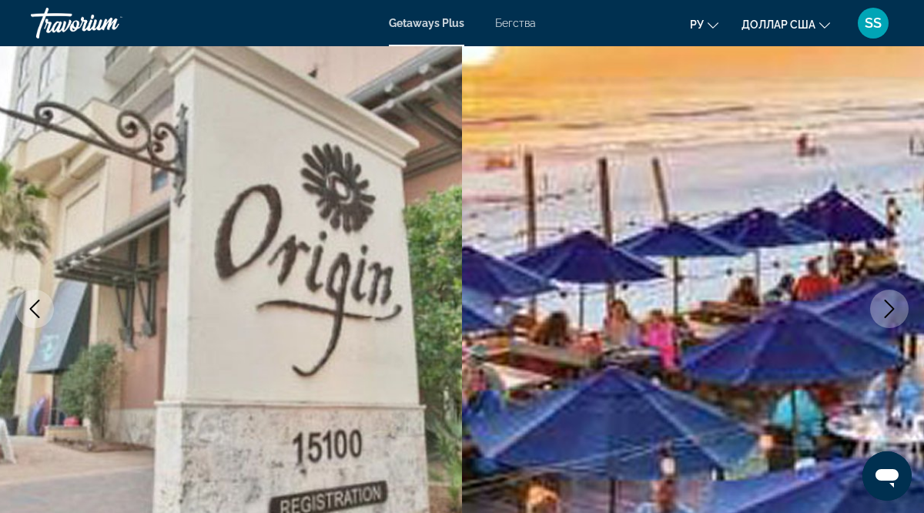
click at [888, 307] on icon "Next image" at bounding box center [889, 308] width 18 height 18
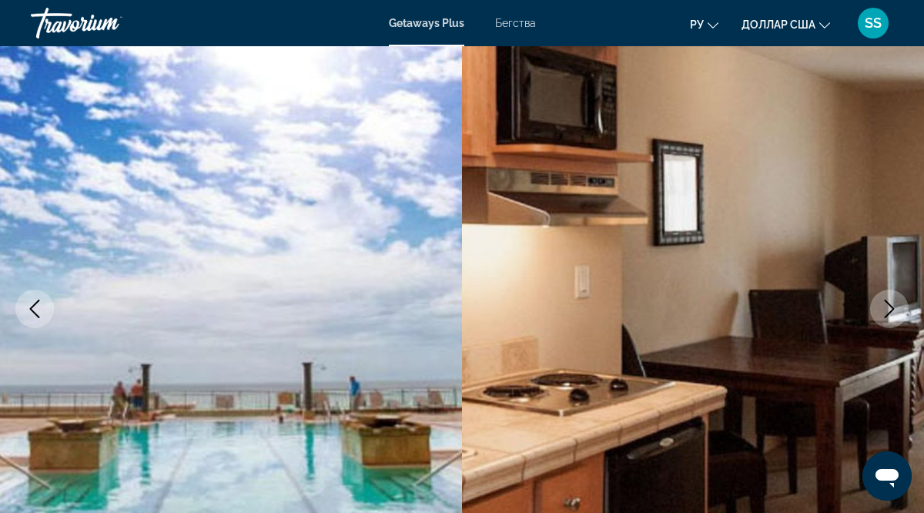
click at [888, 307] on icon "Next image" at bounding box center [889, 308] width 18 height 18
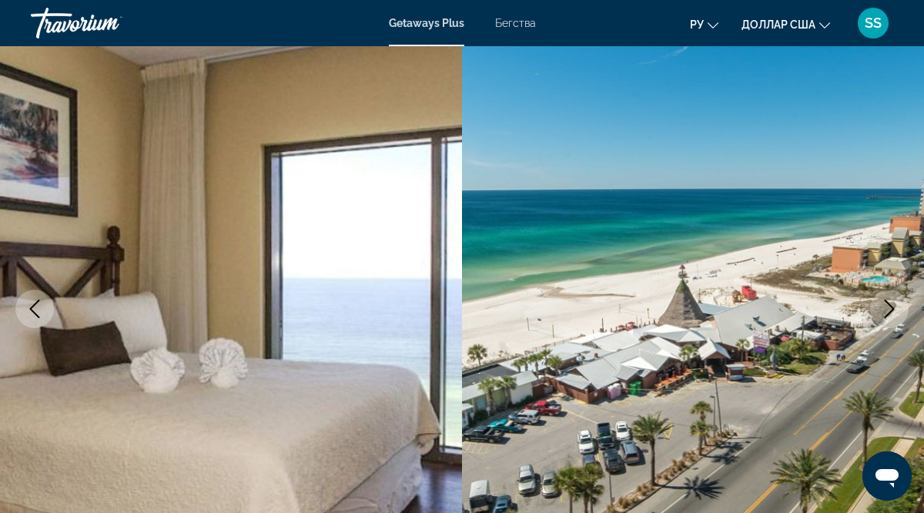
click at [888, 307] on icon "Next image" at bounding box center [889, 308] width 18 height 18
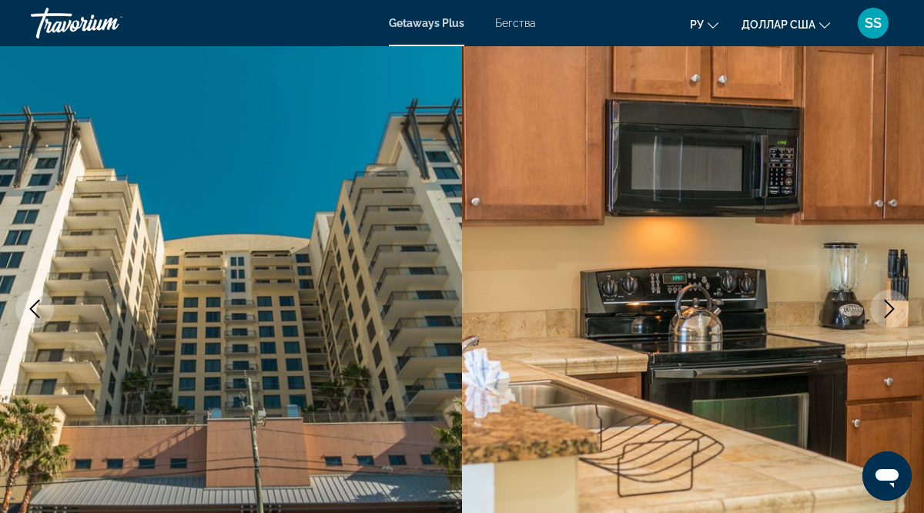
click at [888, 307] on icon "Next image" at bounding box center [889, 308] width 18 height 18
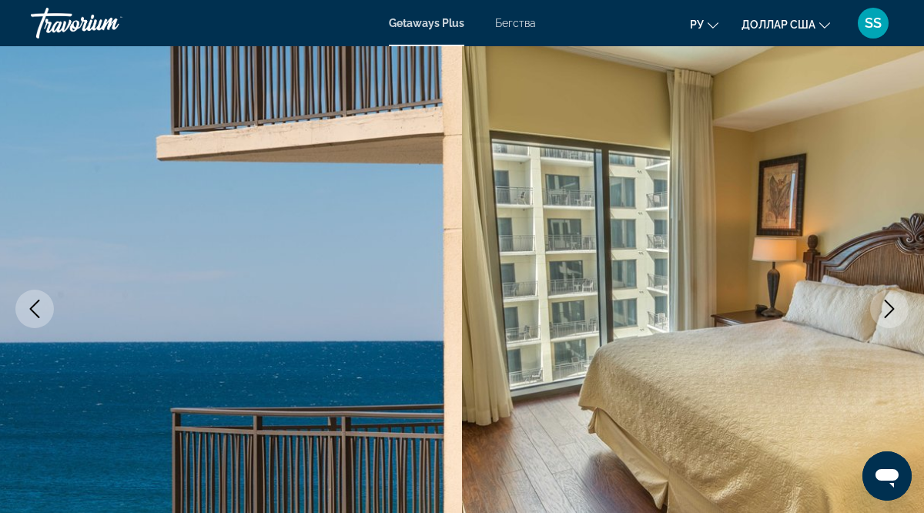
click at [888, 307] on icon "Next image" at bounding box center [889, 308] width 18 height 18
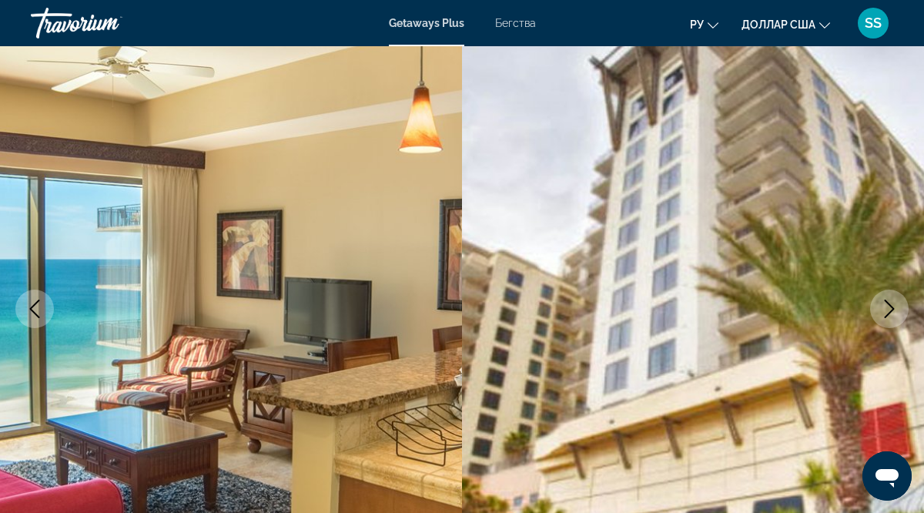
click at [888, 307] on icon "Next image" at bounding box center [889, 308] width 18 height 18
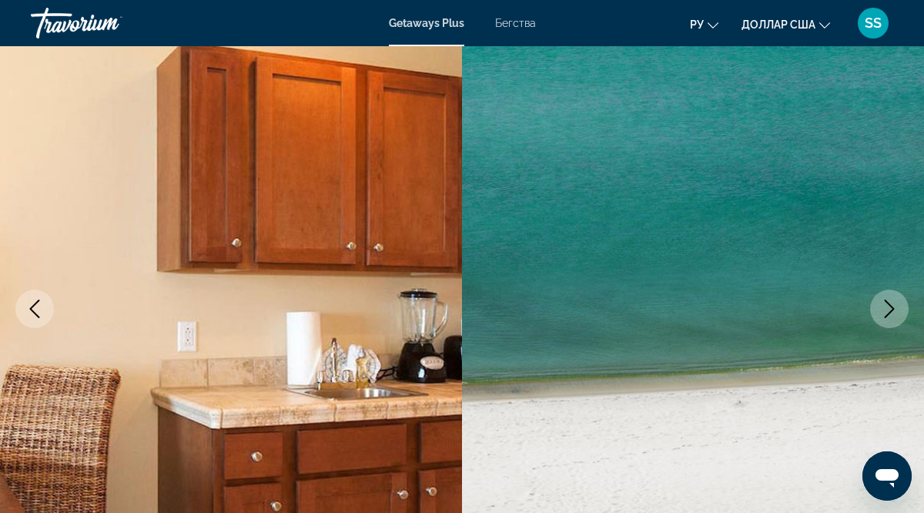
click at [888, 307] on icon "Next image" at bounding box center [889, 308] width 18 height 18
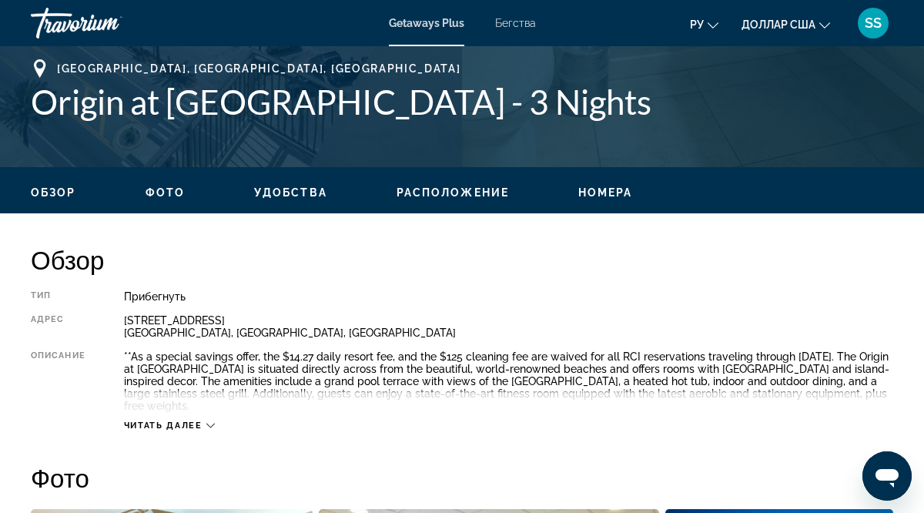
scroll to position [614, 0]
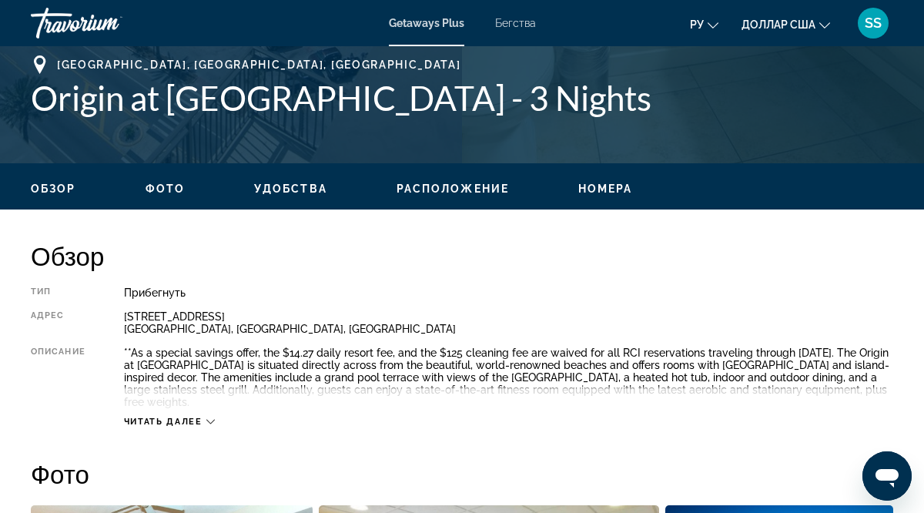
click at [179, 425] on span "Читать далее" at bounding box center [163, 421] width 79 height 10
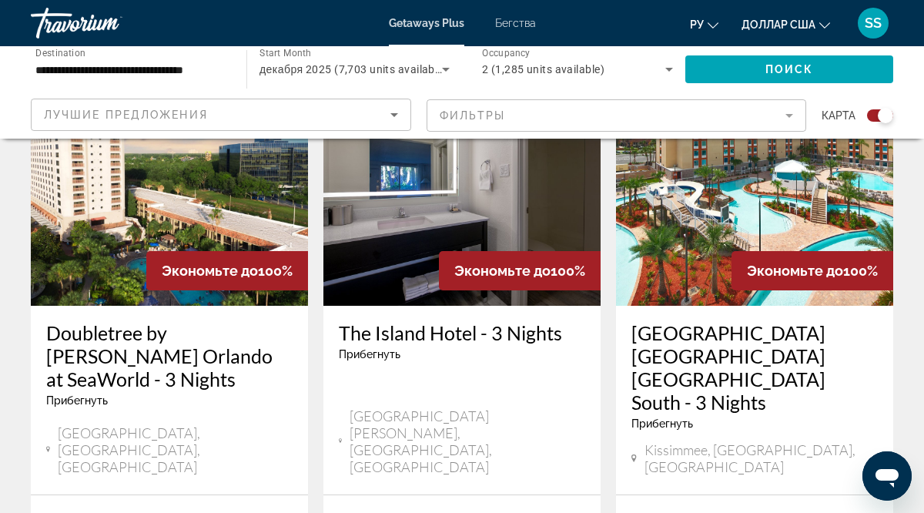
scroll to position [2483, 0]
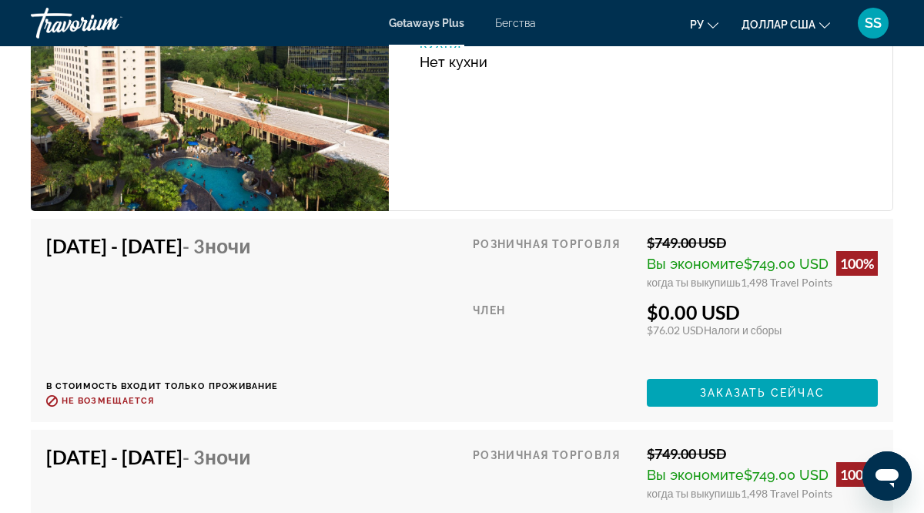
scroll to position [2739, 0]
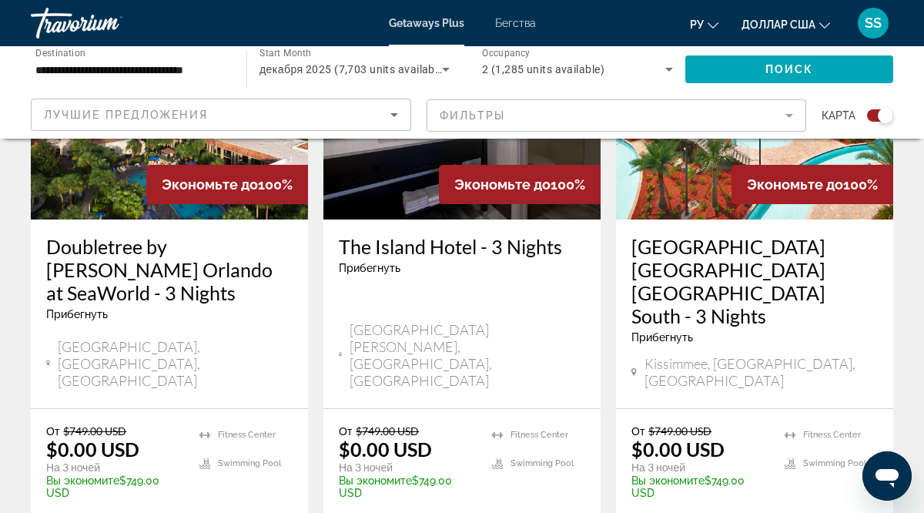
scroll to position [2566, 0]
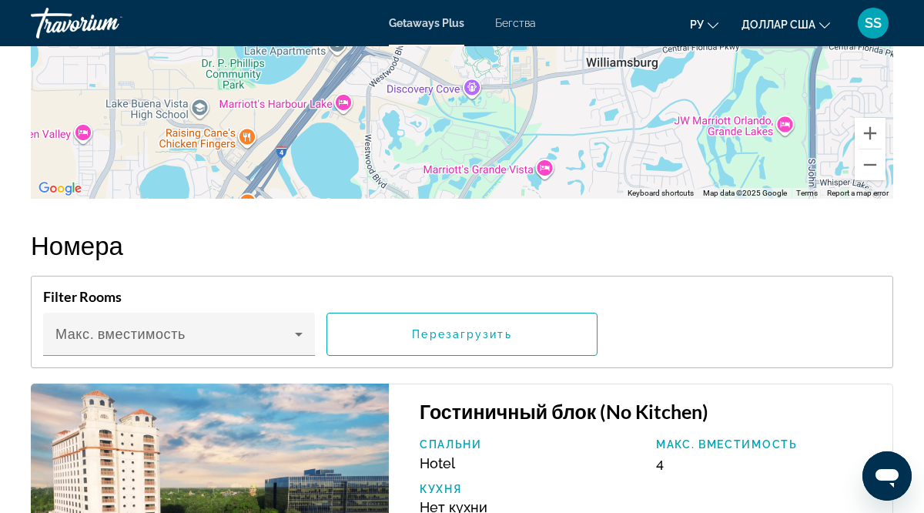
scroll to position [2663, 0]
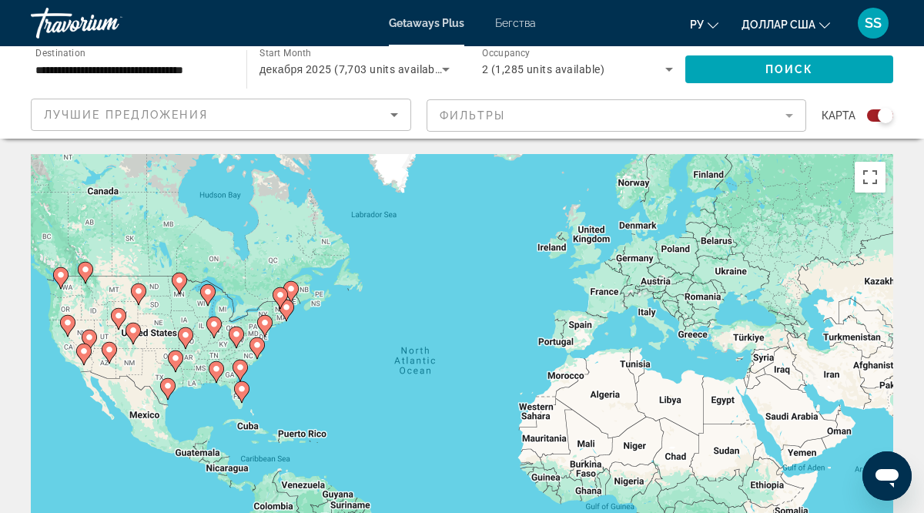
click at [398, 389] on div "To activate drag with keyboard, press Alt + Enter. Once in keyboard drag state,…" at bounding box center [462, 385] width 862 height 462
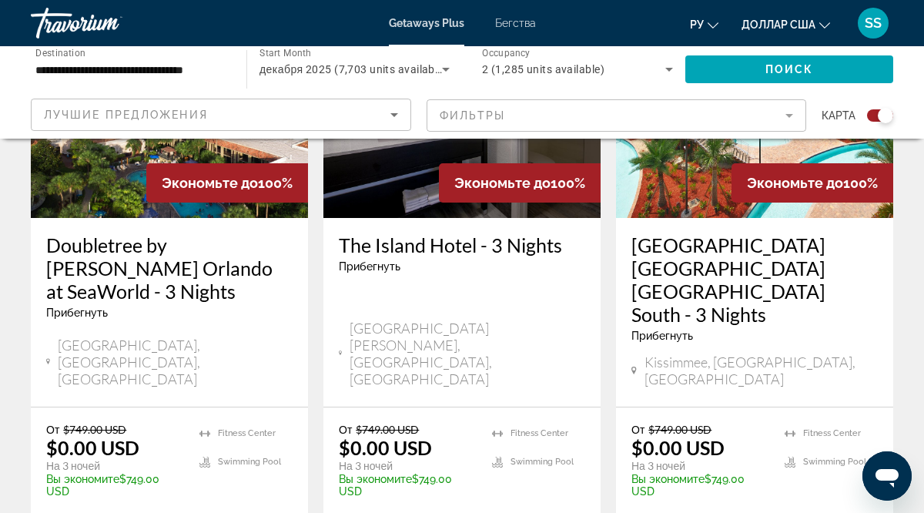
scroll to position [2712, 0]
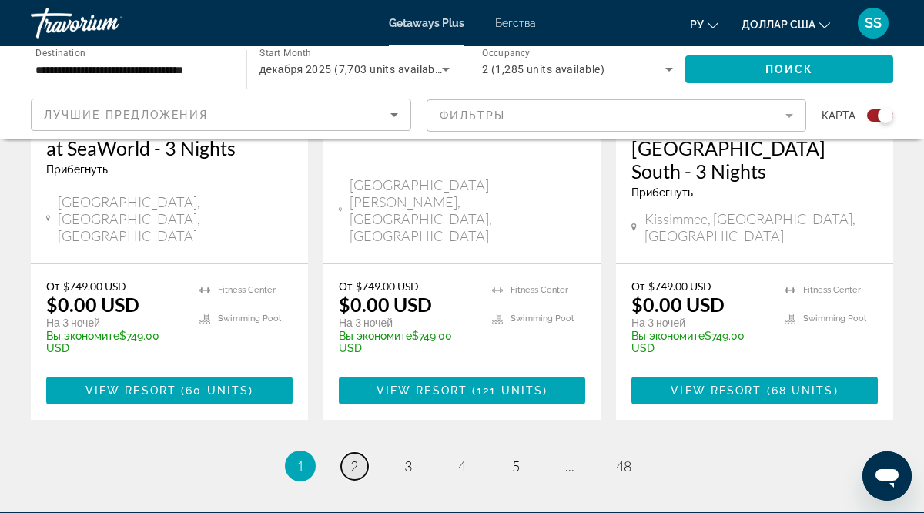
click at [357, 457] on span "2" at bounding box center [354, 465] width 8 height 17
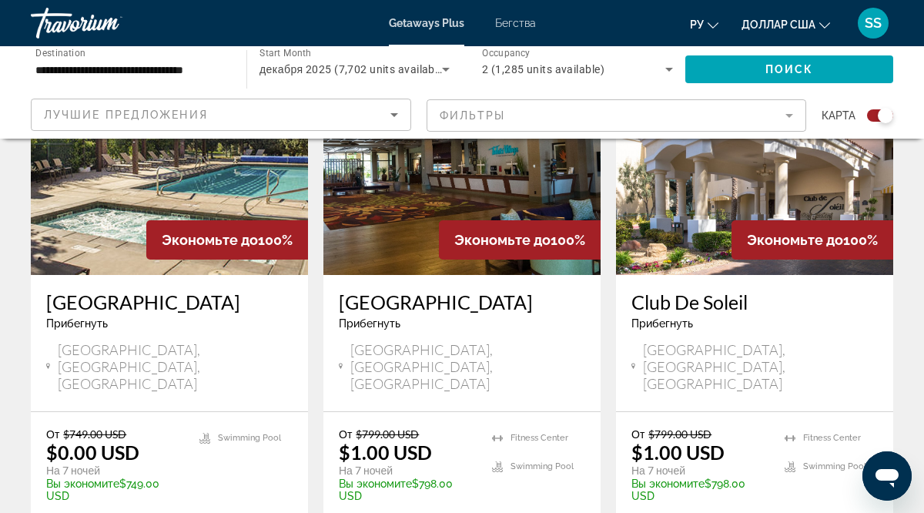
scroll to position [642, 0]
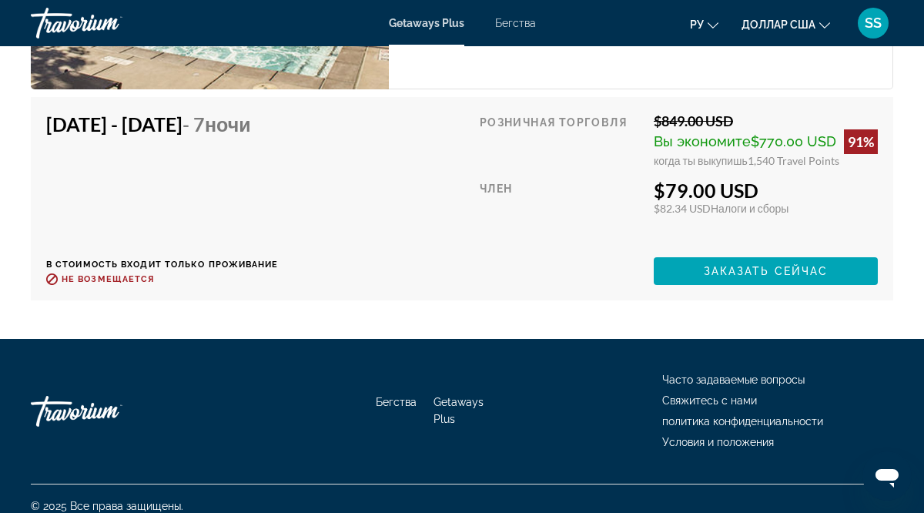
scroll to position [4019, 0]
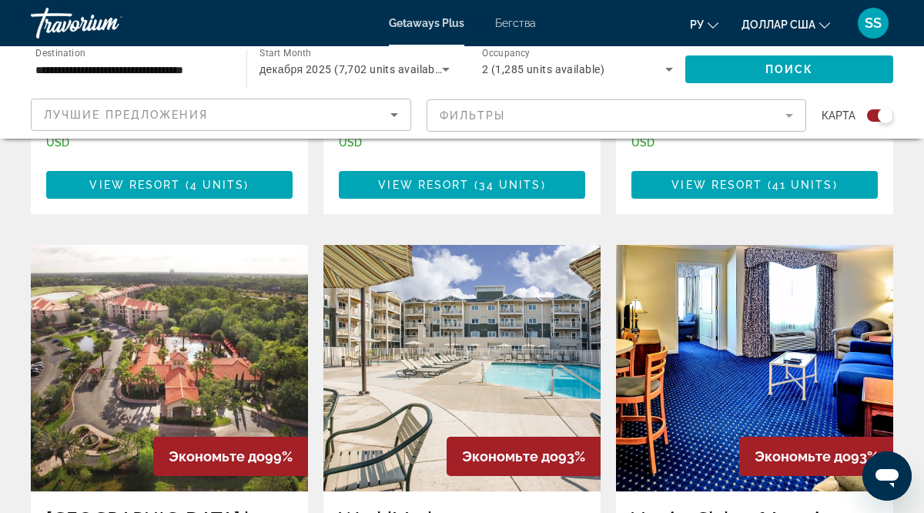
scroll to position [993, 0]
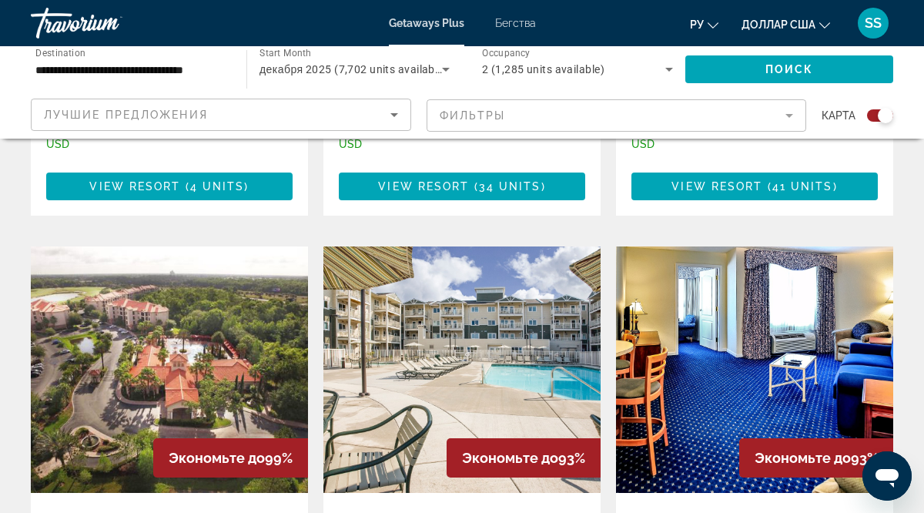
click at [462, 339] on img "Основное содержание" at bounding box center [461, 369] width 277 height 246
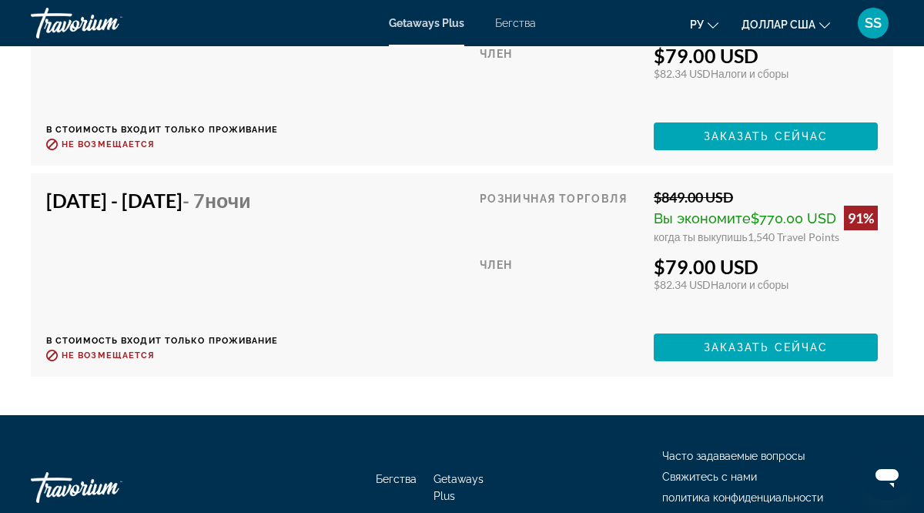
scroll to position [3447, 0]
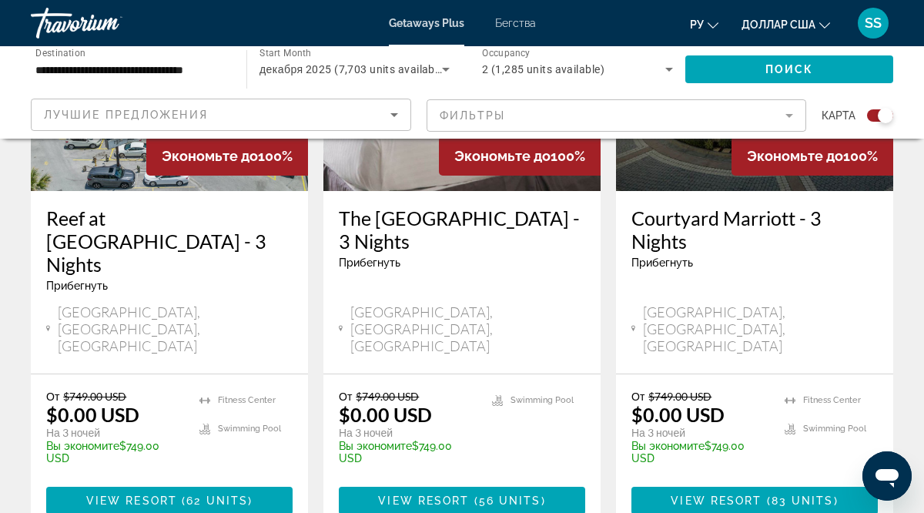
scroll to position [1339, 0]
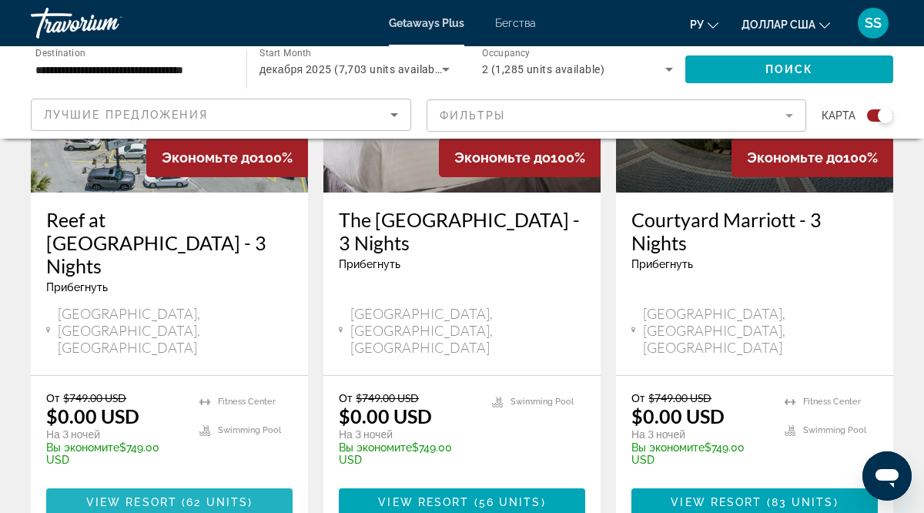
click at [184, 496] on span "( 62 units )" at bounding box center [214, 502] width 75 height 12
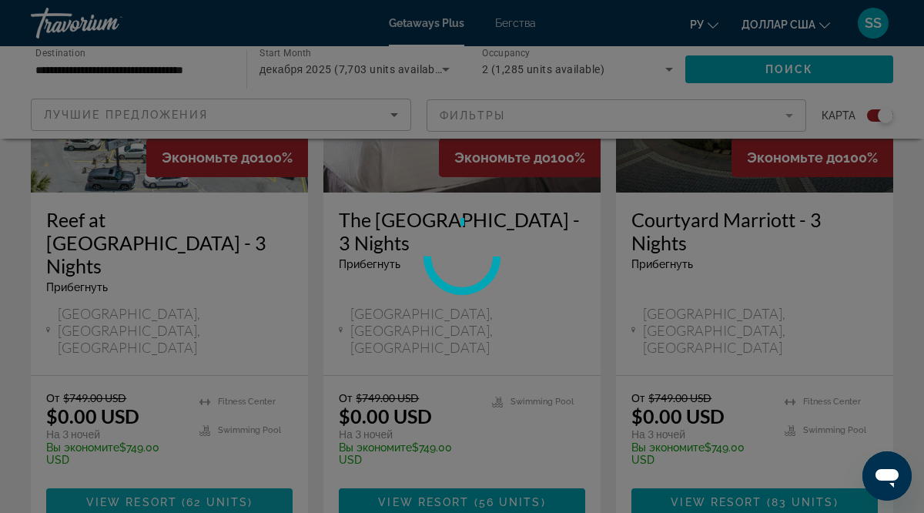
click at [184, 393] on div at bounding box center [462, 256] width 924 height 513
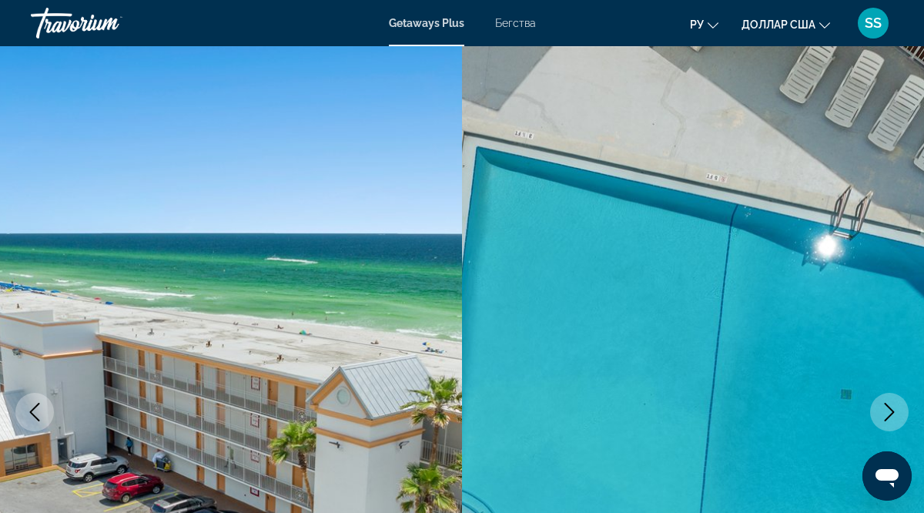
click at [437, 249] on img "Основное содержание" at bounding box center [231, 411] width 462 height 731
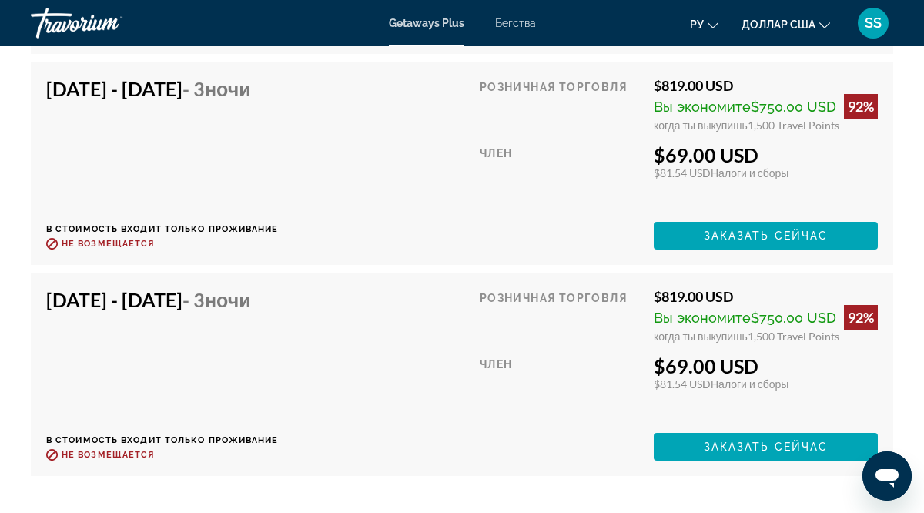
scroll to position [8951, 0]
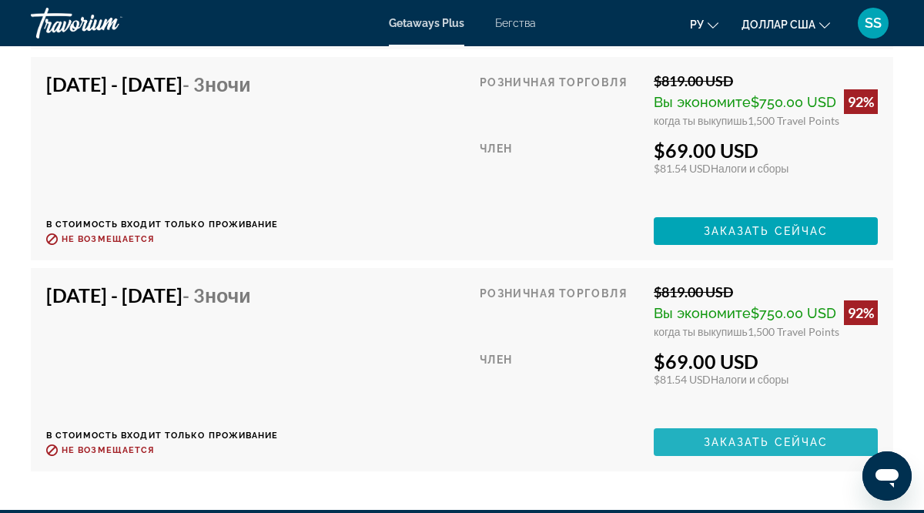
click at [766, 441] on span "Заказать сейчас" at bounding box center [766, 442] width 125 height 12
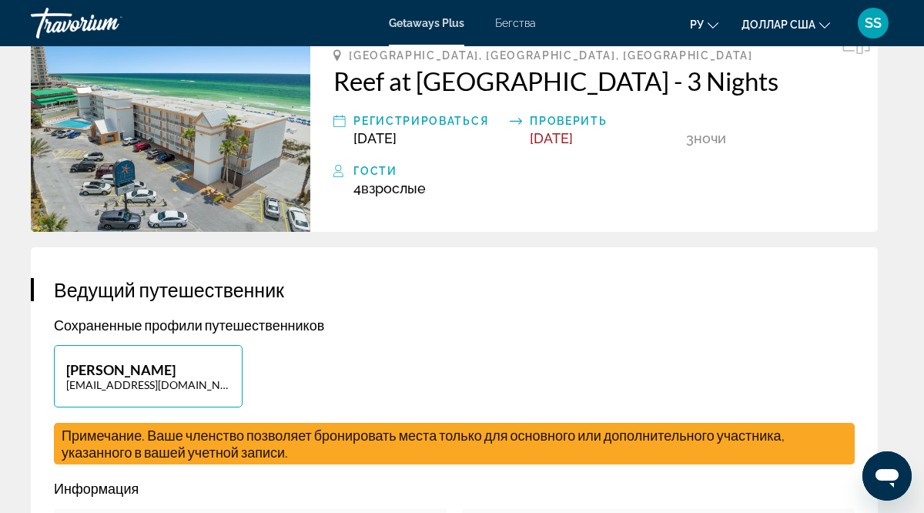
scroll to position [472, 0]
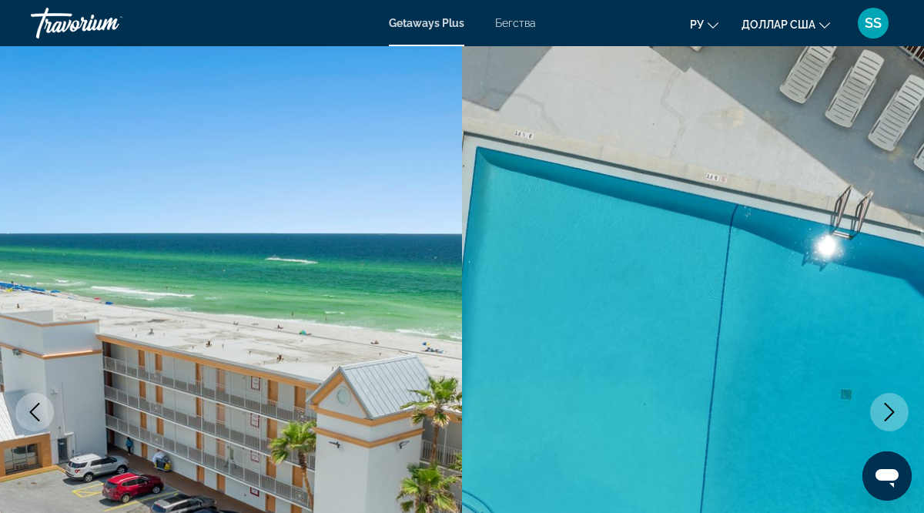
click at [887, 410] on icon "Next image" at bounding box center [889, 412] width 18 height 18
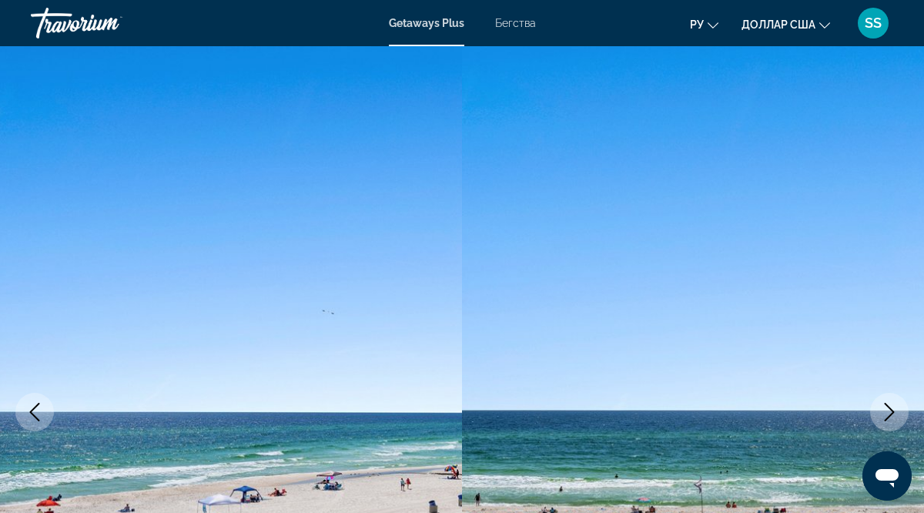
click at [887, 410] on icon "Next image" at bounding box center [889, 412] width 18 height 18
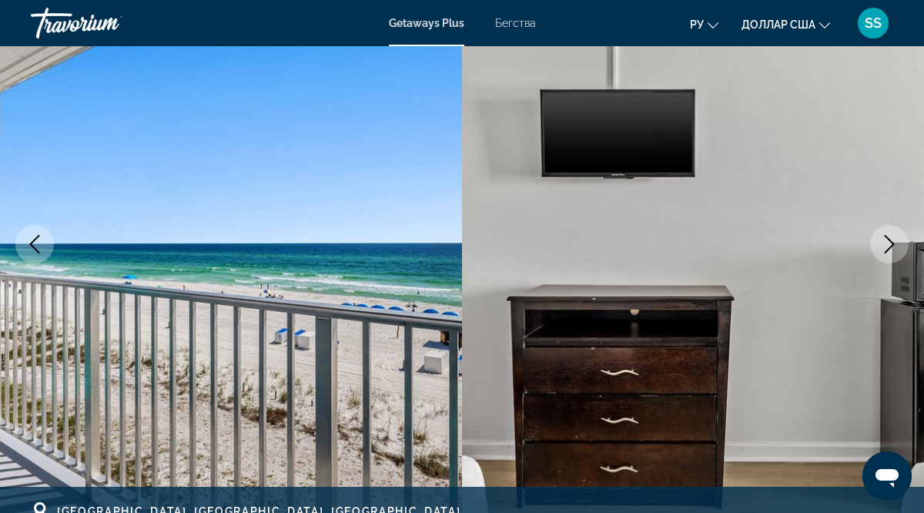
scroll to position [149, 0]
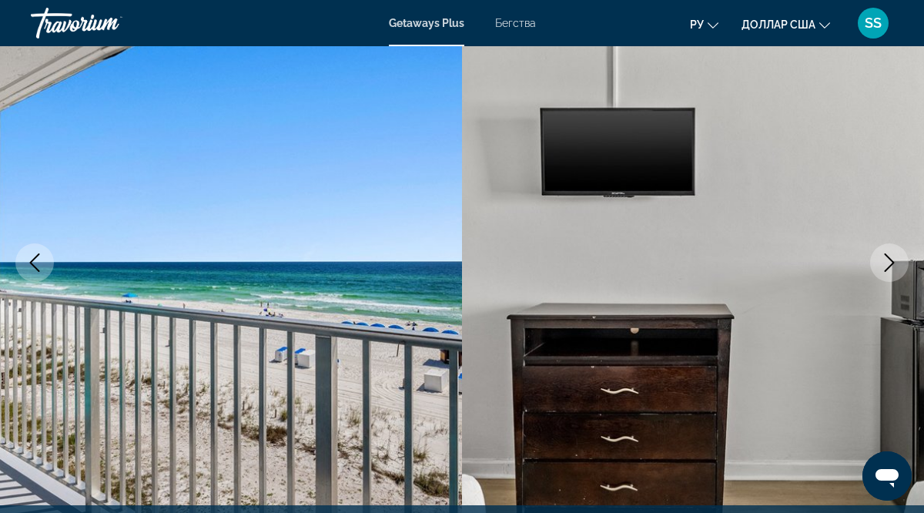
click at [891, 263] on icon "Next image" at bounding box center [889, 262] width 18 height 18
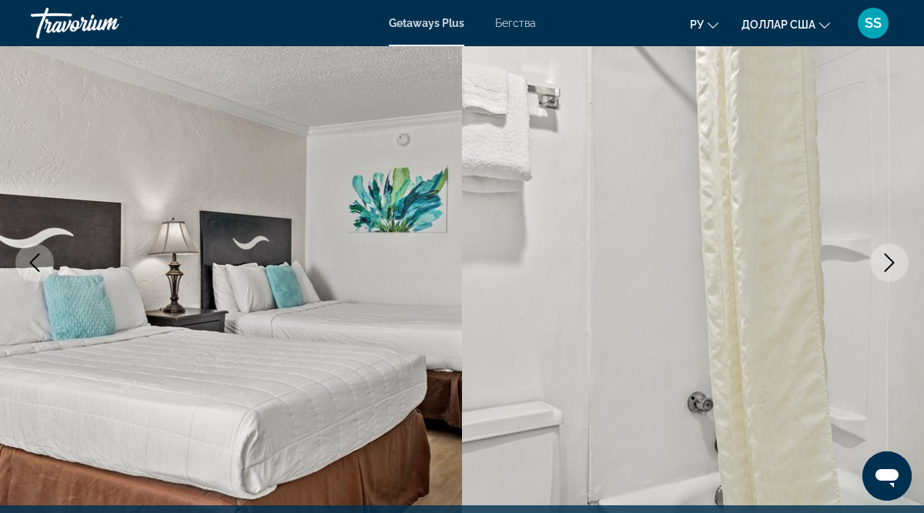
click at [891, 263] on icon "Next image" at bounding box center [889, 262] width 18 height 18
